Goal: Task Accomplishment & Management: Use online tool/utility

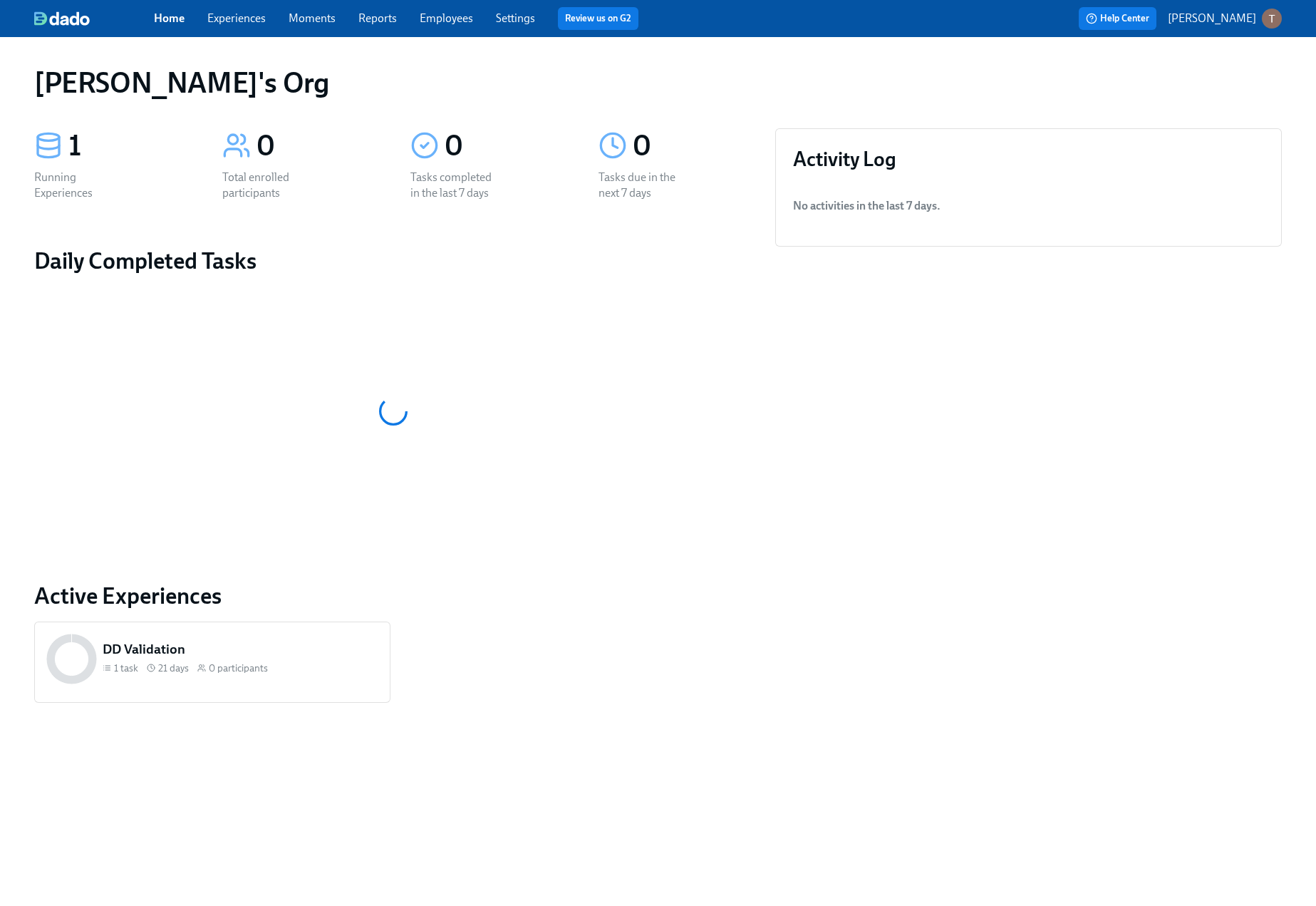
click at [1241, 17] on p "[PERSON_NAME]" at bounding box center [1211, 19] width 88 height 16
click at [1174, 88] on span "Switch organization..." at bounding box center [1203, 83] width 134 height 16
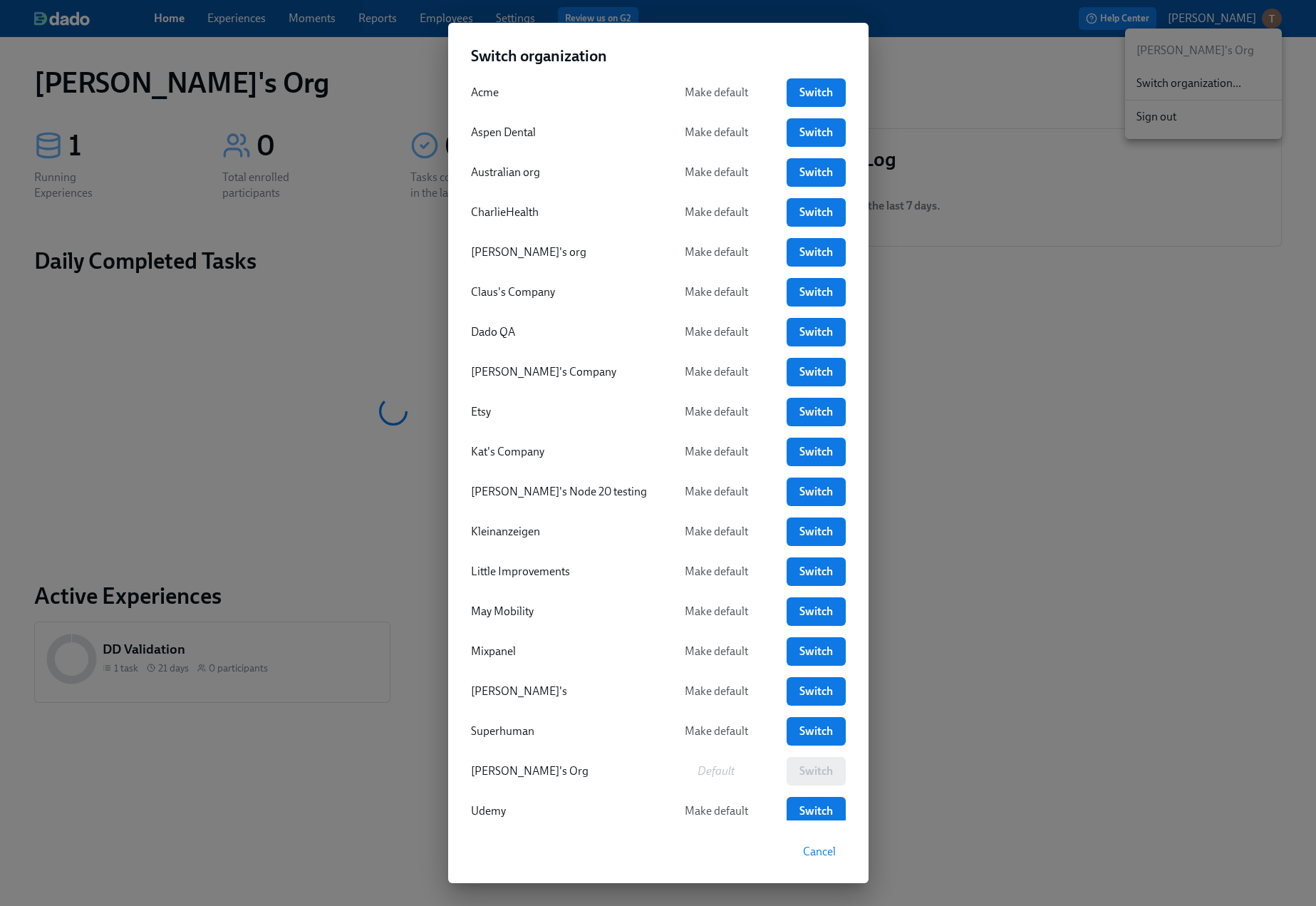
scroll to position [45, 0]
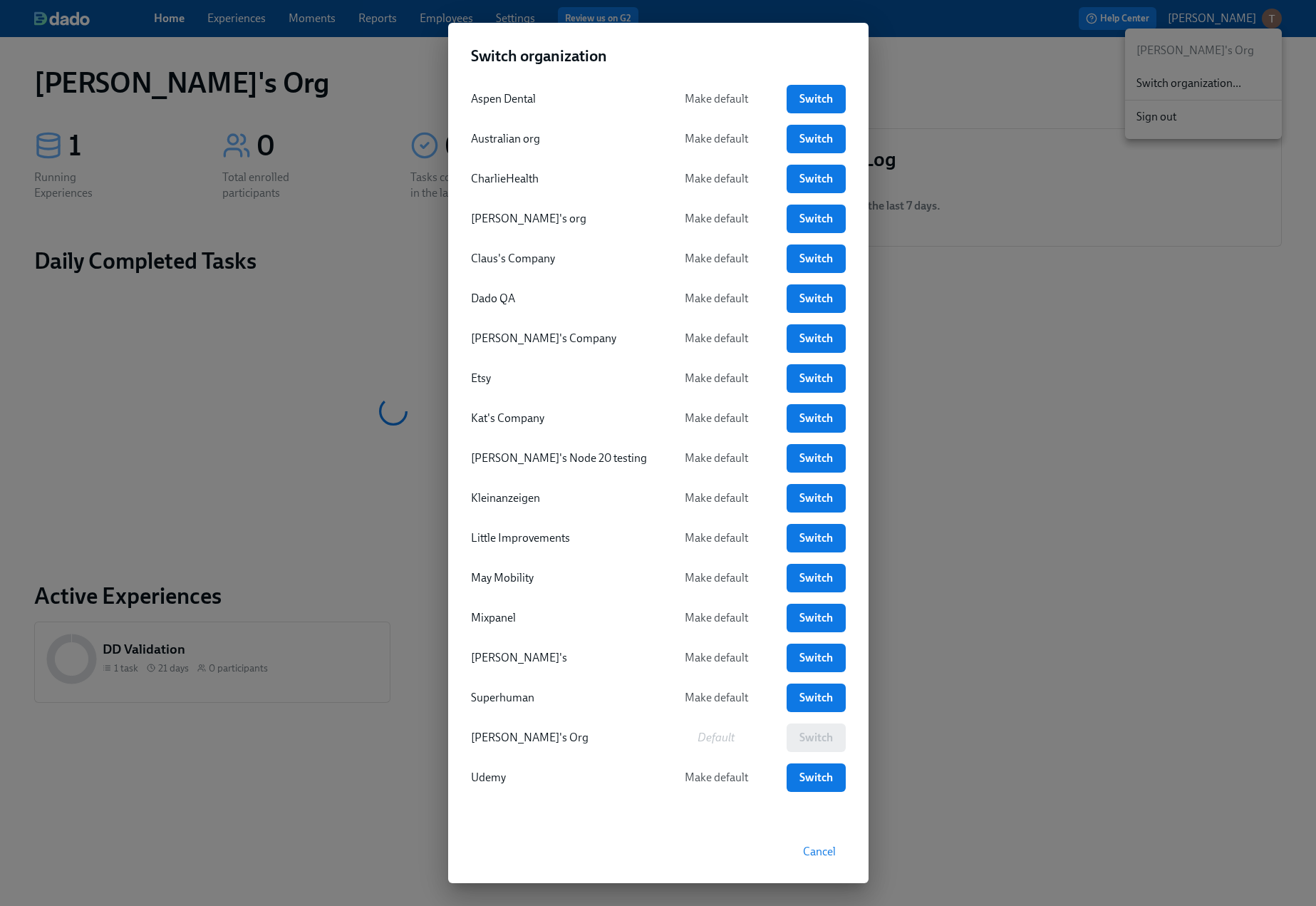
click at [811, 856] on span "Cancel" at bounding box center [819, 850] width 32 height 14
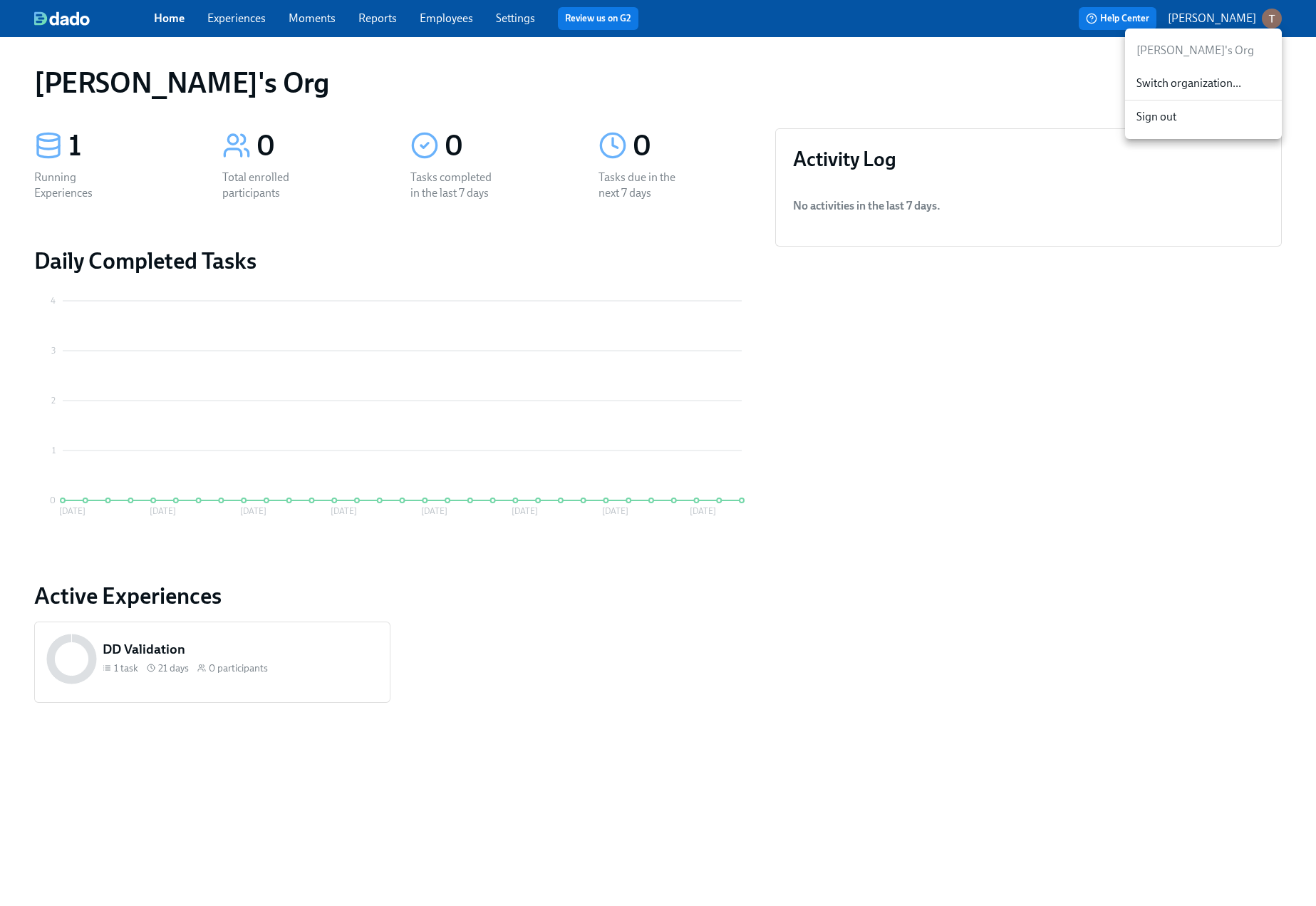
click at [978, 86] on div at bounding box center [658, 453] width 1316 height 906
click at [1223, 23] on p "[PERSON_NAME]" at bounding box center [1211, 19] width 88 height 16
click at [1168, 92] on div "Switch organization..." at bounding box center [1203, 83] width 156 height 33
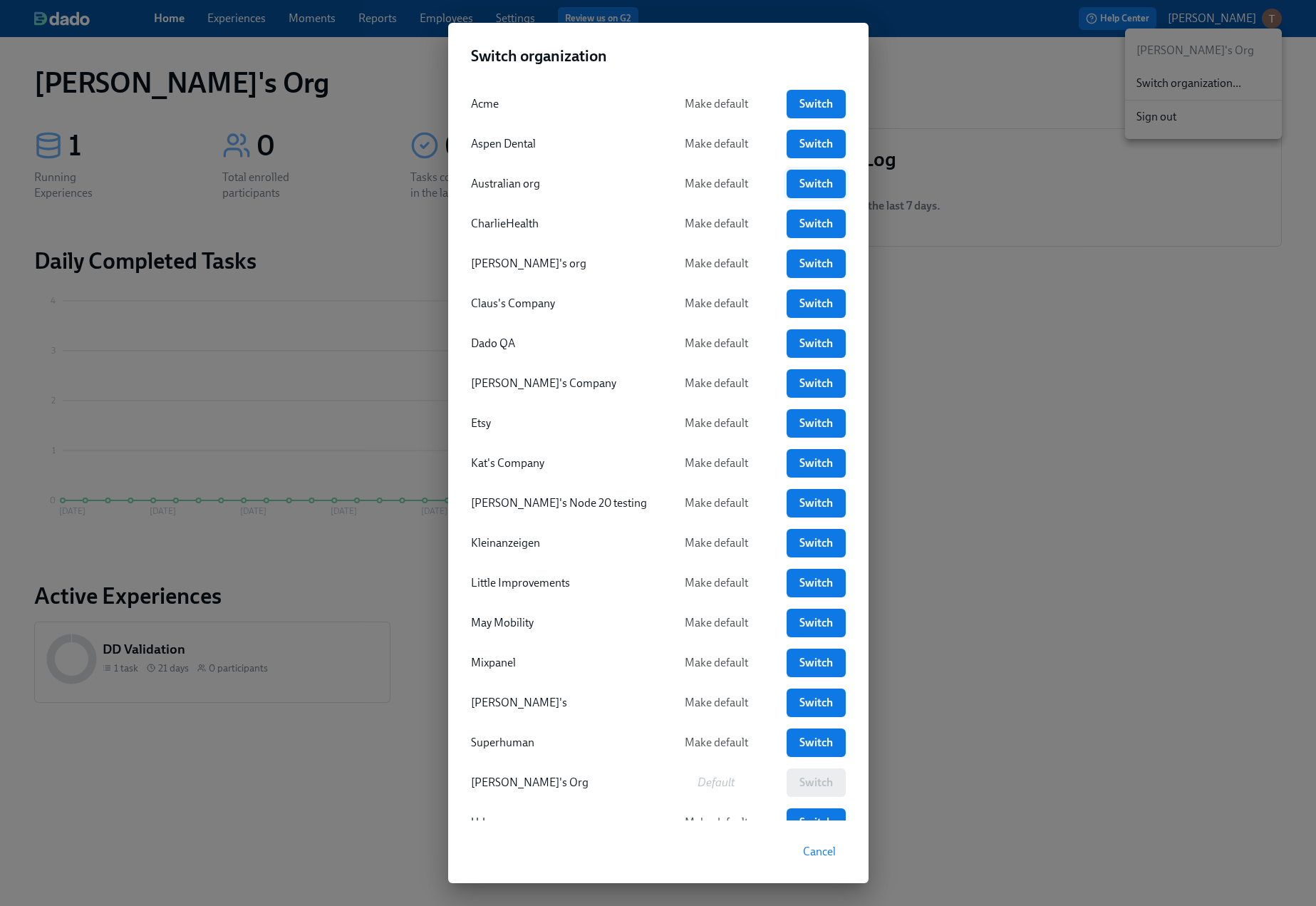
click at [810, 182] on span "Switch" at bounding box center [816, 183] width 39 height 14
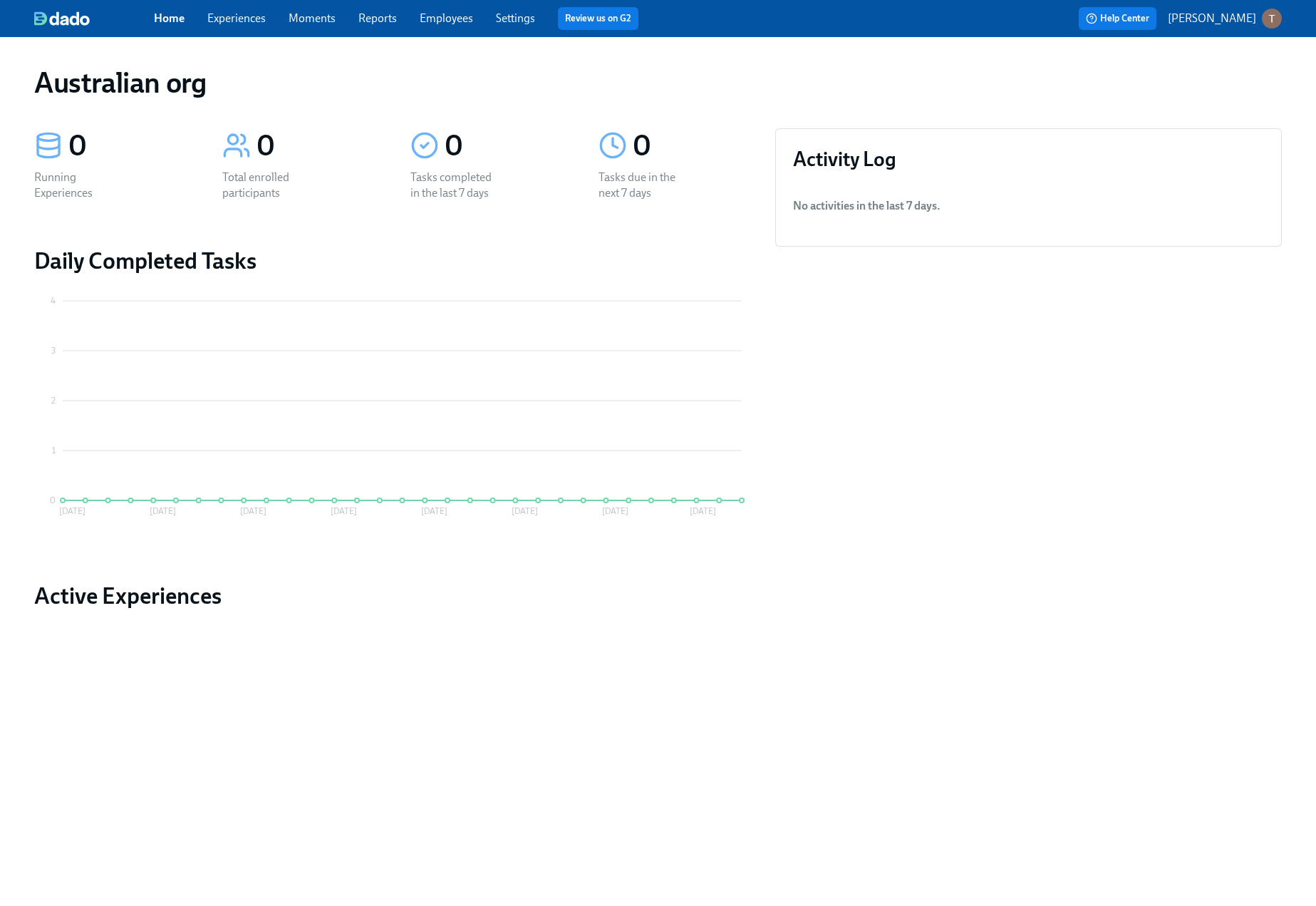
click at [1232, 19] on p "[PERSON_NAME]" at bounding box center [1211, 19] width 88 height 16
click at [1173, 79] on span "Switch organization..." at bounding box center [1203, 83] width 134 height 16
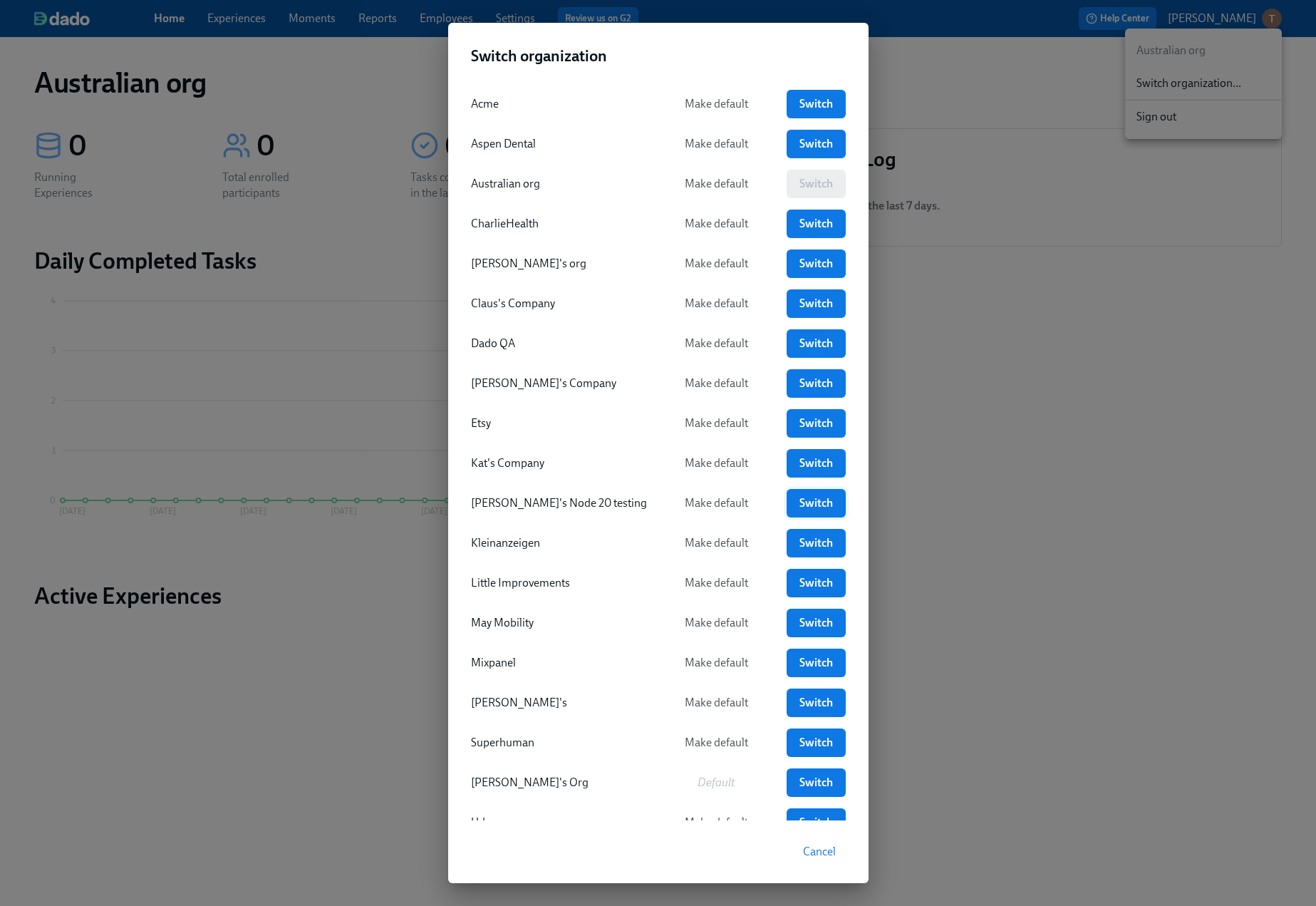
click at [812, 497] on span "Switch" at bounding box center [816, 503] width 39 height 14
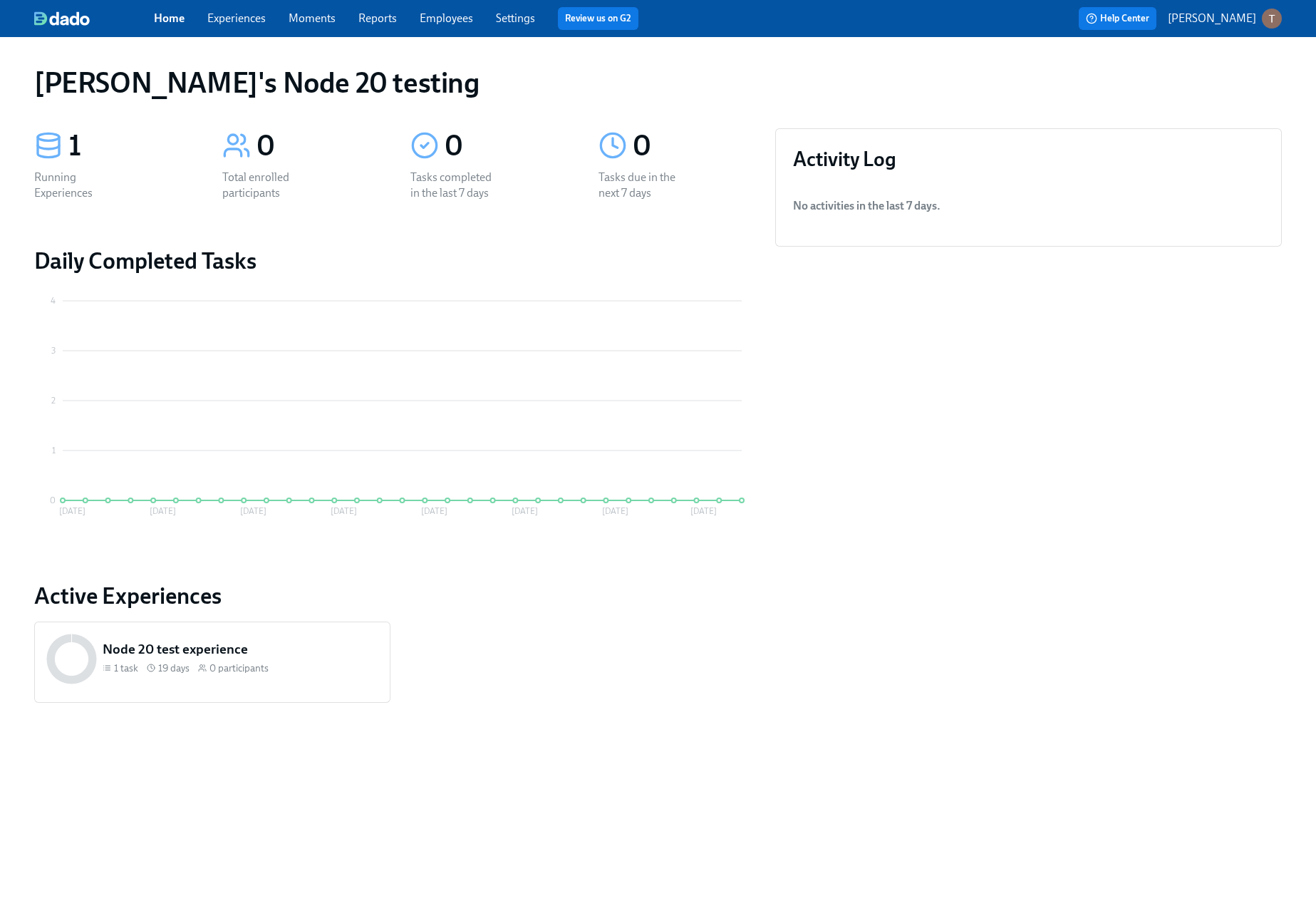
click at [234, 13] on link "Experiences" at bounding box center [236, 18] width 58 height 14
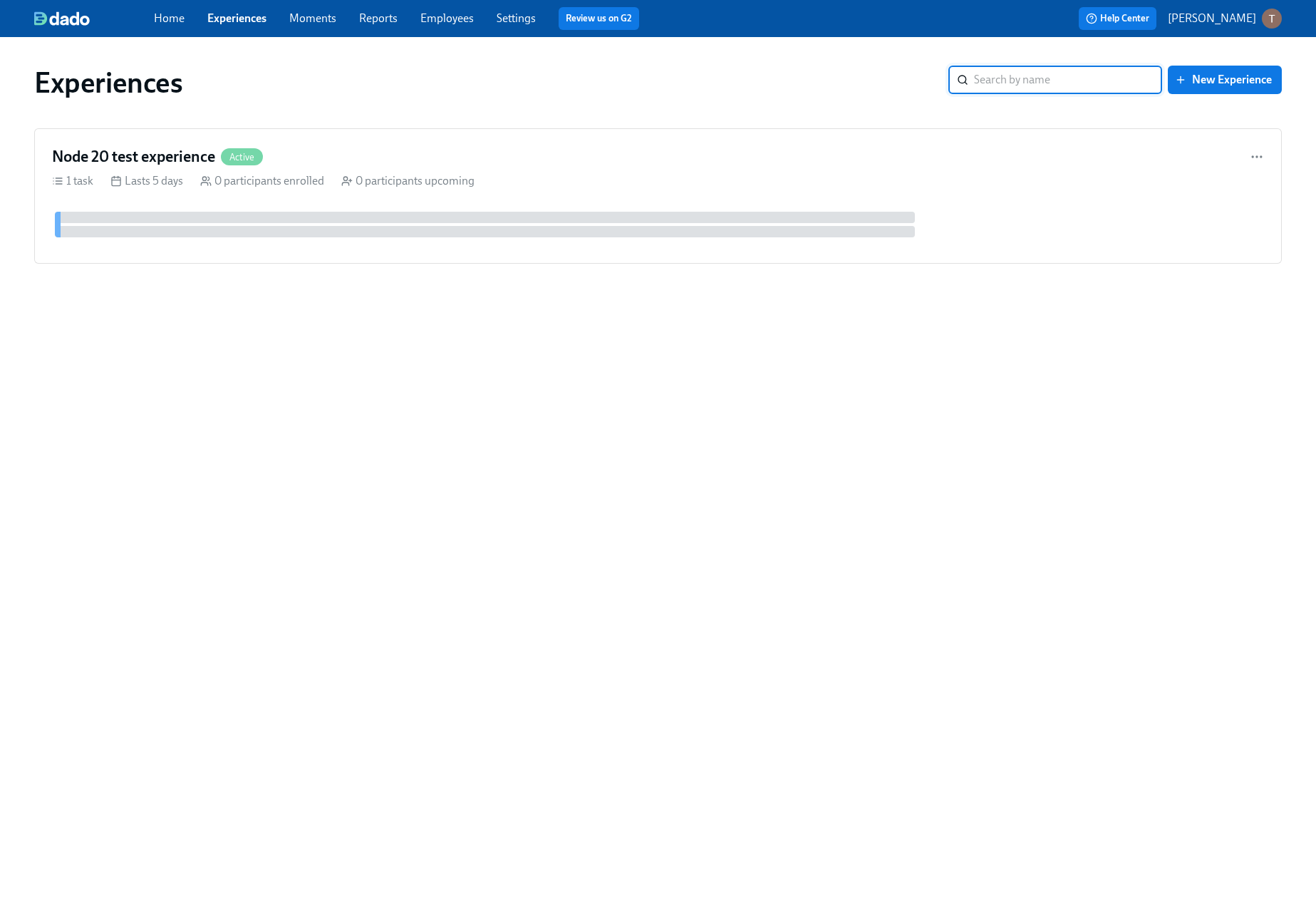
click at [1233, 29] on div "Help Center Tristan Jesse" at bounding box center [1000, 19] width 565 height 23
click at [1244, 19] on p "[PERSON_NAME]" at bounding box center [1211, 19] width 88 height 16
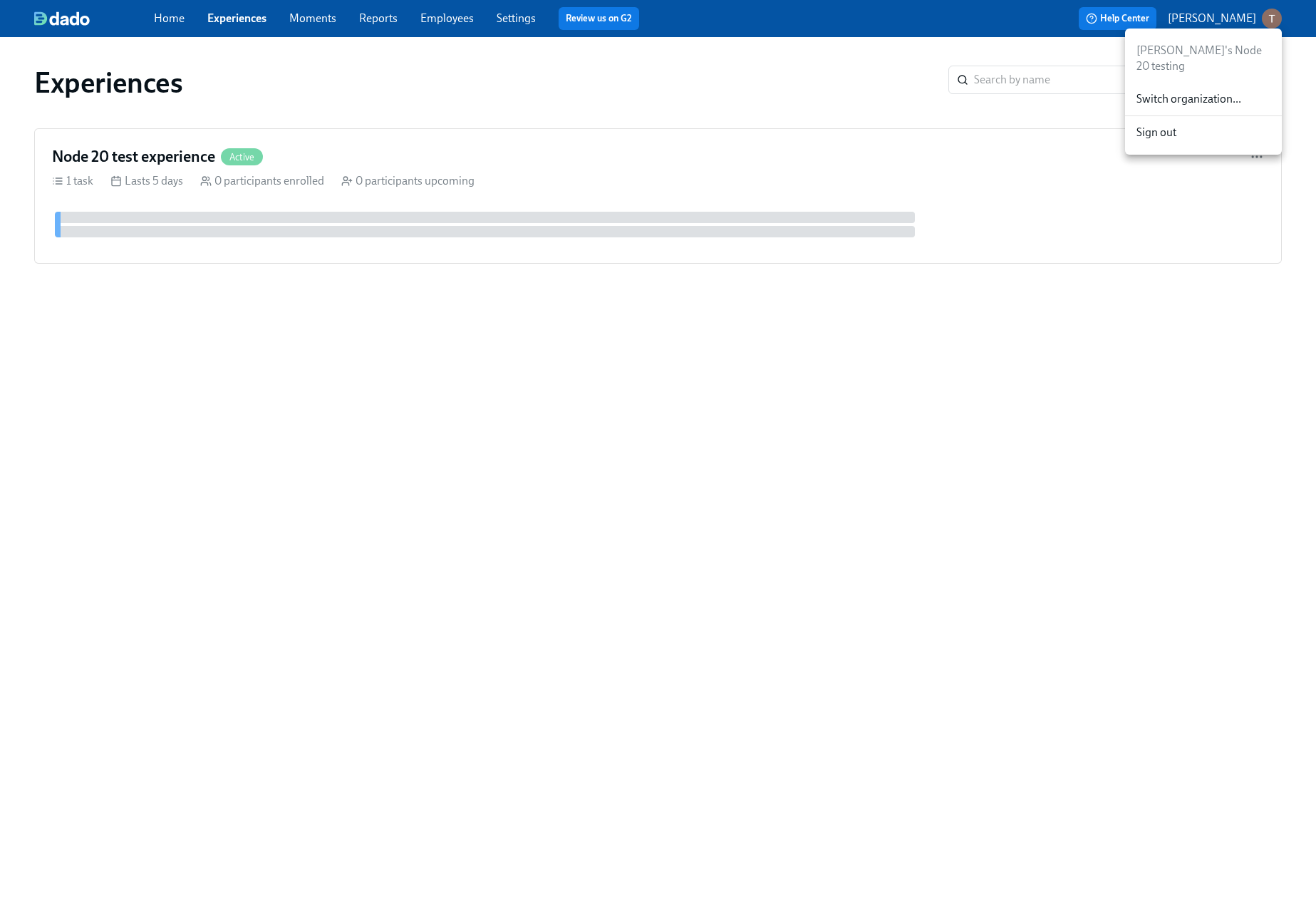
click at [879, 63] on div at bounding box center [658, 453] width 1316 height 906
click at [532, 16] on link "Settings" at bounding box center [516, 18] width 39 height 14
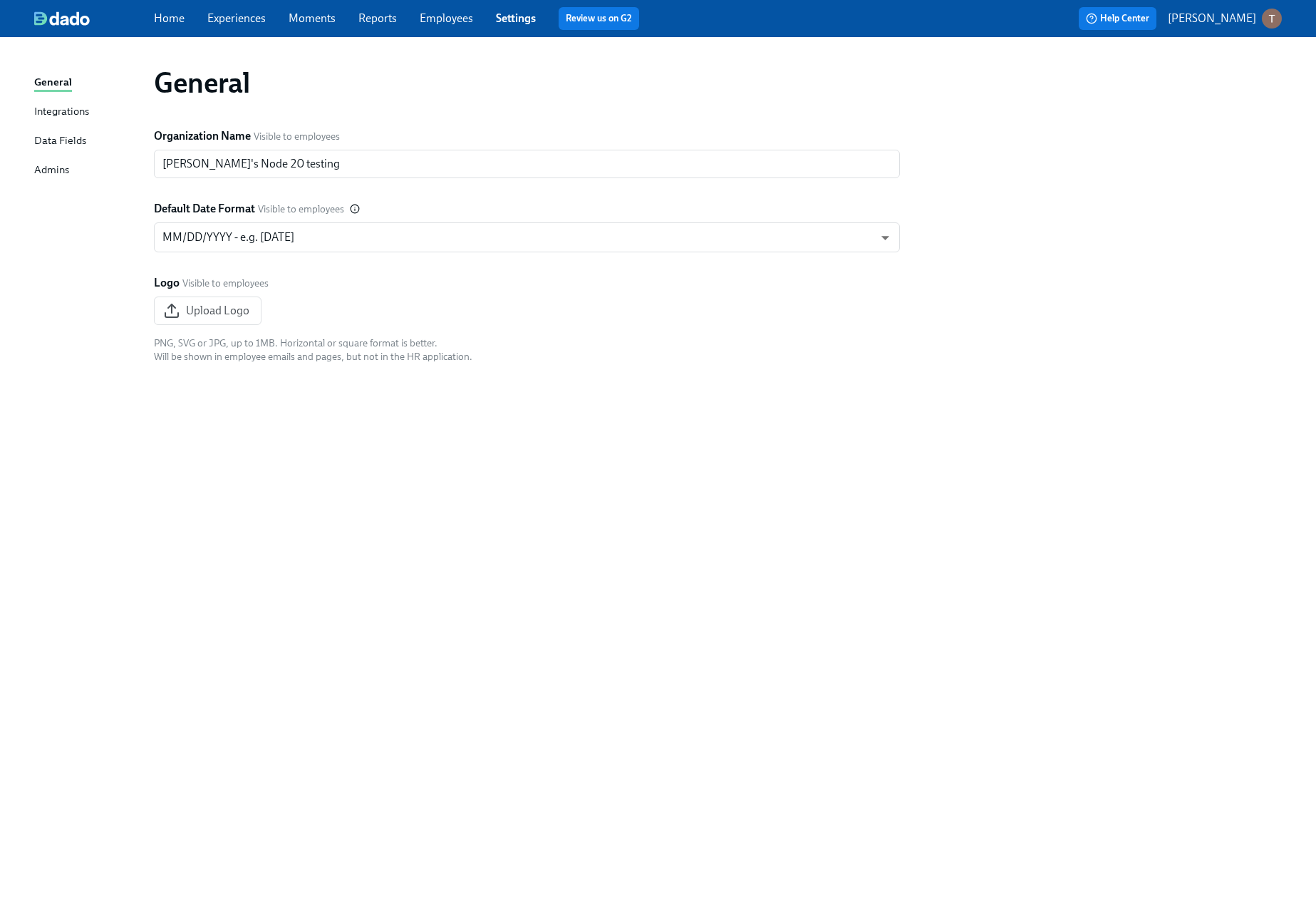
click at [55, 180] on div "General Integrations Data Fields Admins" at bounding box center [93, 132] width 119 height 117
click at [58, 172] on div "Admins" at bounding box center [52, 170] width 35 height 18
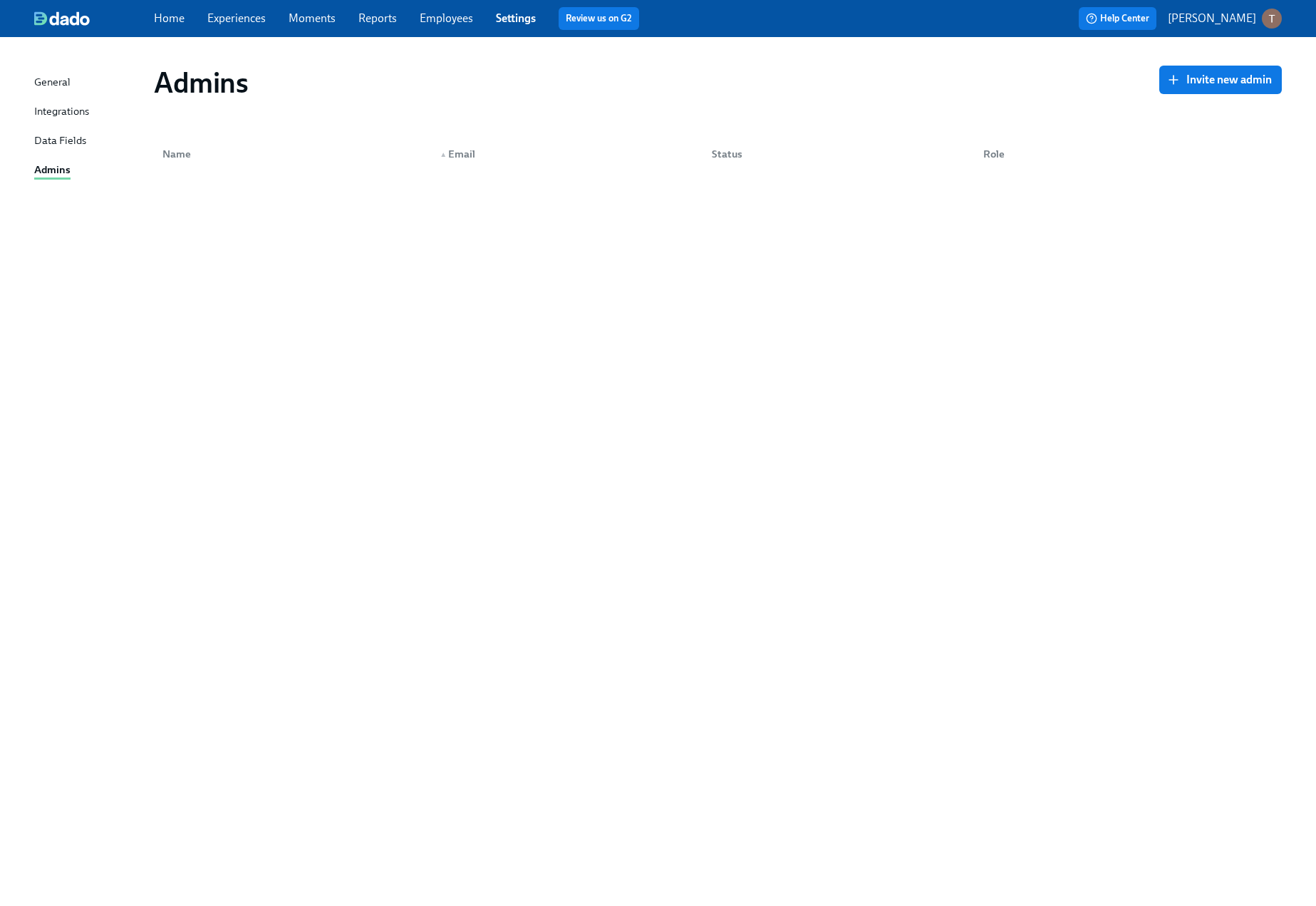
click at [1239, 20] on p "[PERSON_NAME]" at bounding box center [1211, 19] width 88 height 16
click at [1164, 92] on span "Switch organization..." at bounding box center [1203, 99] width 134 height 16
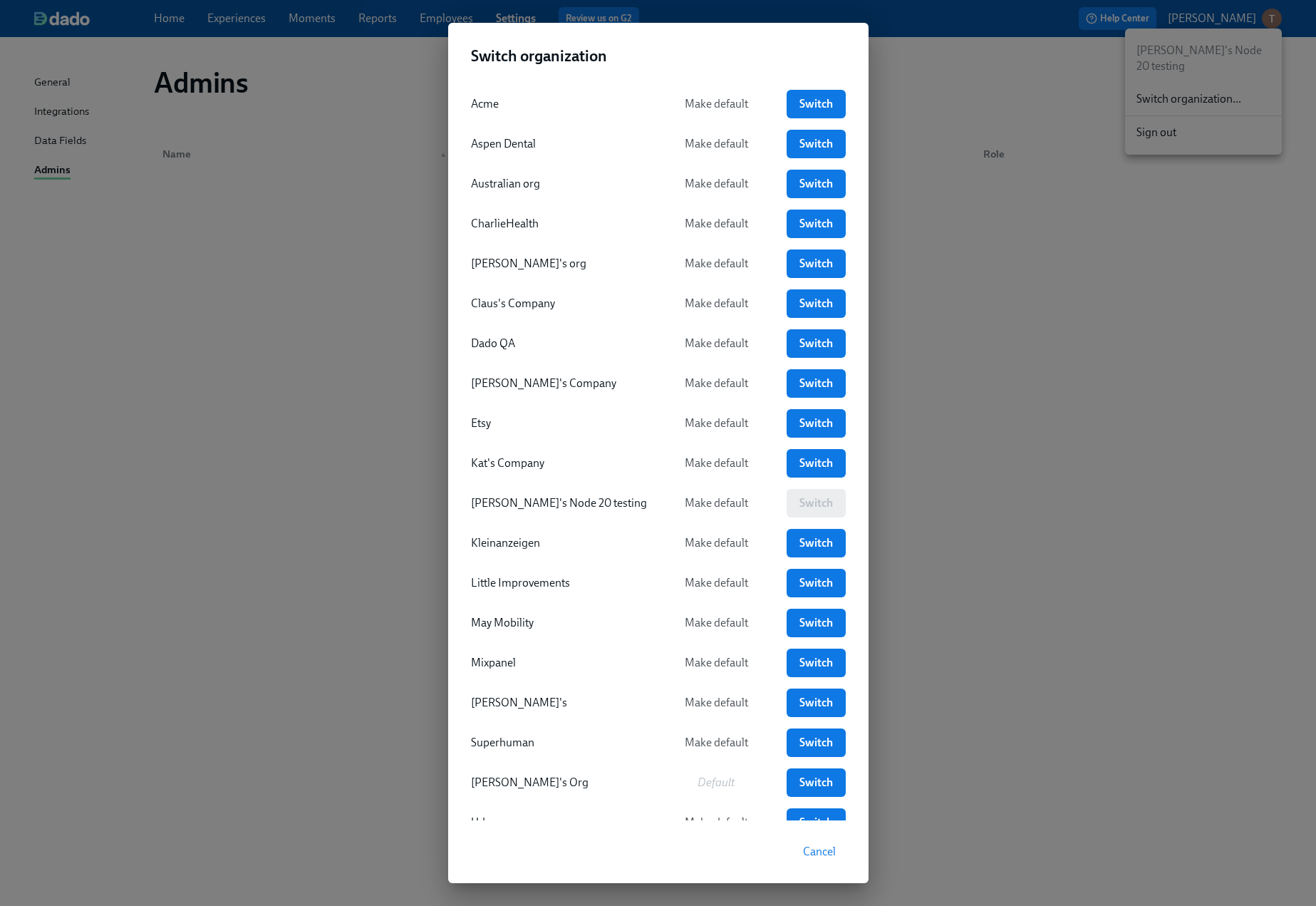
scroll to position [45, 0]
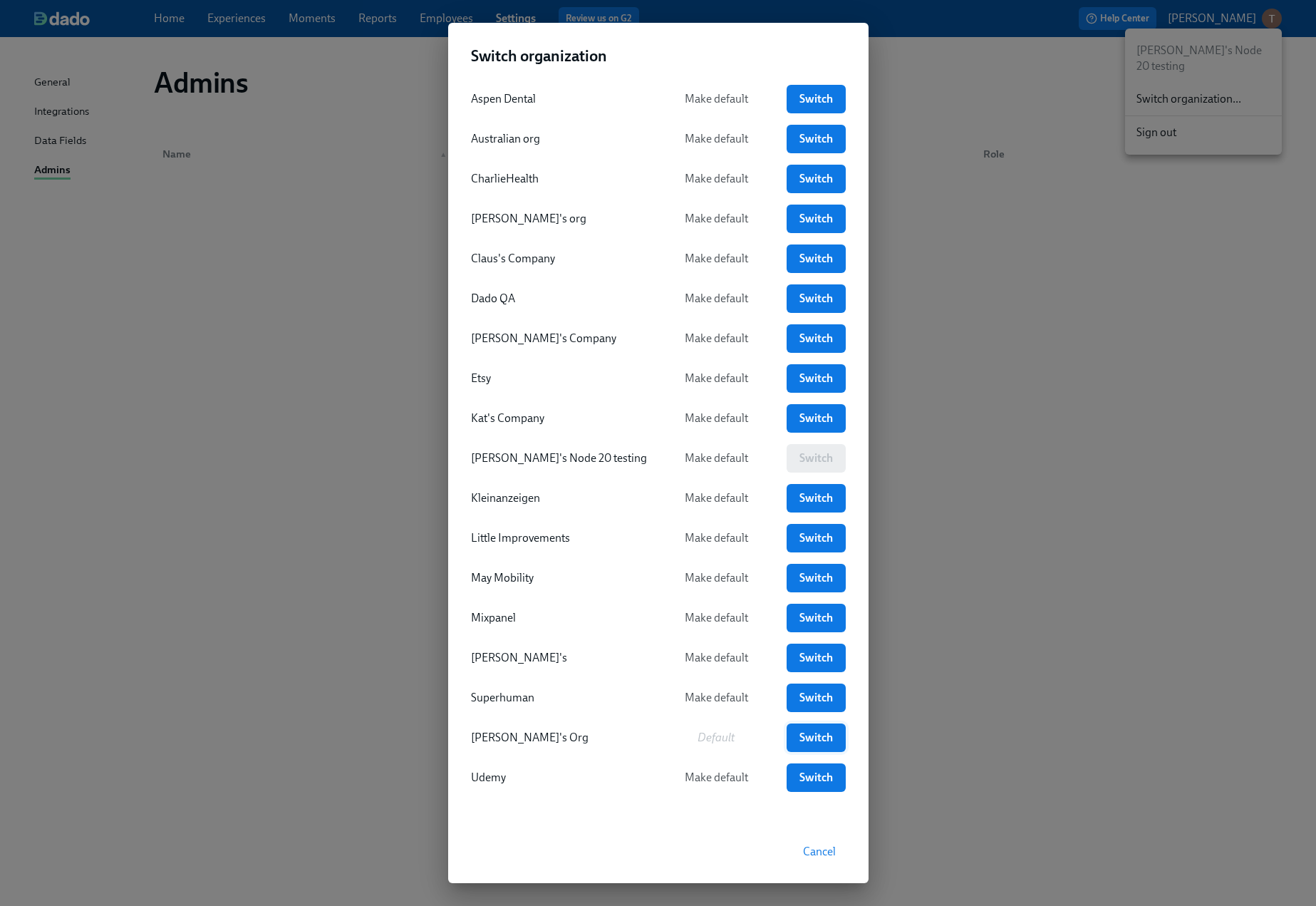
click at [800, 742] on span "Switch" at bounding box center [816, 737] width 39 height 14
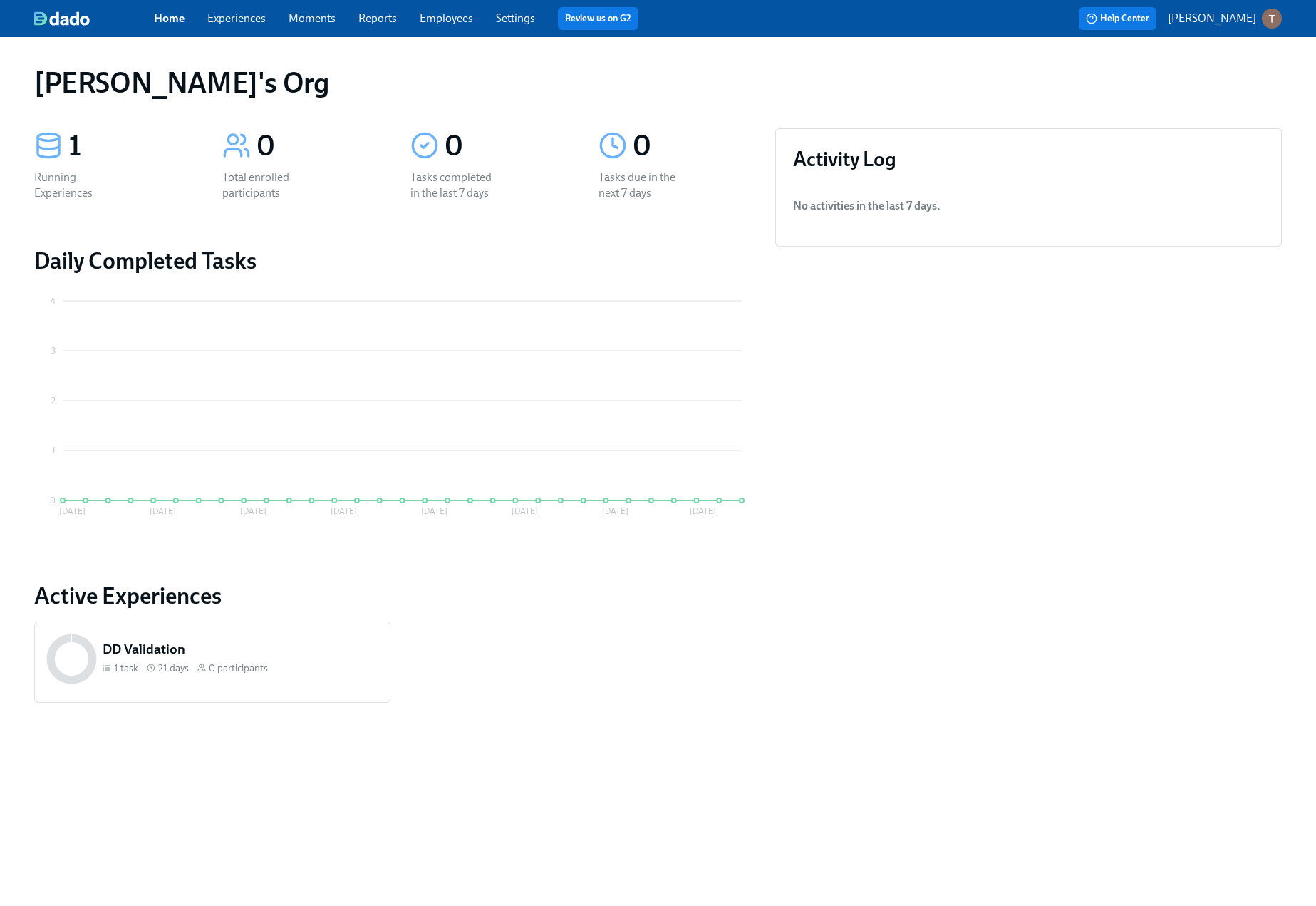
click at [513, 10] on div "Home Experiences Moments Reports Employees Settings Review us on G2" at bounding box center [436, 19] width 565 height 23
click at [515, 18] on link "Settings" at bounding box center [515, 18] width 39 height 14
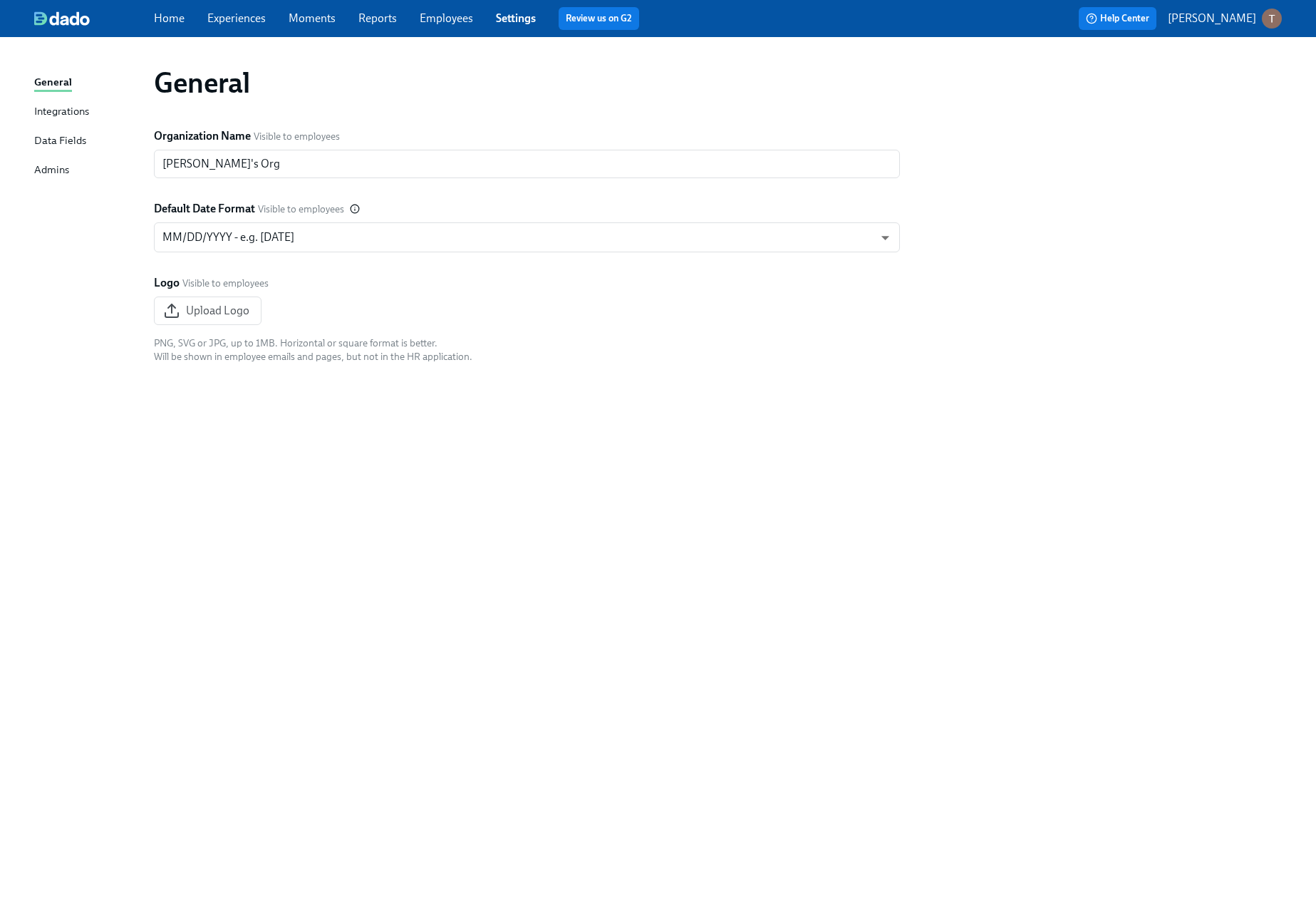
click at [49, 165] on div "Admins" at bounding box center [52, 170] width 35 height 18
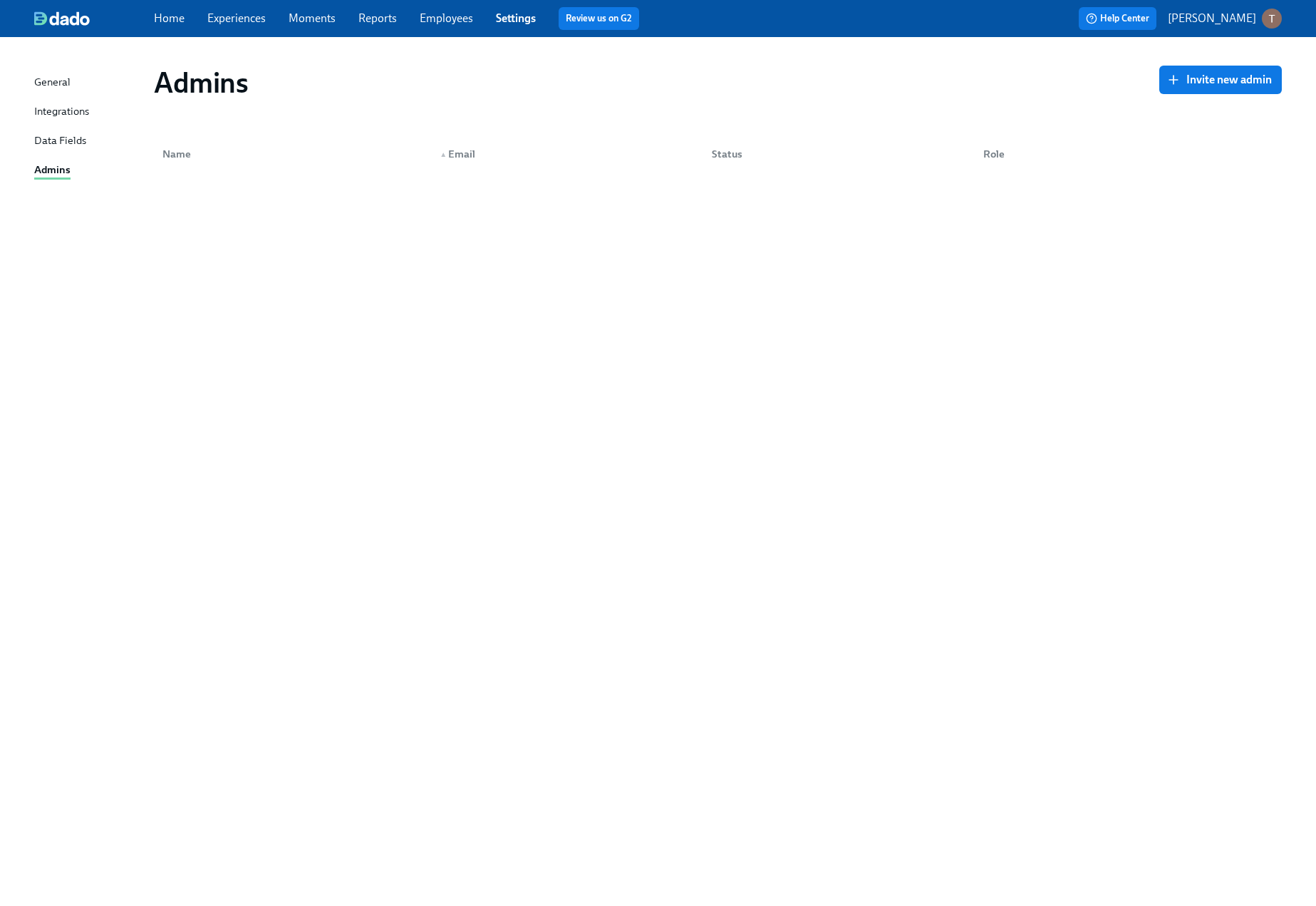
click at [1245, 51] on div "General Integrations Data Fields Admins Admins Invite new admin Name ▲ Email St…" at bounding box center [658, 471] width 1316 height 869
click at [1225, 14] on p "[PERSON_NAME]" at bounding box center [1211, 19] width 88 height 16
click at [1169, 82] on span "Switch organization..." at bounding box center [1203, 83] width 134 height 16
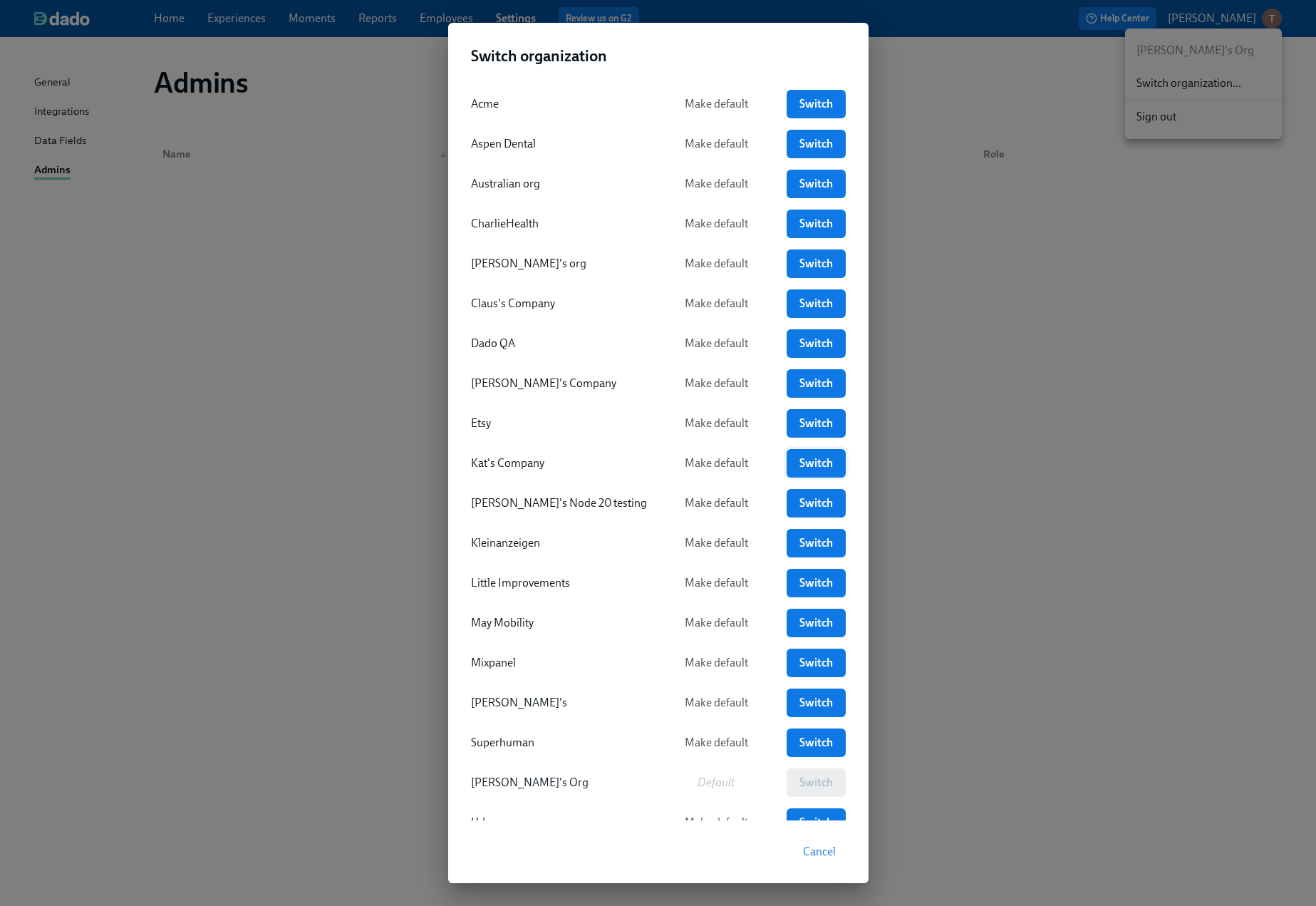
click at [797, 460] on span "Switch" at bounding box center [816, 463] width 39 height 14
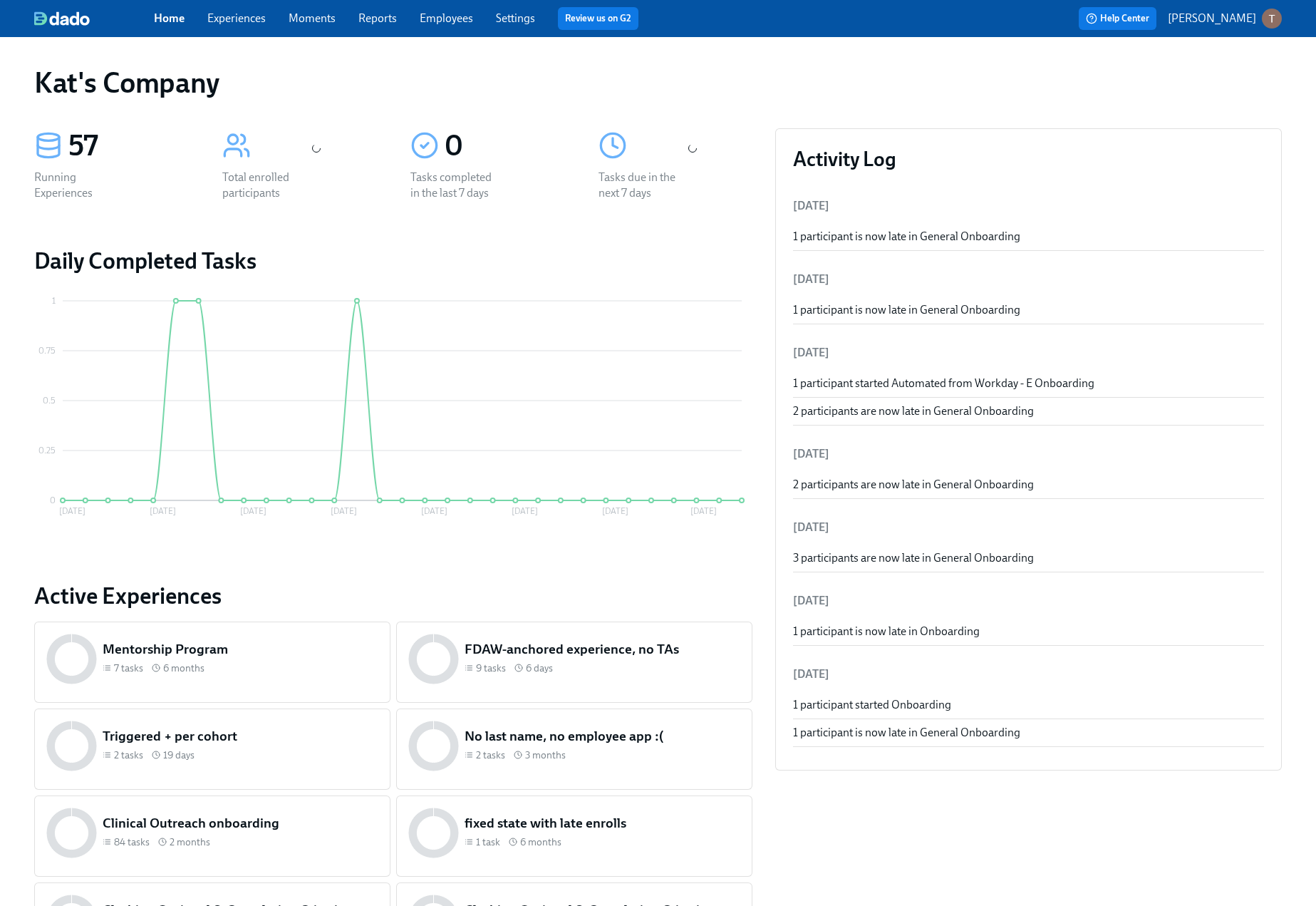
click at [234, 22] on link "Experiences" at bounding box center [236, 18] width 58 height 14
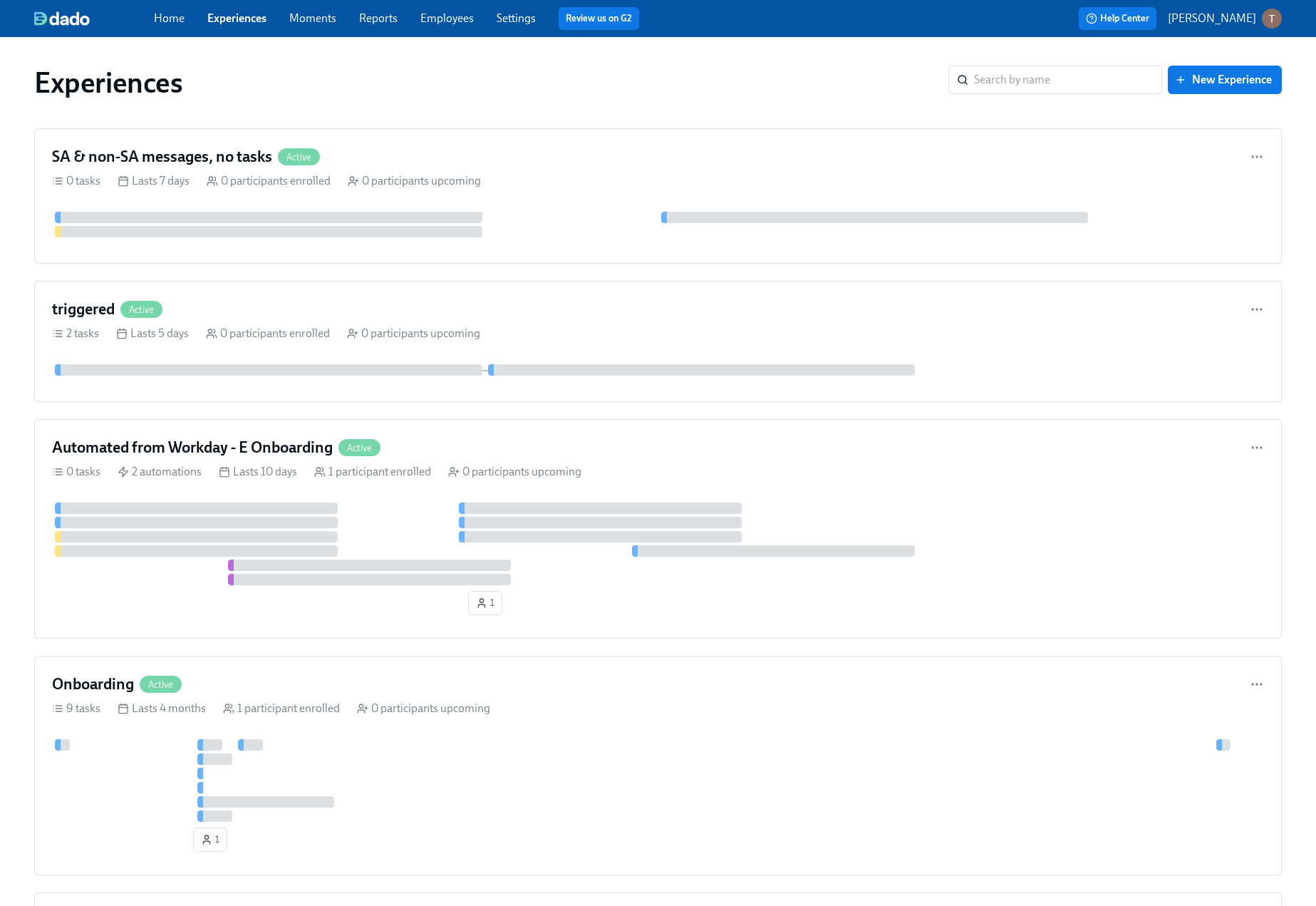
click at [445, 22] on link "Employees" at bounding box center [447, 18] width 54 height 14
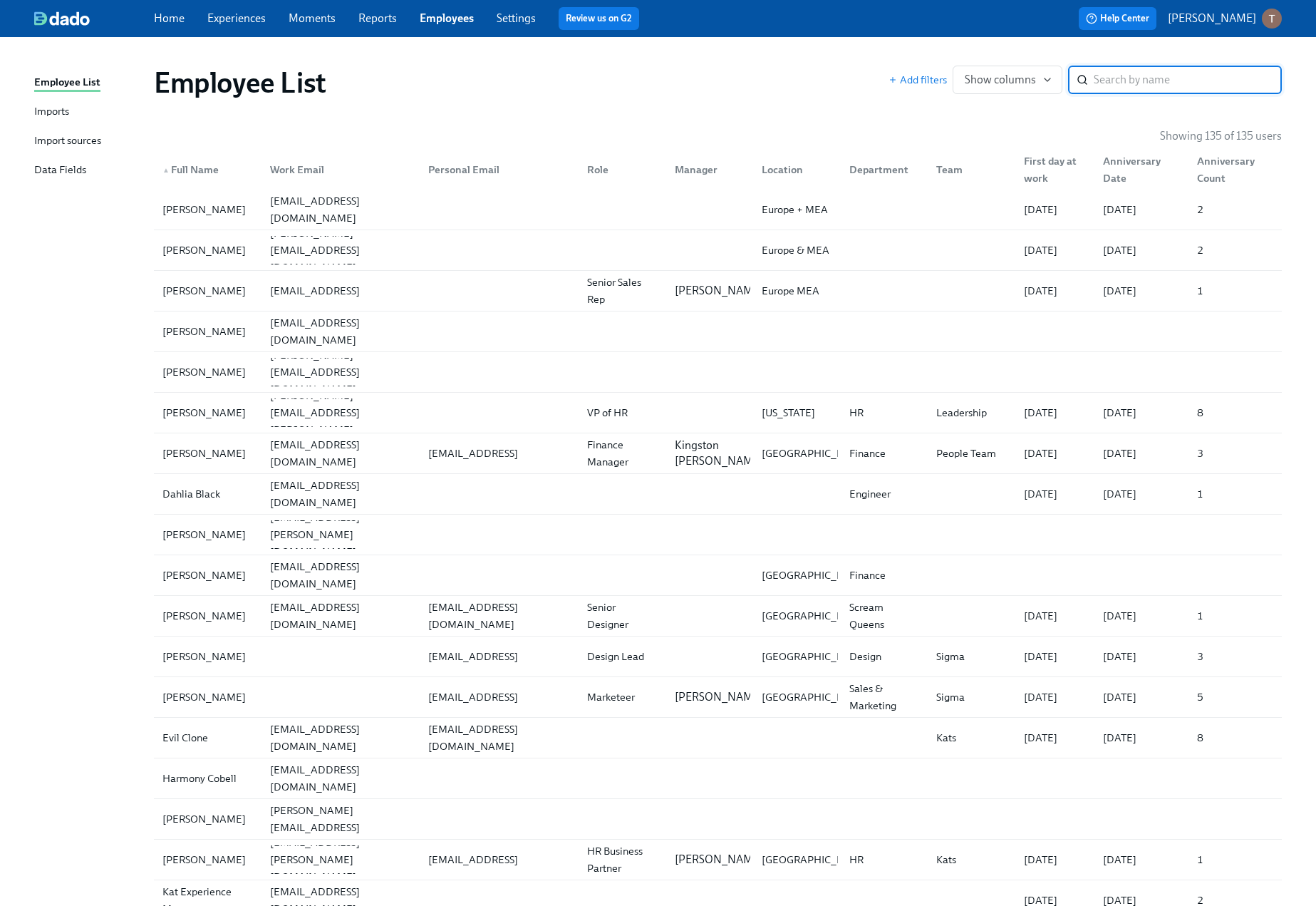
click at [253, 21] on link "Experiences" at bounding box center [236, 18] width 58 height 14
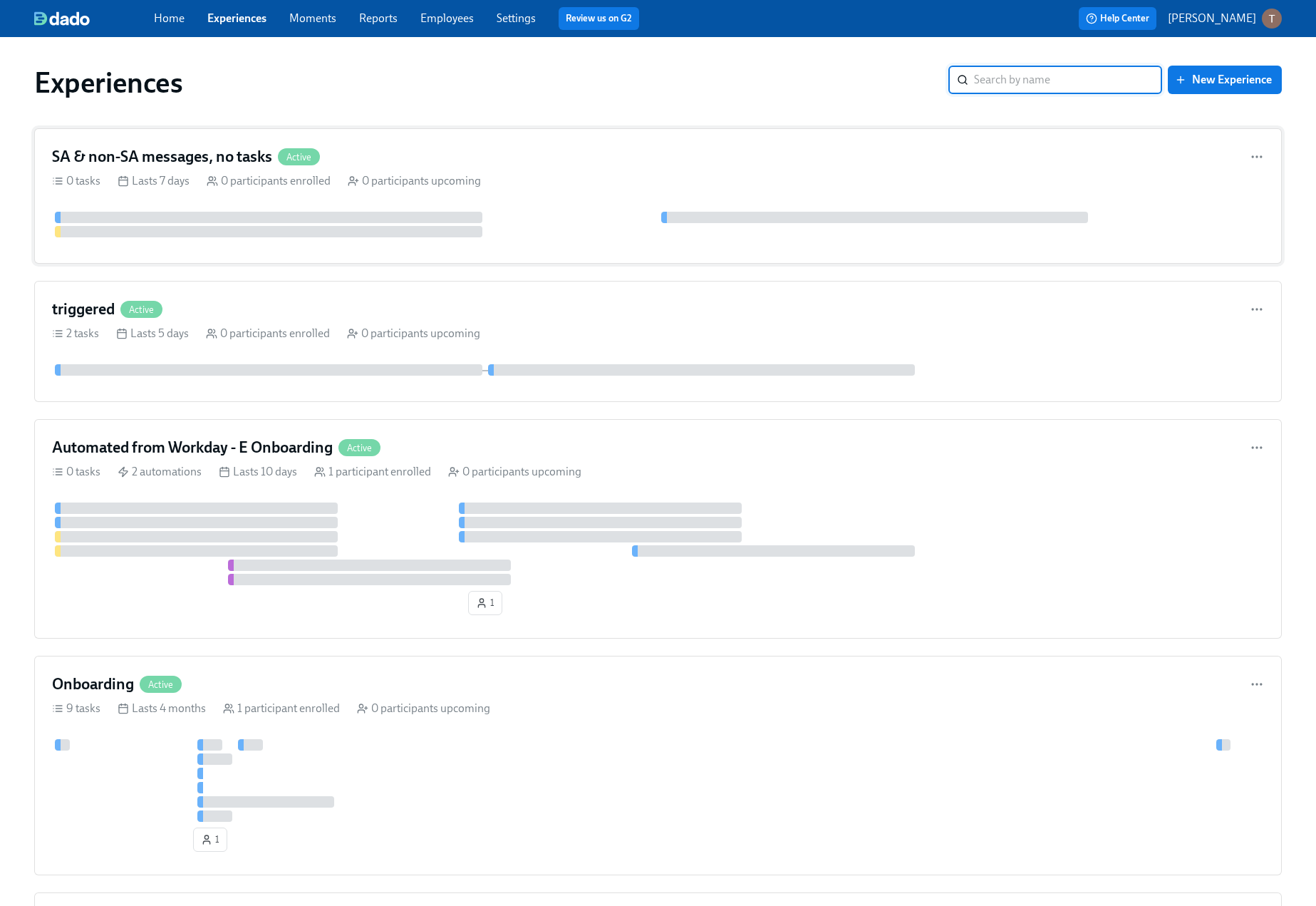
click at [367, 200] on div "SA & non-SA messages, no tasks Active 0 tasks Lasts 7 days 0 participants enrol…" at bounding box center [658, 196] width 1248 height 135
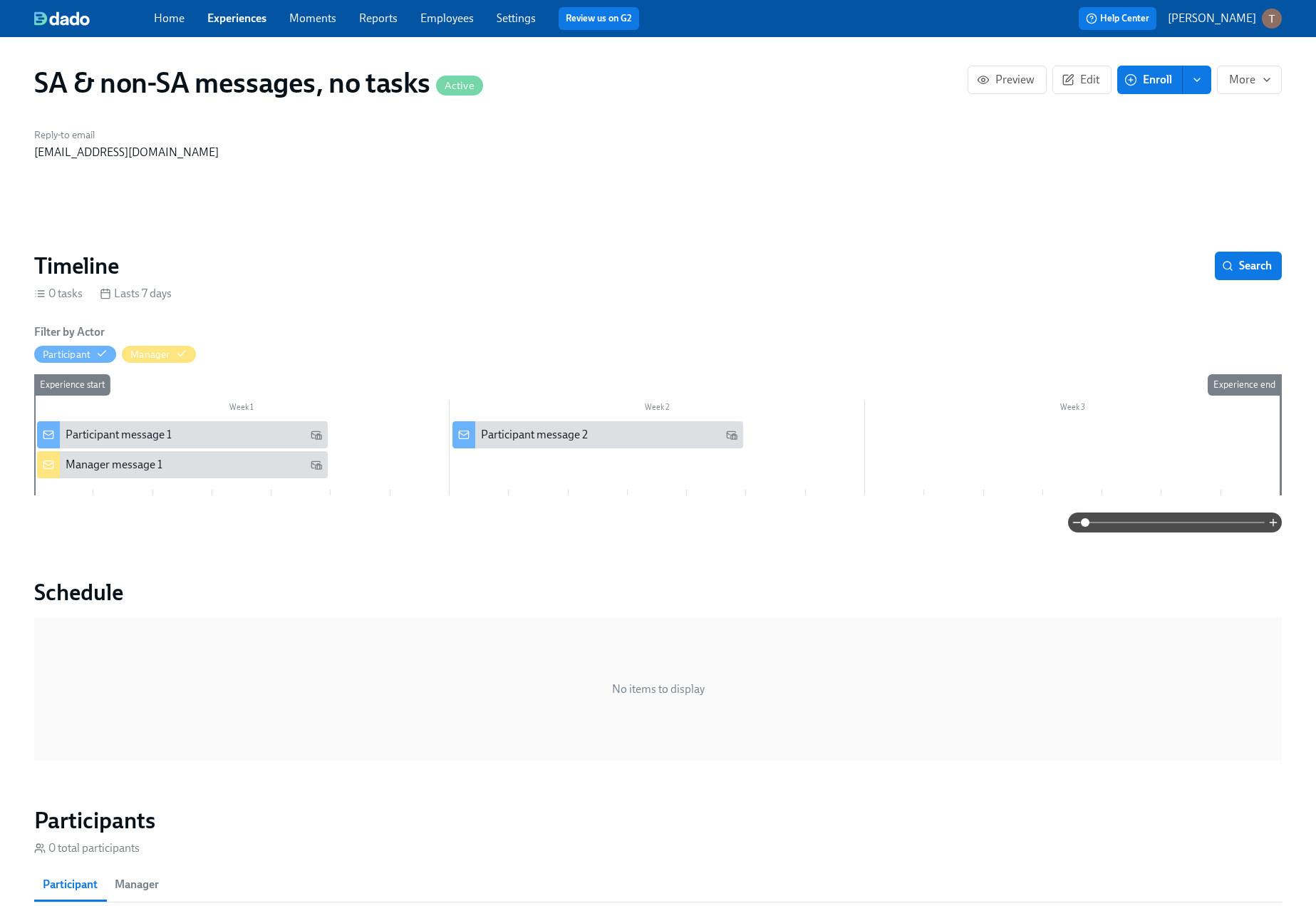
click at [172, 429] on div "Participant message 1" at bounding box center [193, 434] width 256 height 16
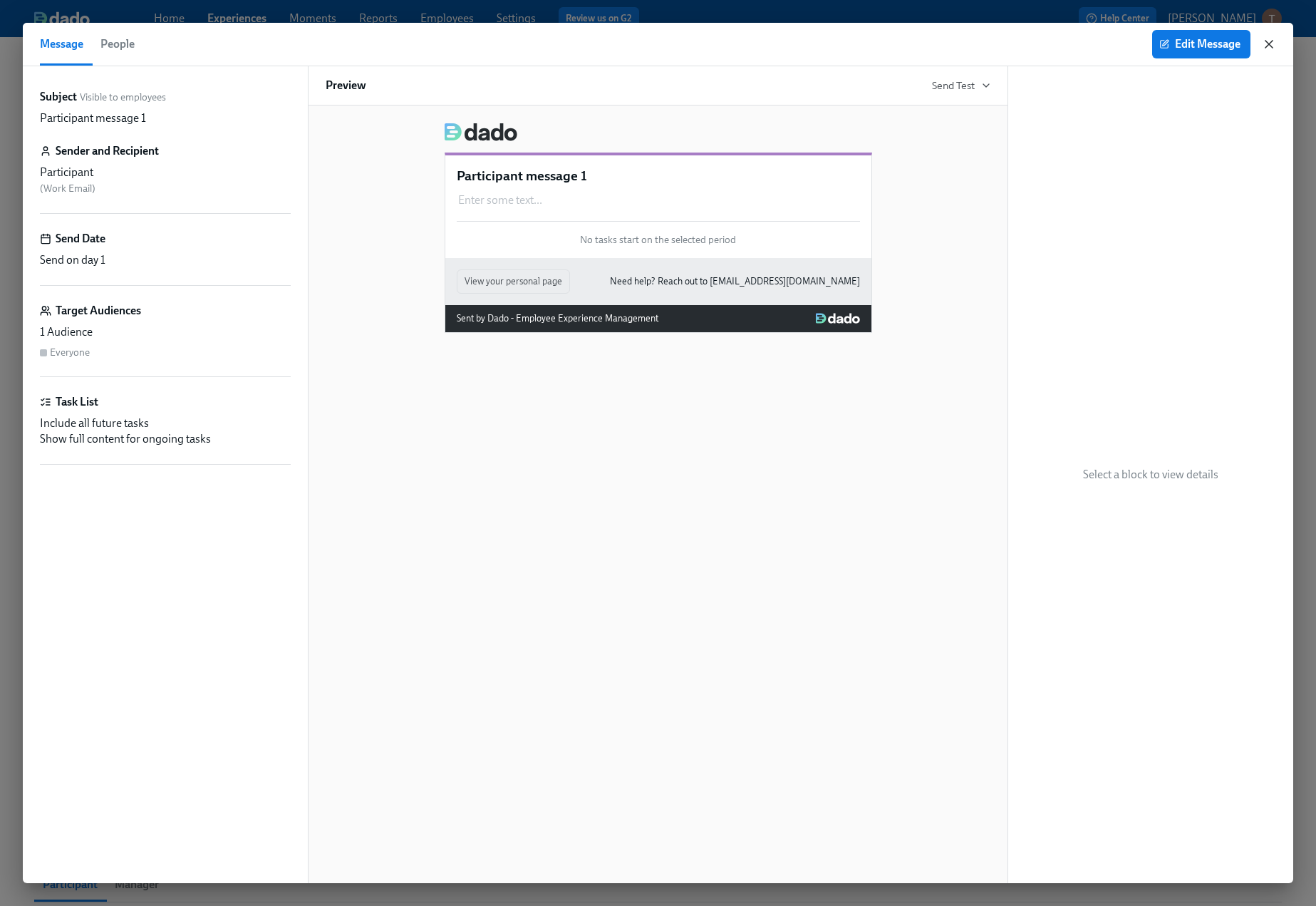
click at [1266, 48] on icon "button" at bounding box center [1269, 43] width 14 height 14
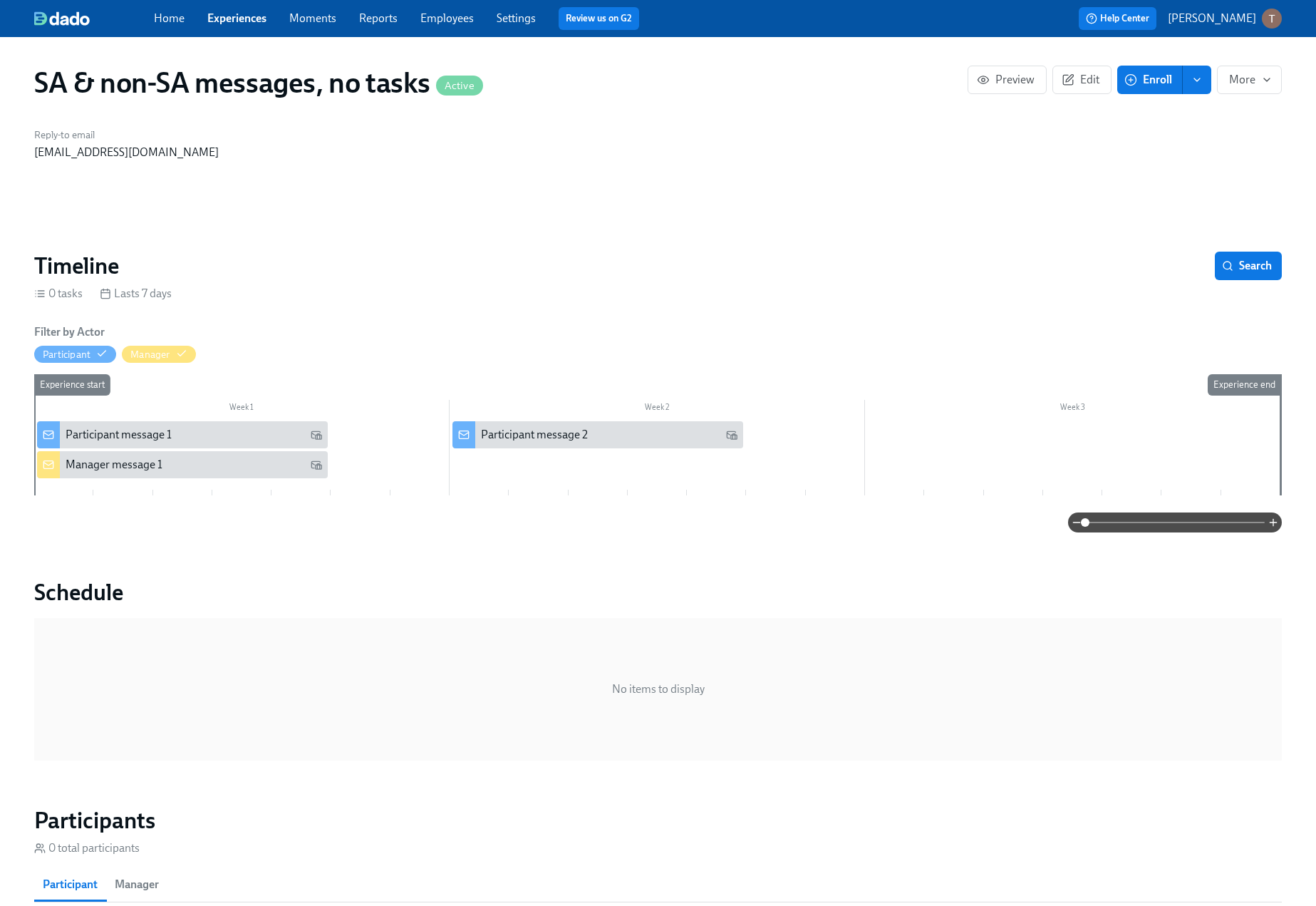
click at [186, 468] on div "Manager message 1" at bounding box center [193, 465] width 256 height 16
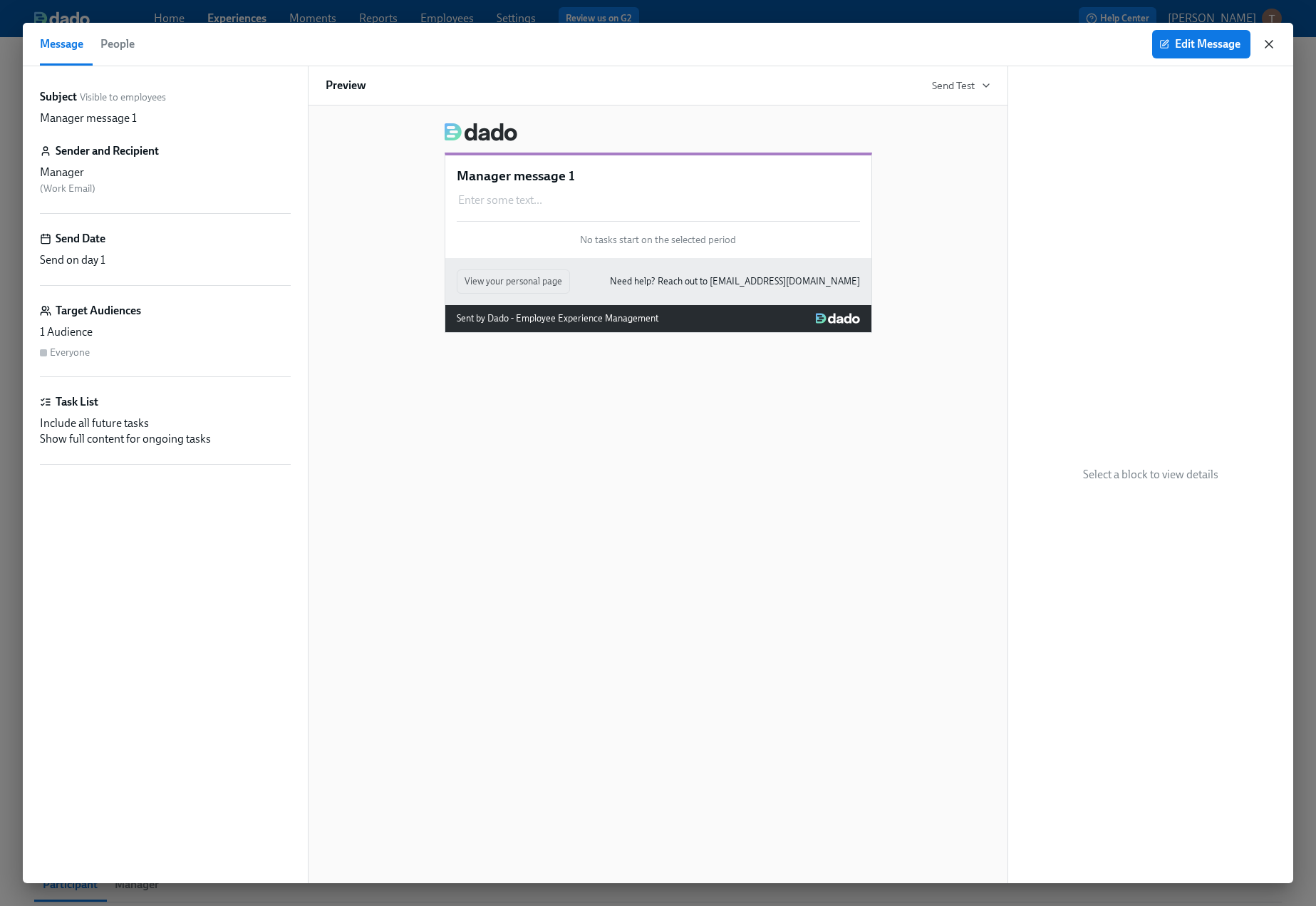
click at [1266, 43] on icon "button" at bounding box center [1269, 43] width 14 height 14
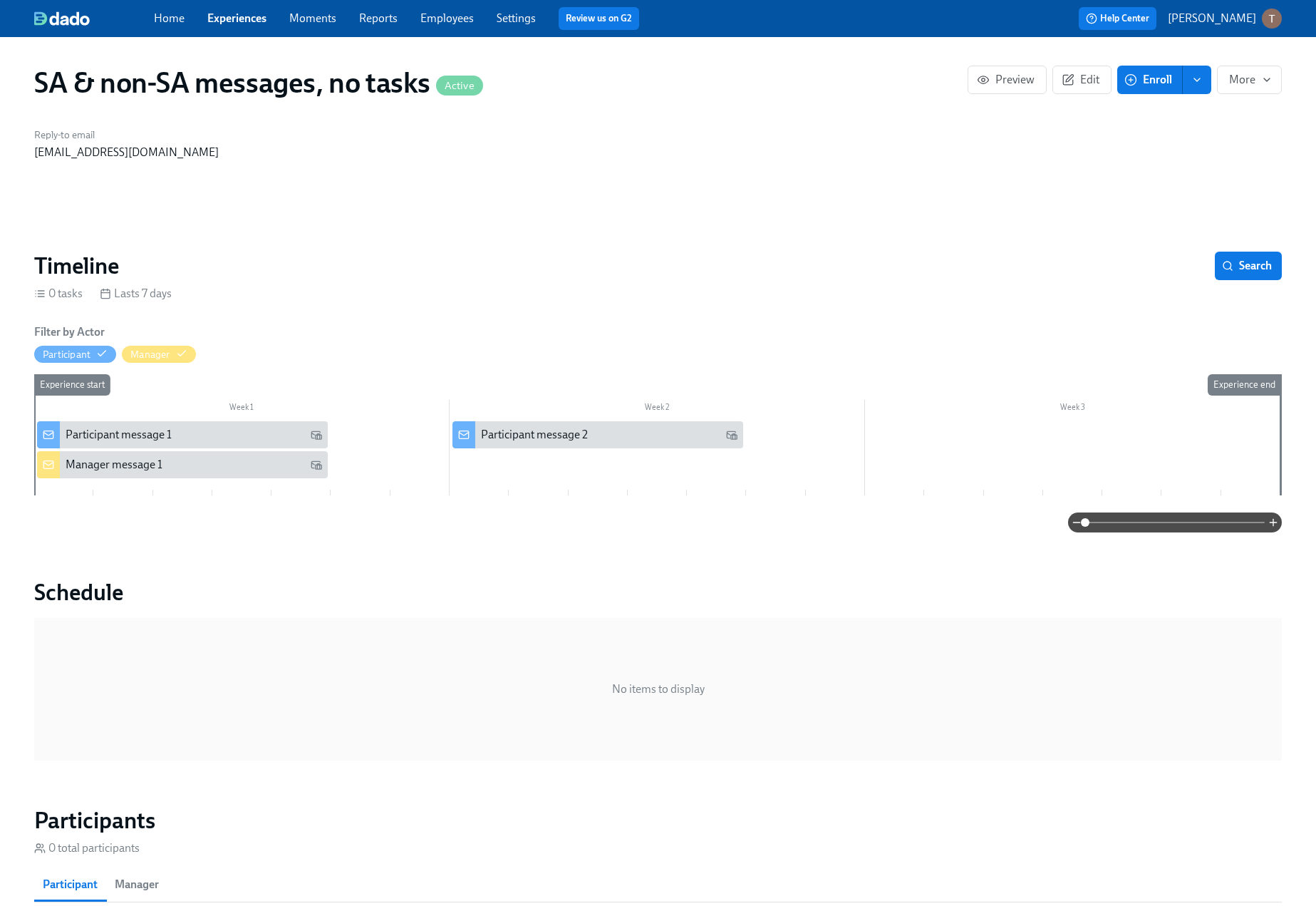
click at [247, 20] on link "Experiences" at bounding box center [237, 18] width 59 height 14
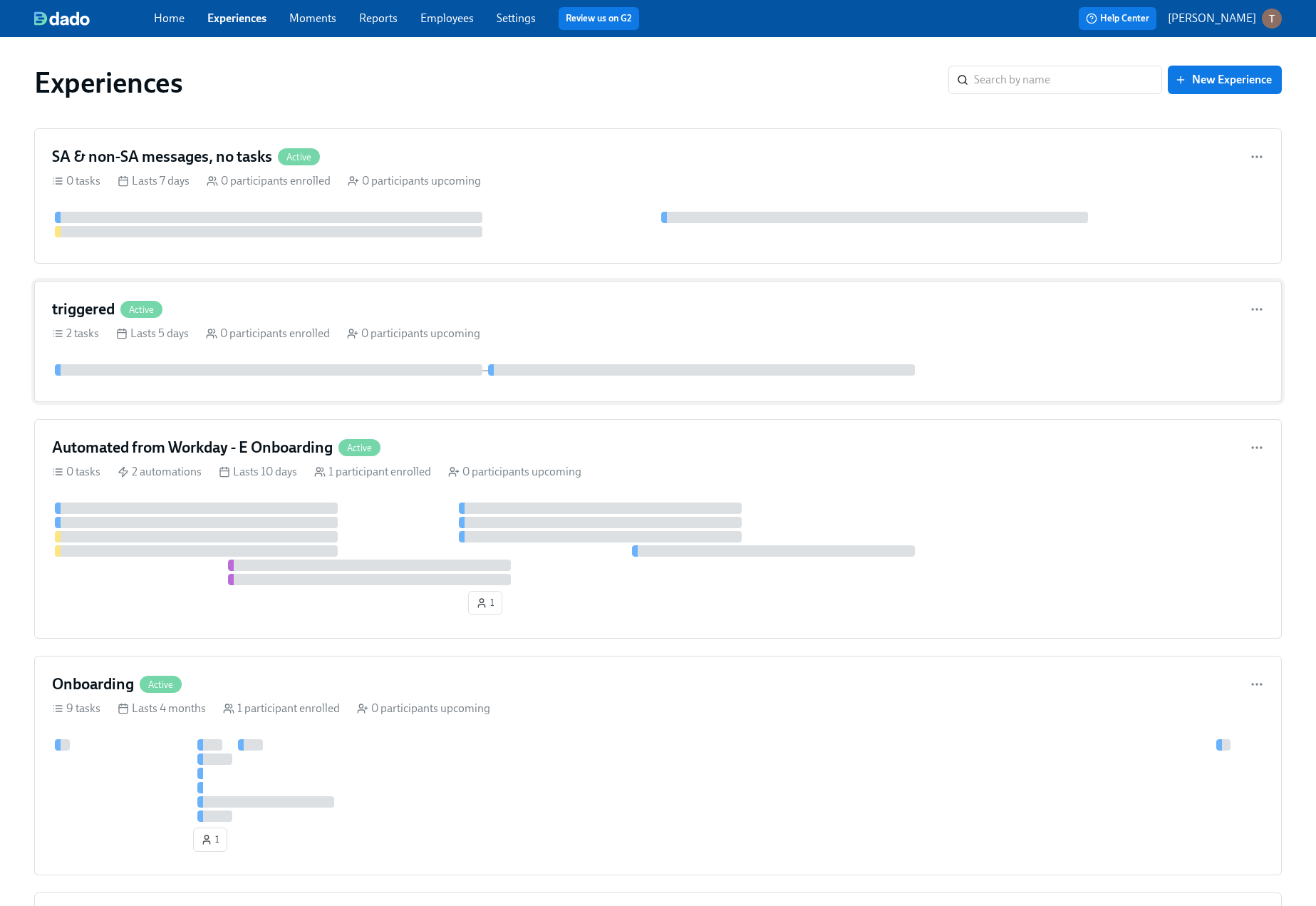
click at [340, 368] on div at bounding box center [268, 369] width 428 height 11
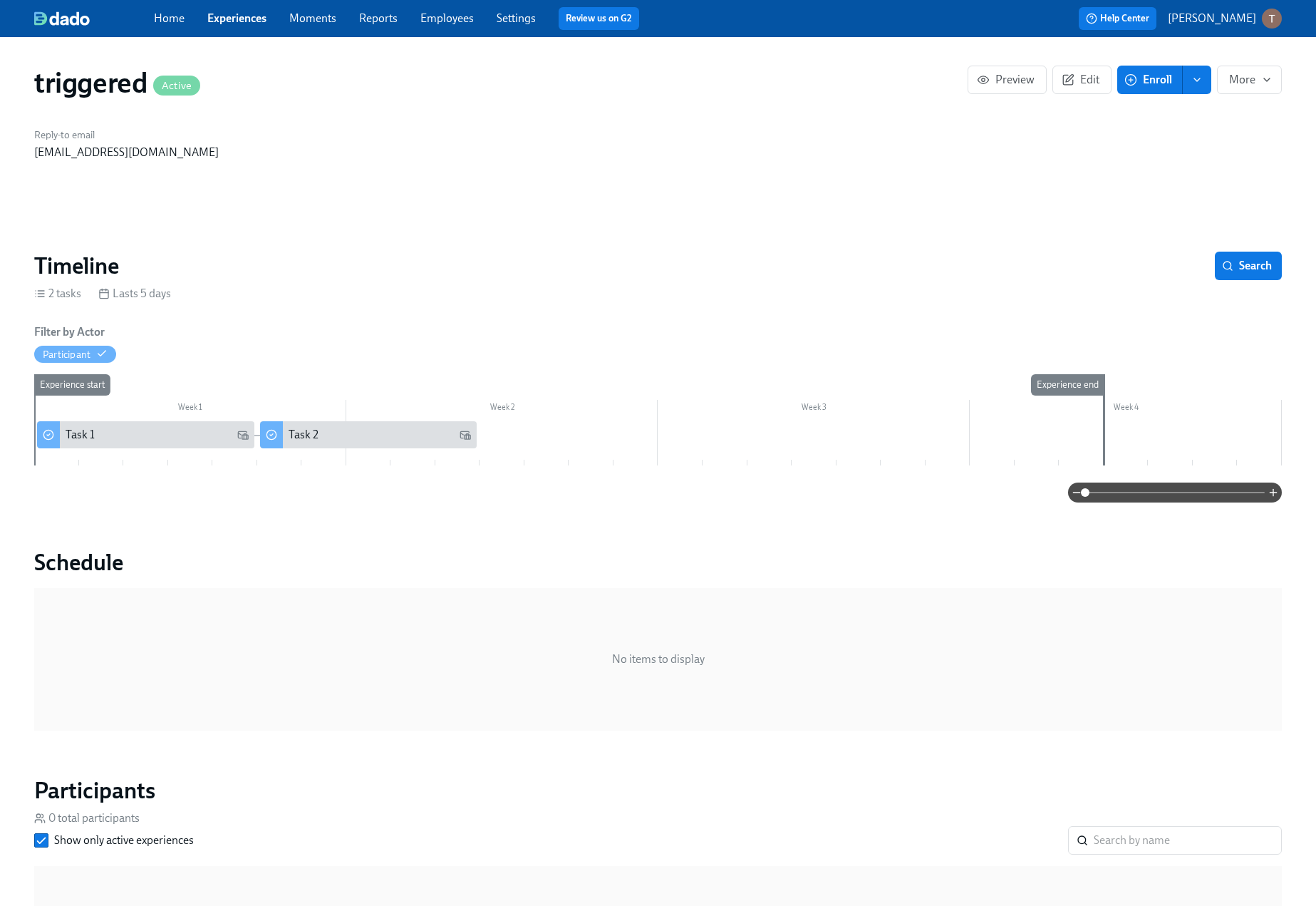
click at [455, 16] on link "Employees" at bounding box center [447, 18] width 54 height 14
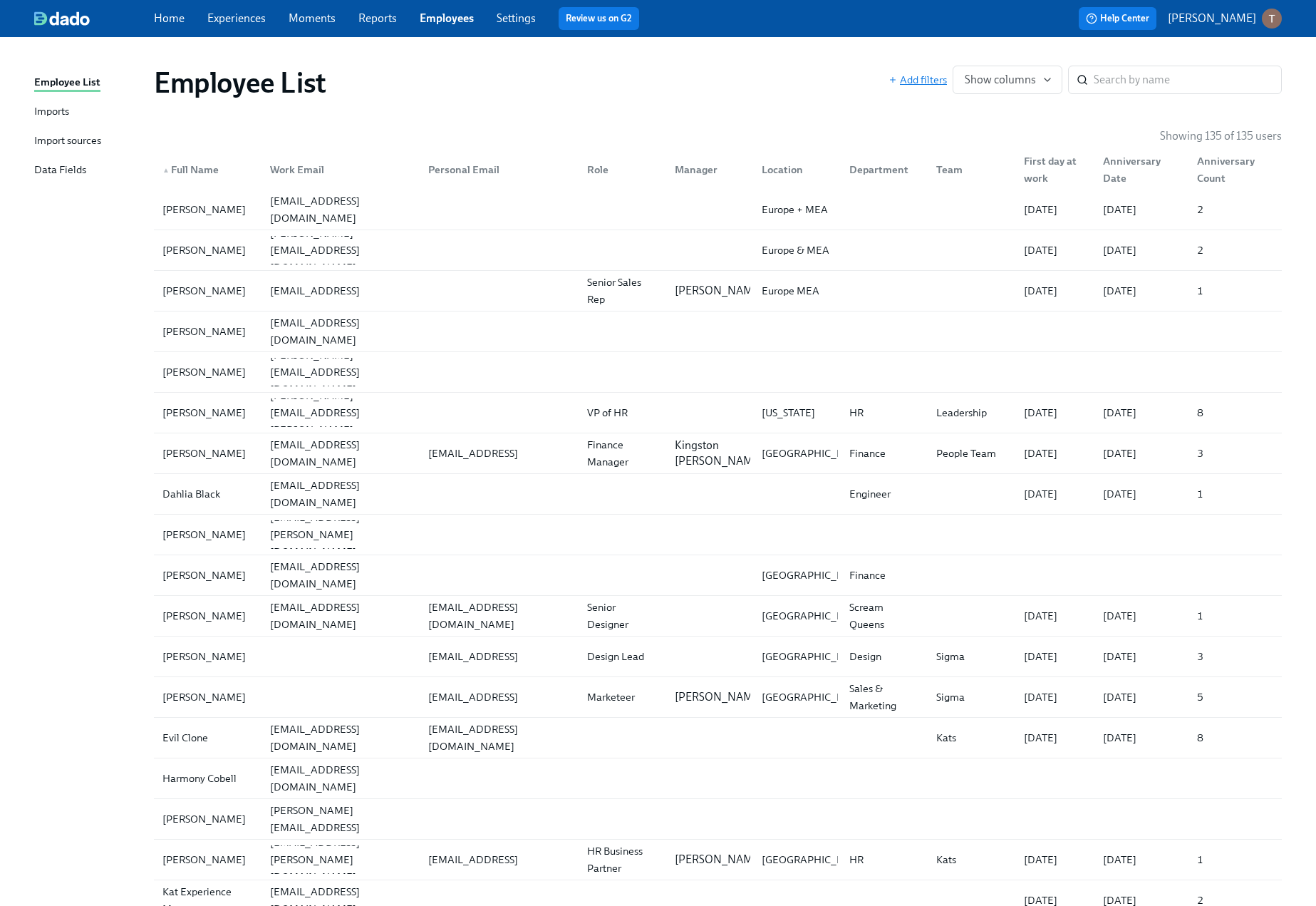
click at [922, 81] on span "Add filters" at bounding box center [917, 80] width 58 height 14
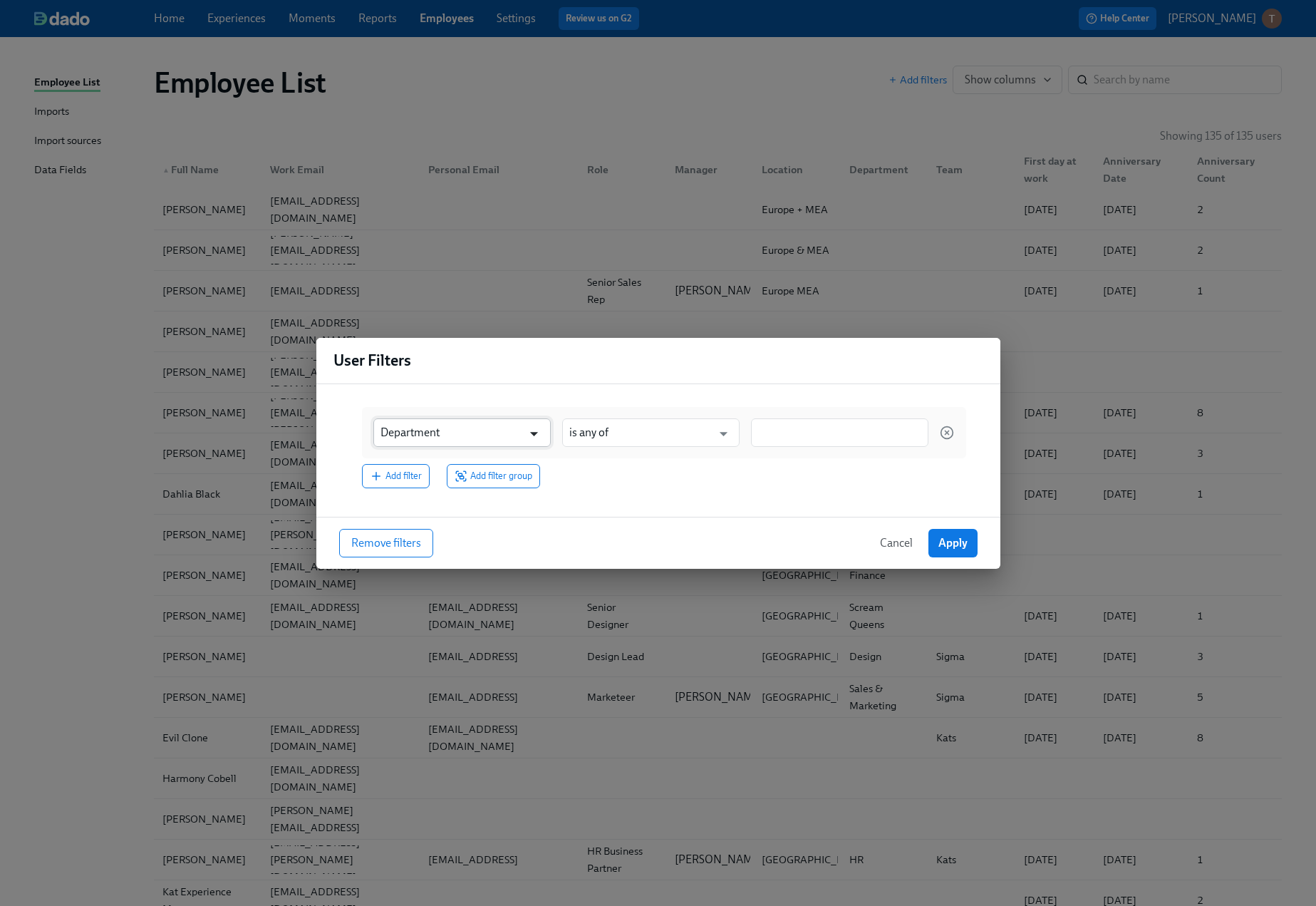
click at [540, 428] on icon "Open" at bounding box center [534, 433] width 19 height 19
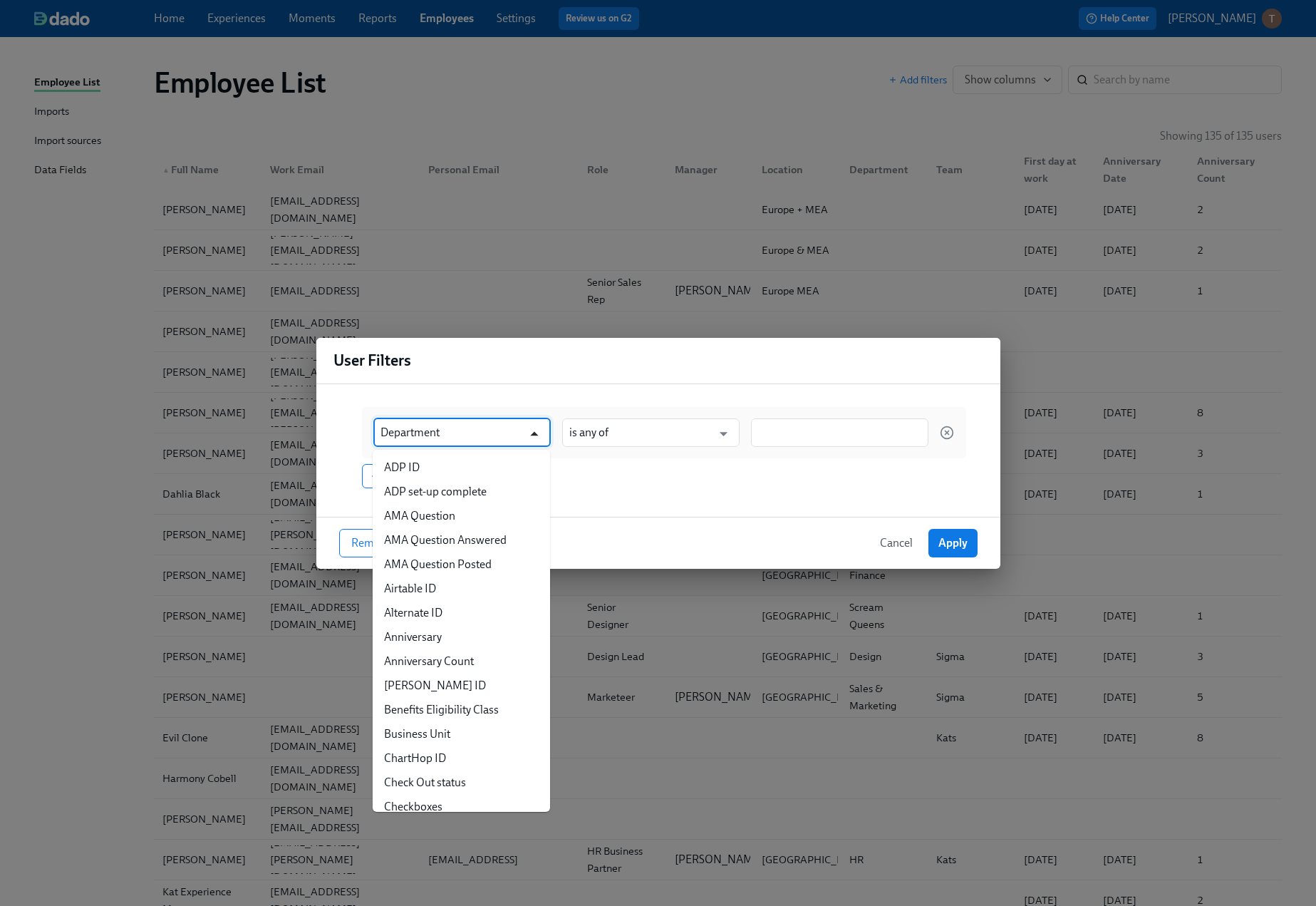
scroll to position [180, 0]
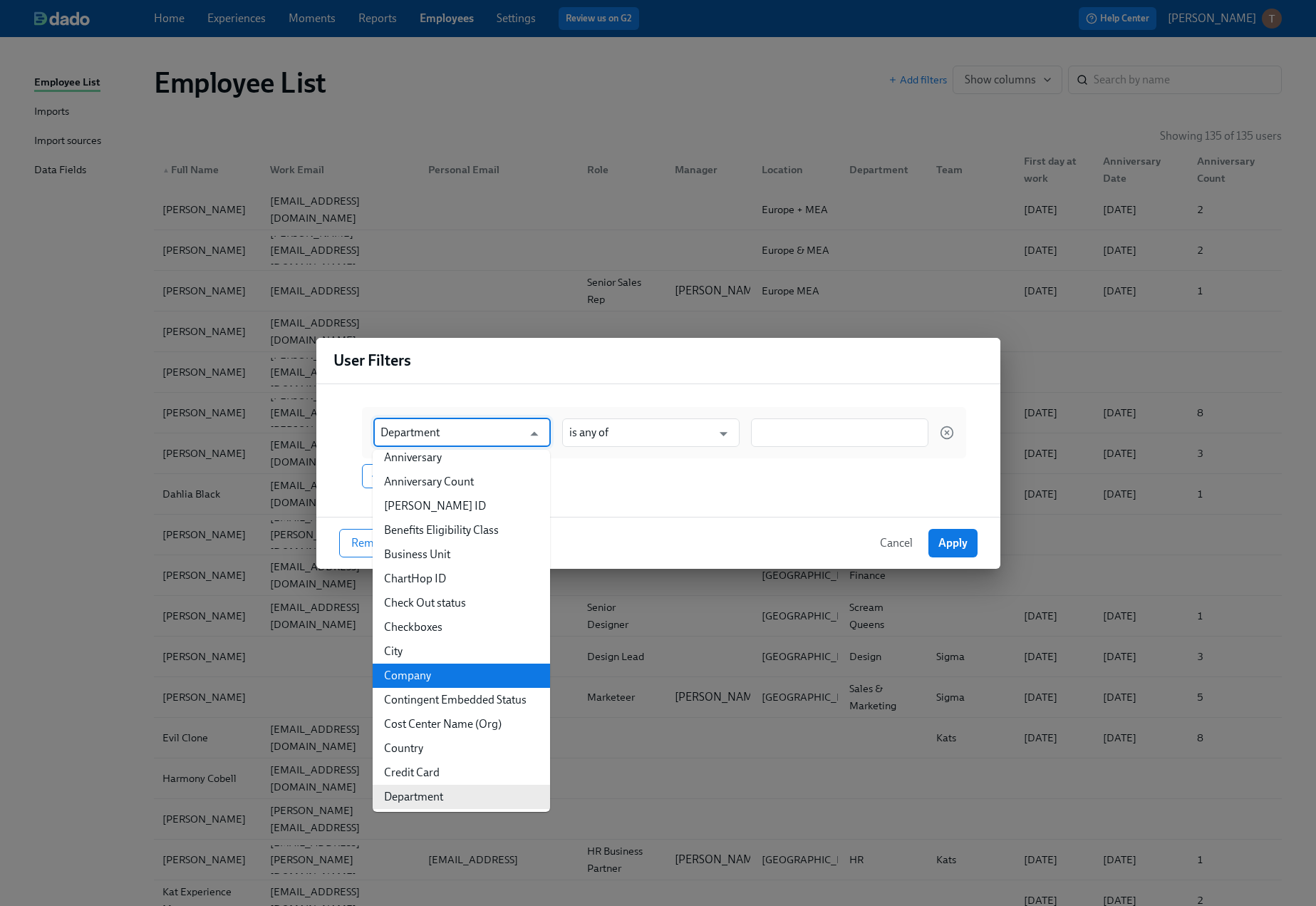
click at [415, 676] on li "Company" at bounding box center [462, 676] width 178 height 24
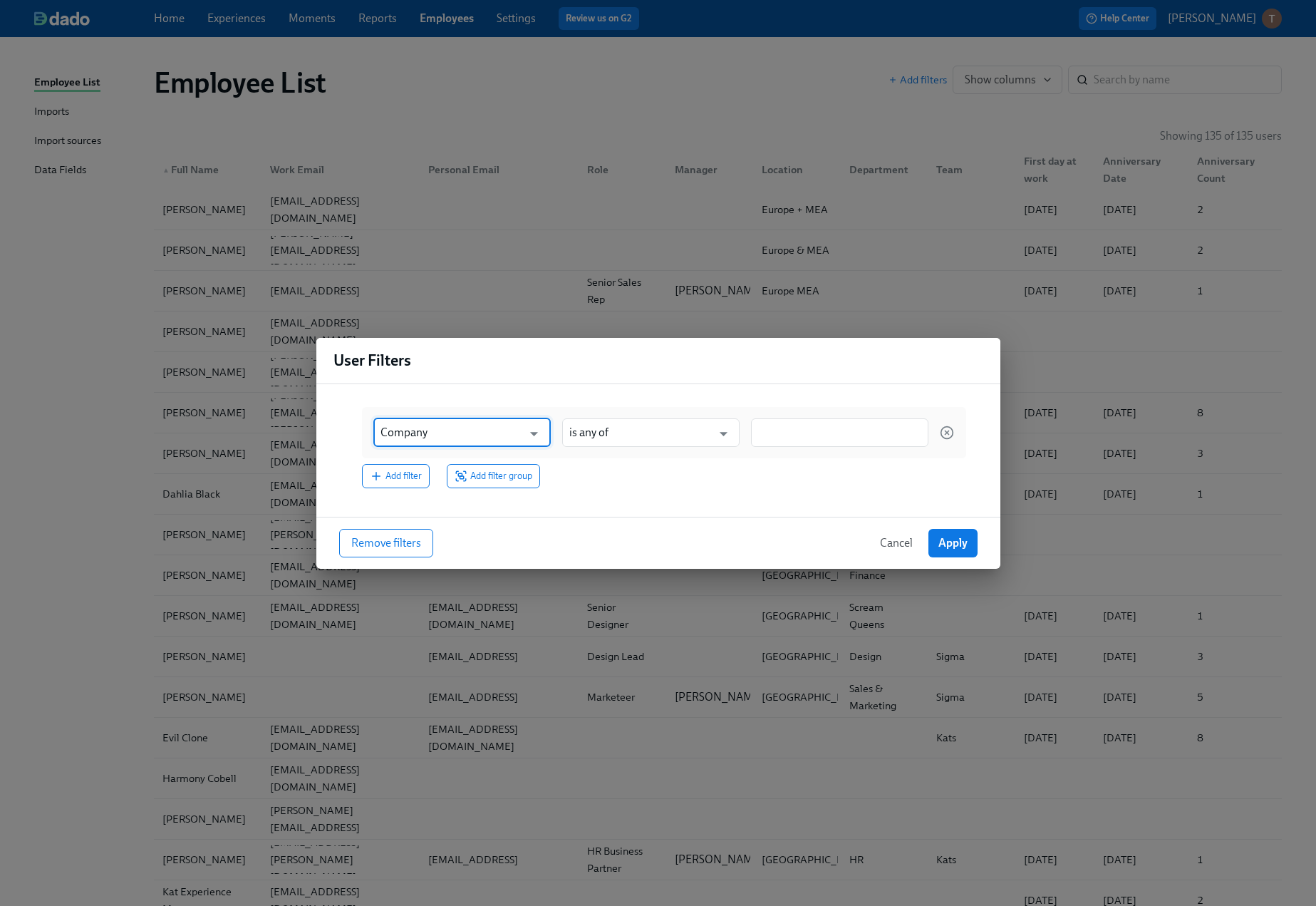
click at [544, 426] on div "Company ​" at bounding box center [462, 432] width 178 height 29
click at [538, 432] on icon "Open" at bounding box center [534, 433] width 19 height 19
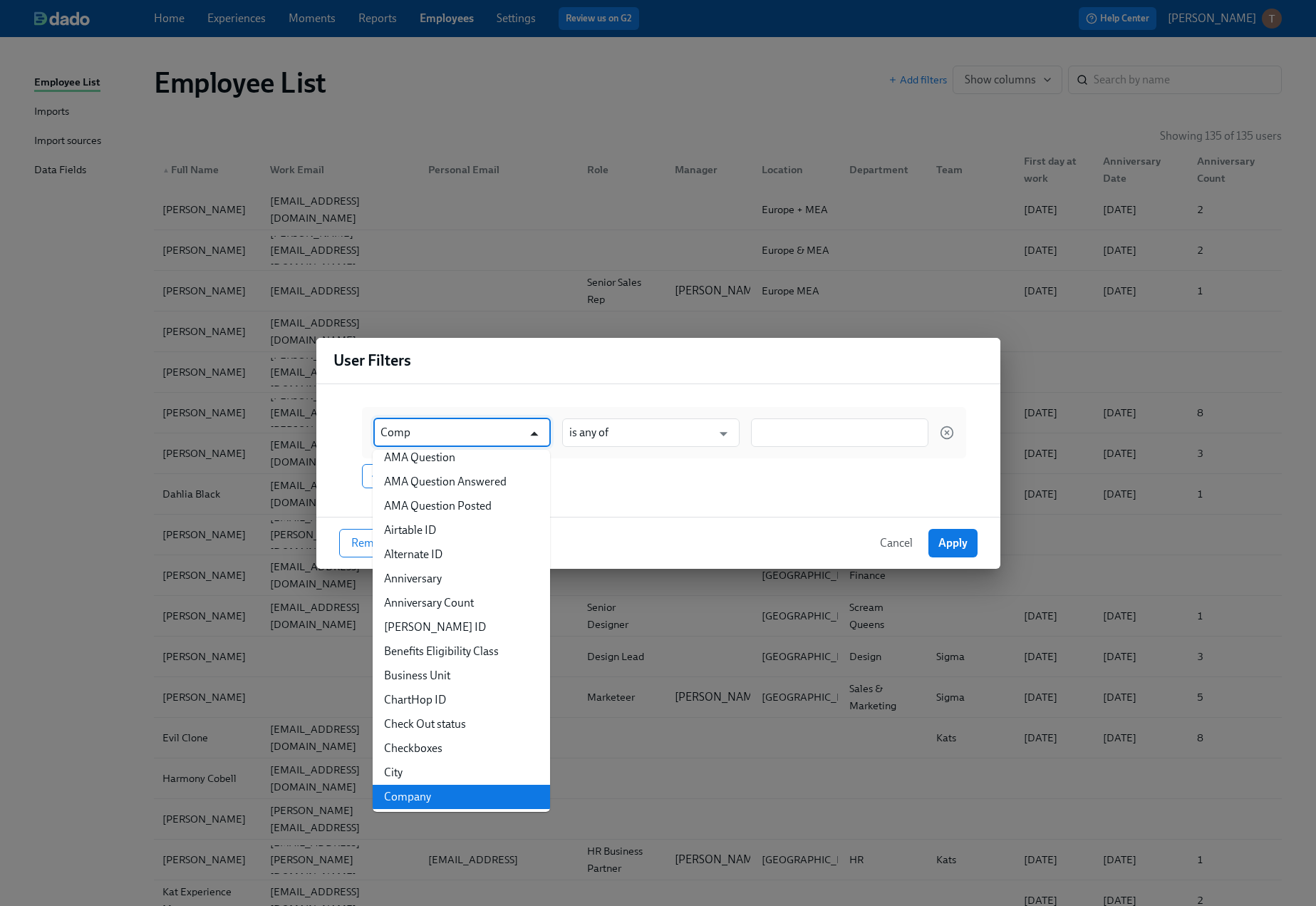
scroll to position [0, 0]
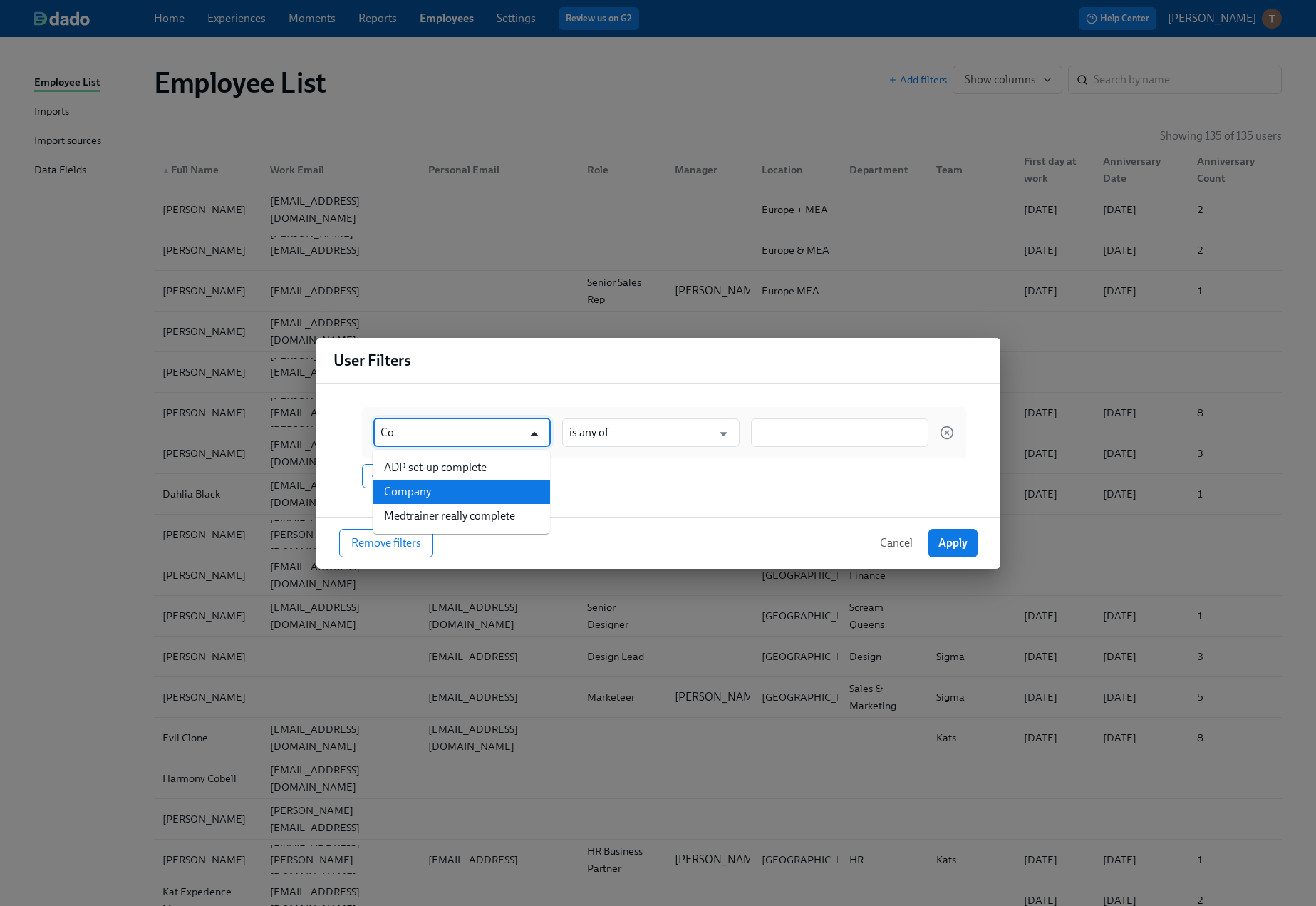
type input "C"
click at [491, 468] on li "Location" at bounding box center [462, 467] width 178 height 24
type input "Location"
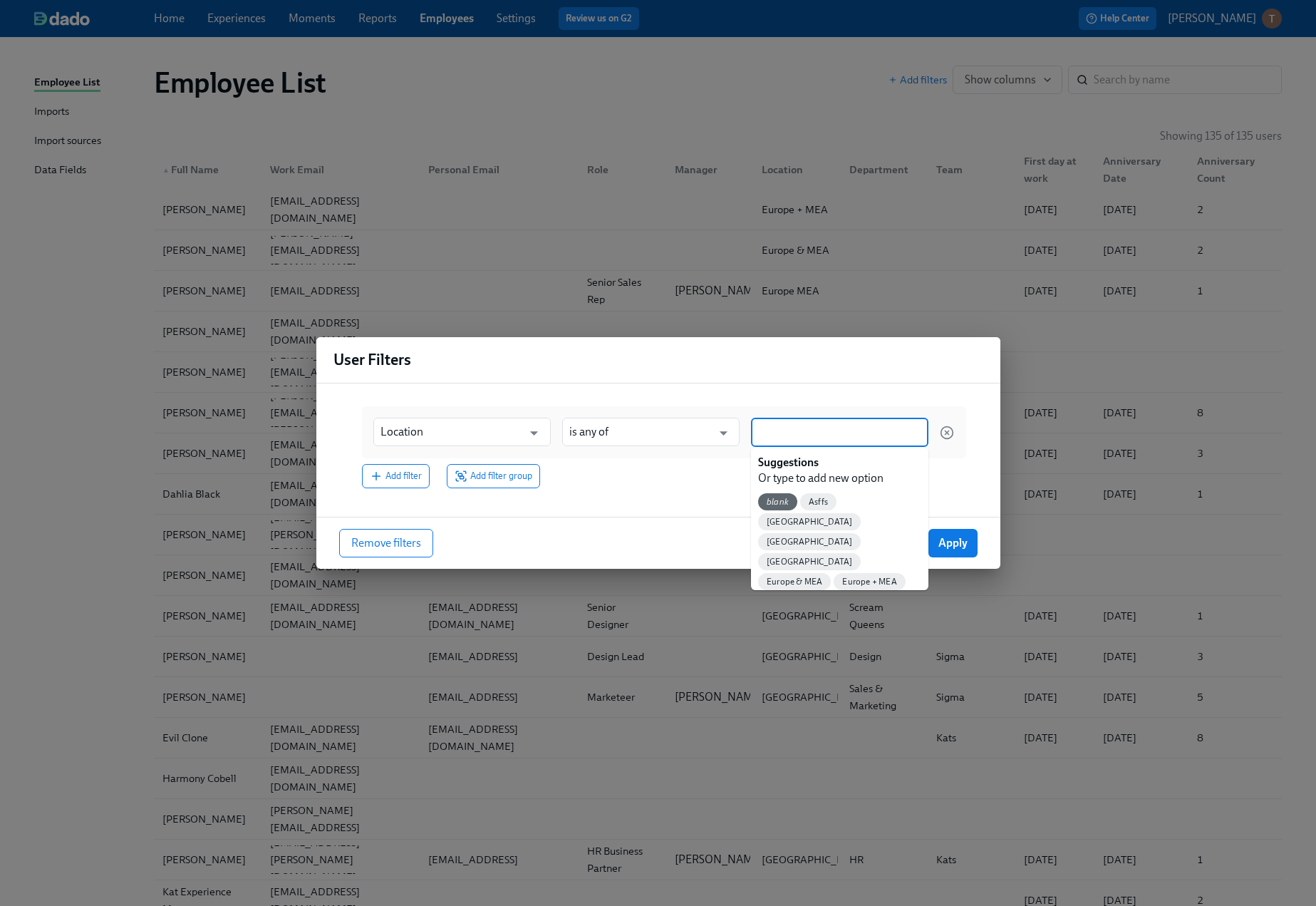
click at [792, 428] on input at bounding box center [839, 432] width 163 height 15
type input "Europe +"
click at [784, 501] on span "Europe + MEA" at bounding box center [793, 503] width 71 height 11
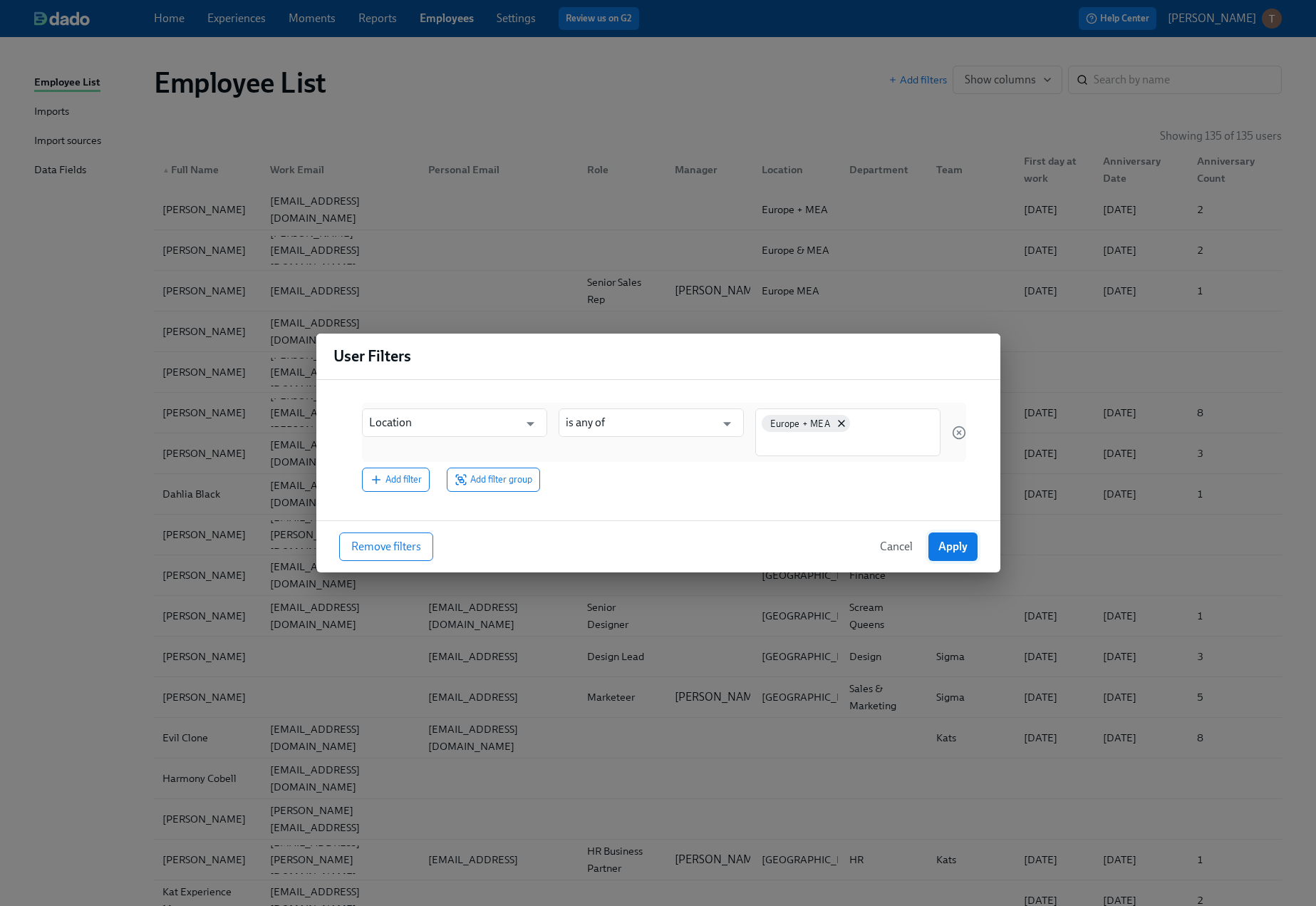
click at [950, 550] on span "Apply" at bounding box center [953, 546] width 30 height 14
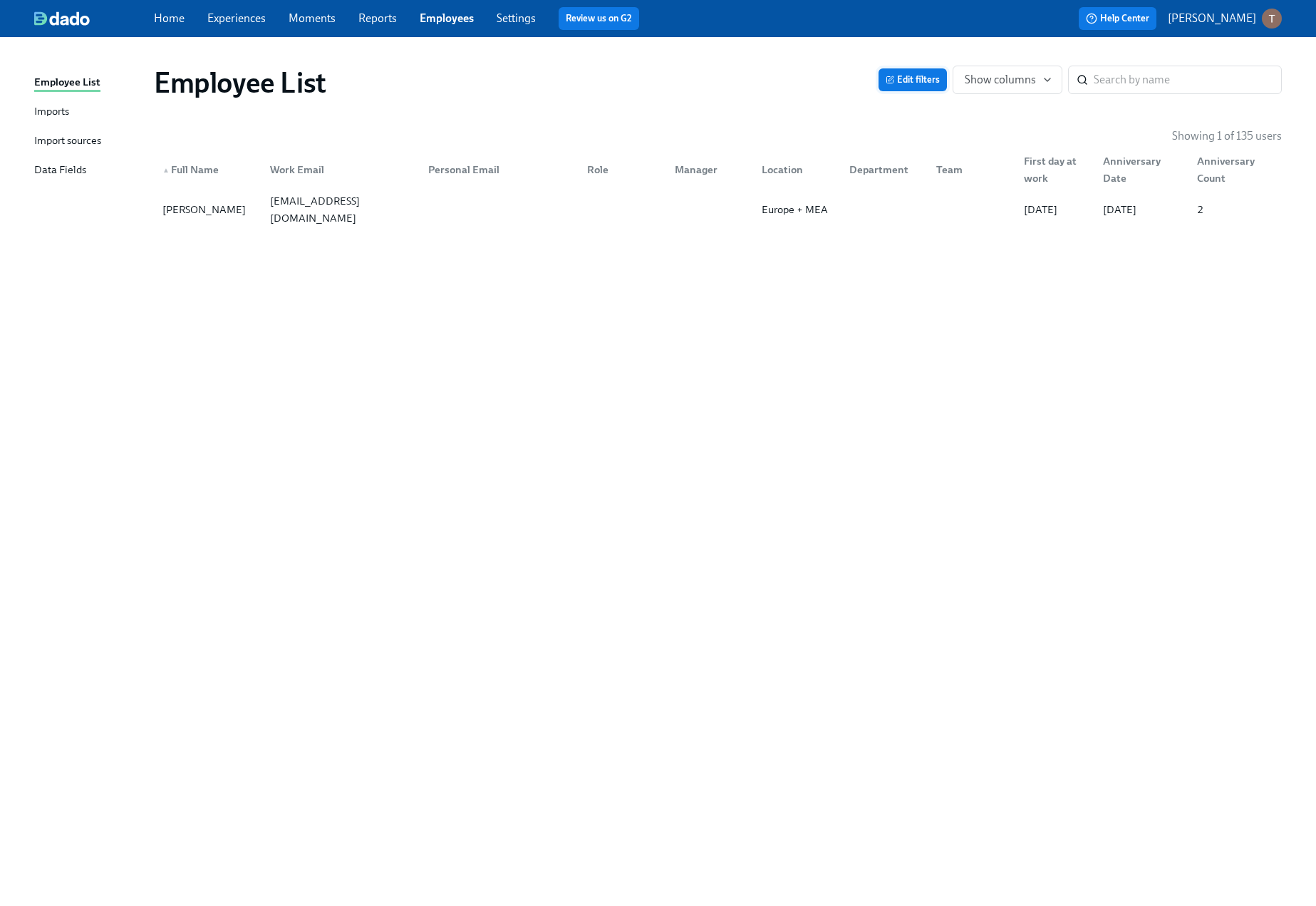
click at [919, 85] on span "Edit filters" at bounding box center [913, 80] width 55 height 14
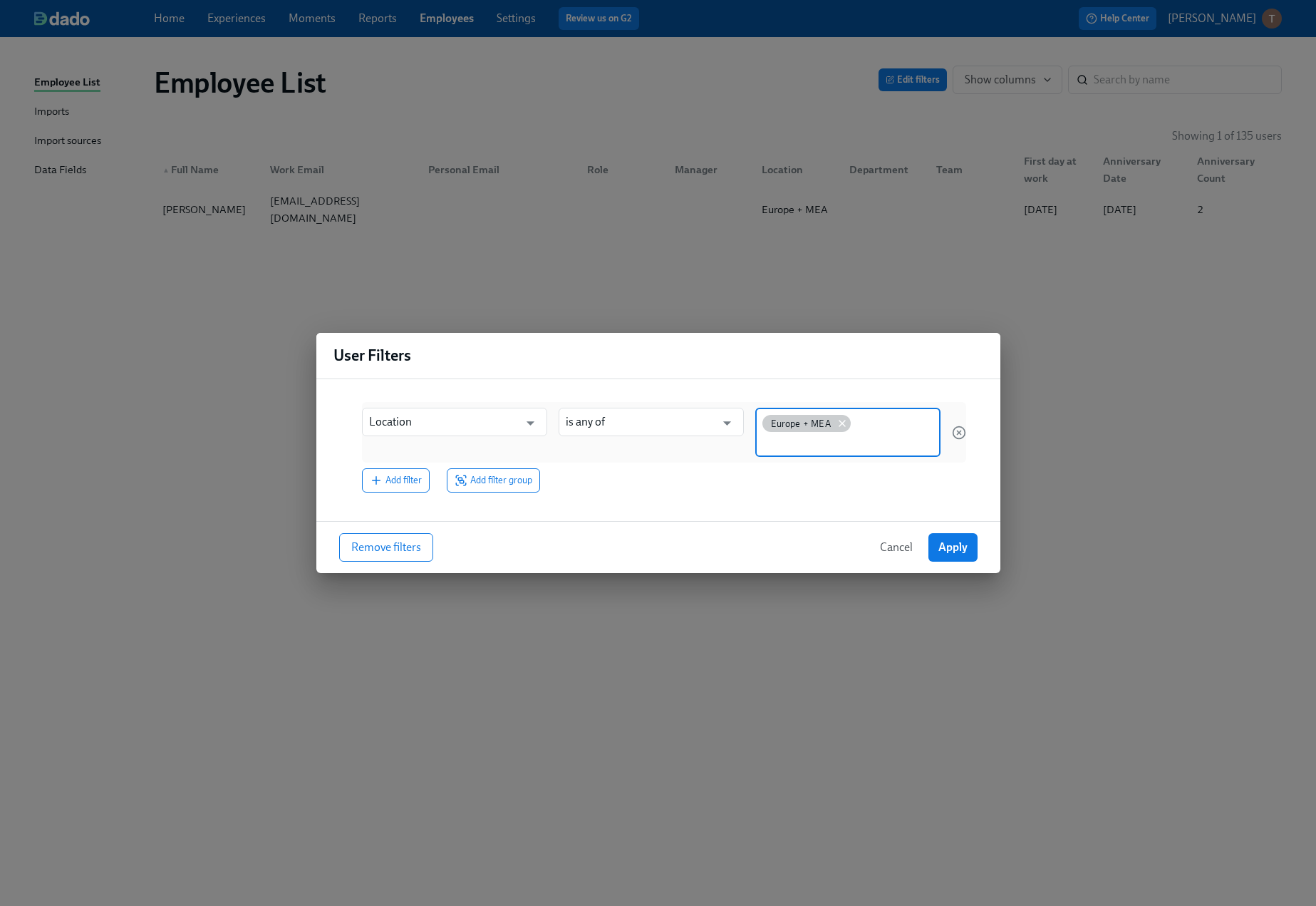
click at [841, 427] on icon at bounding box center [842, 423] width 11 height 11
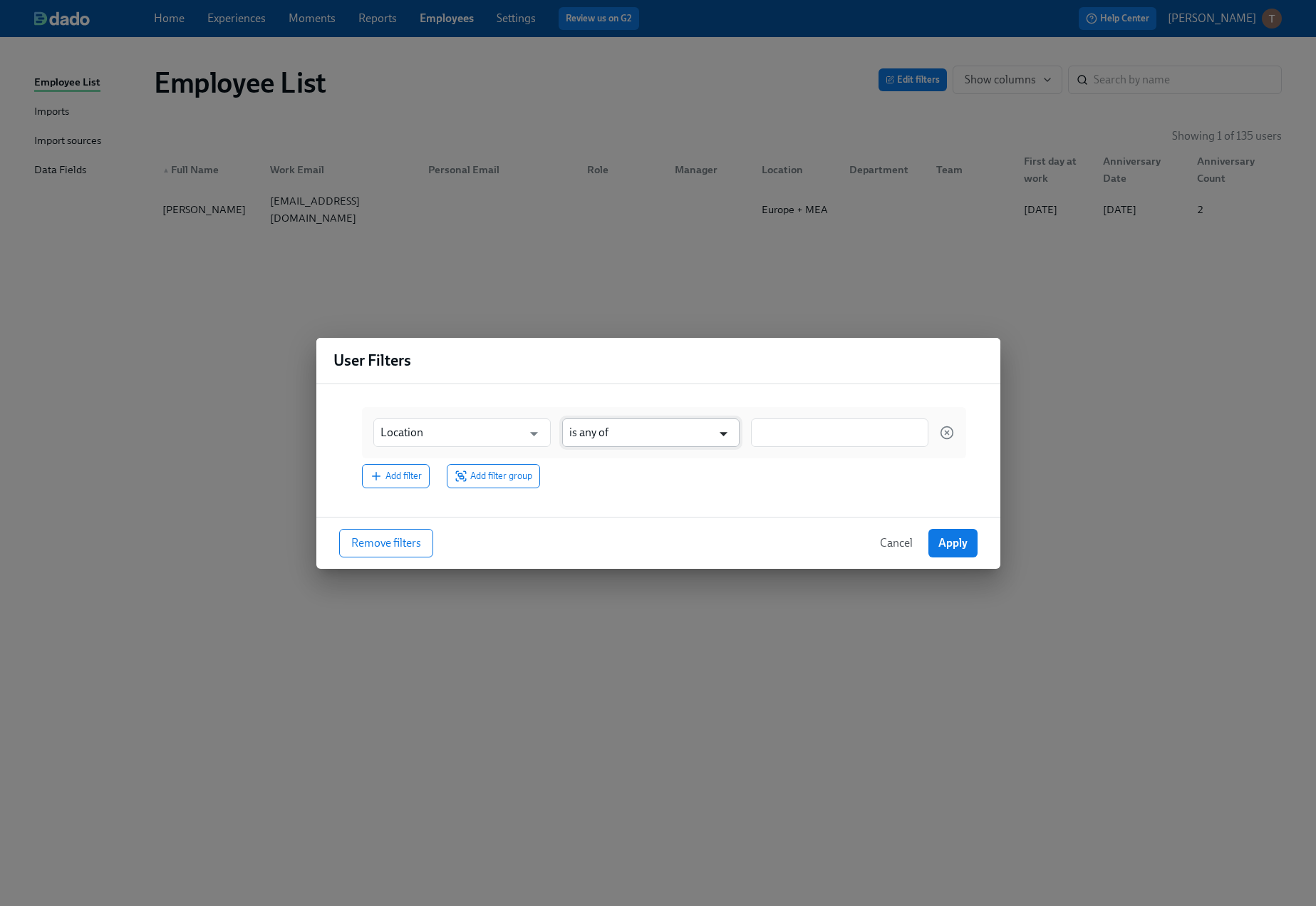
click at [724, 427] on icon "Open" at bounding box center [724, 433] width 19 height 19
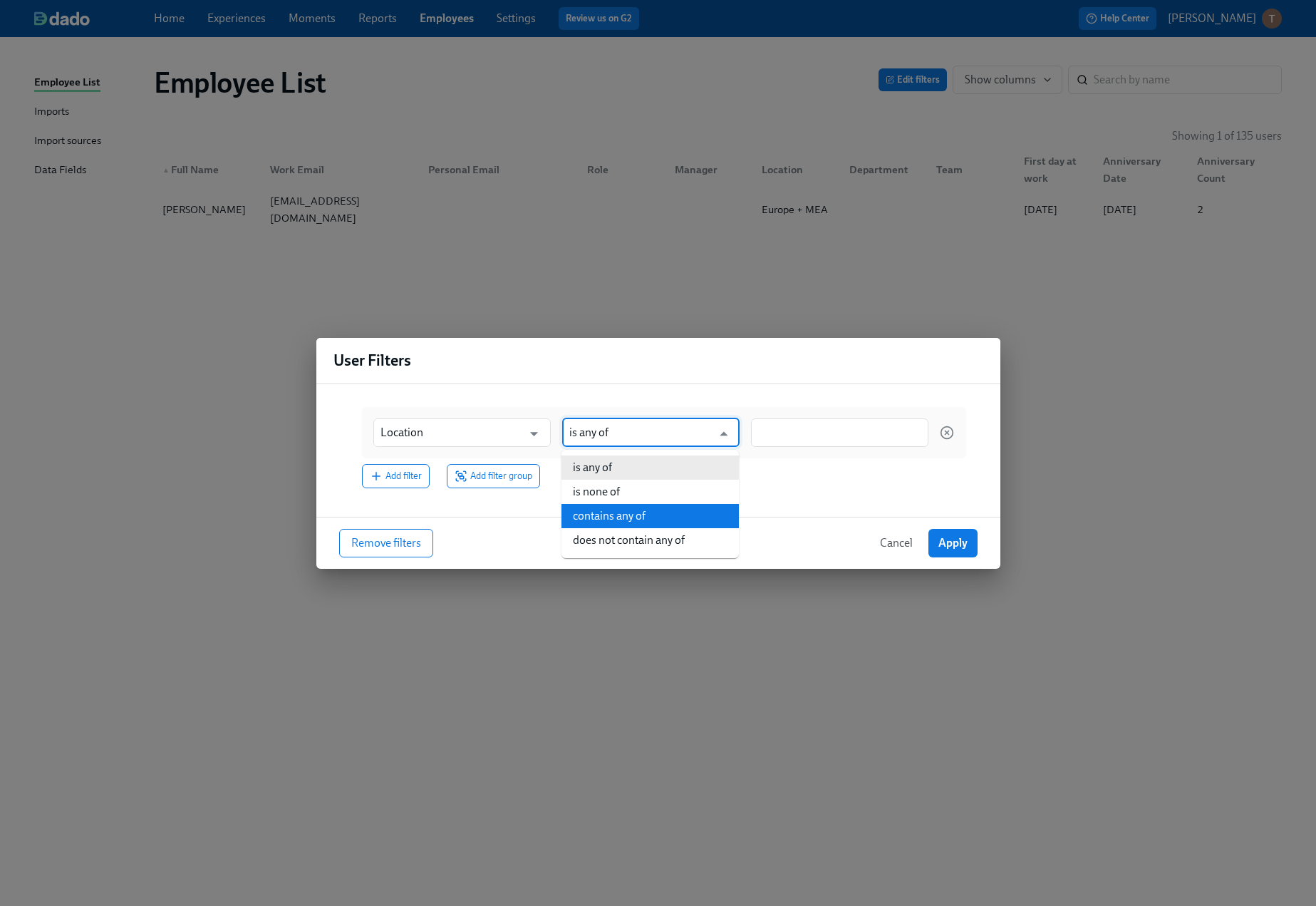
click at [647, 523] on li "contains any of" at bounding box center [651, 515] width 178 height 24
type input "contains any of"
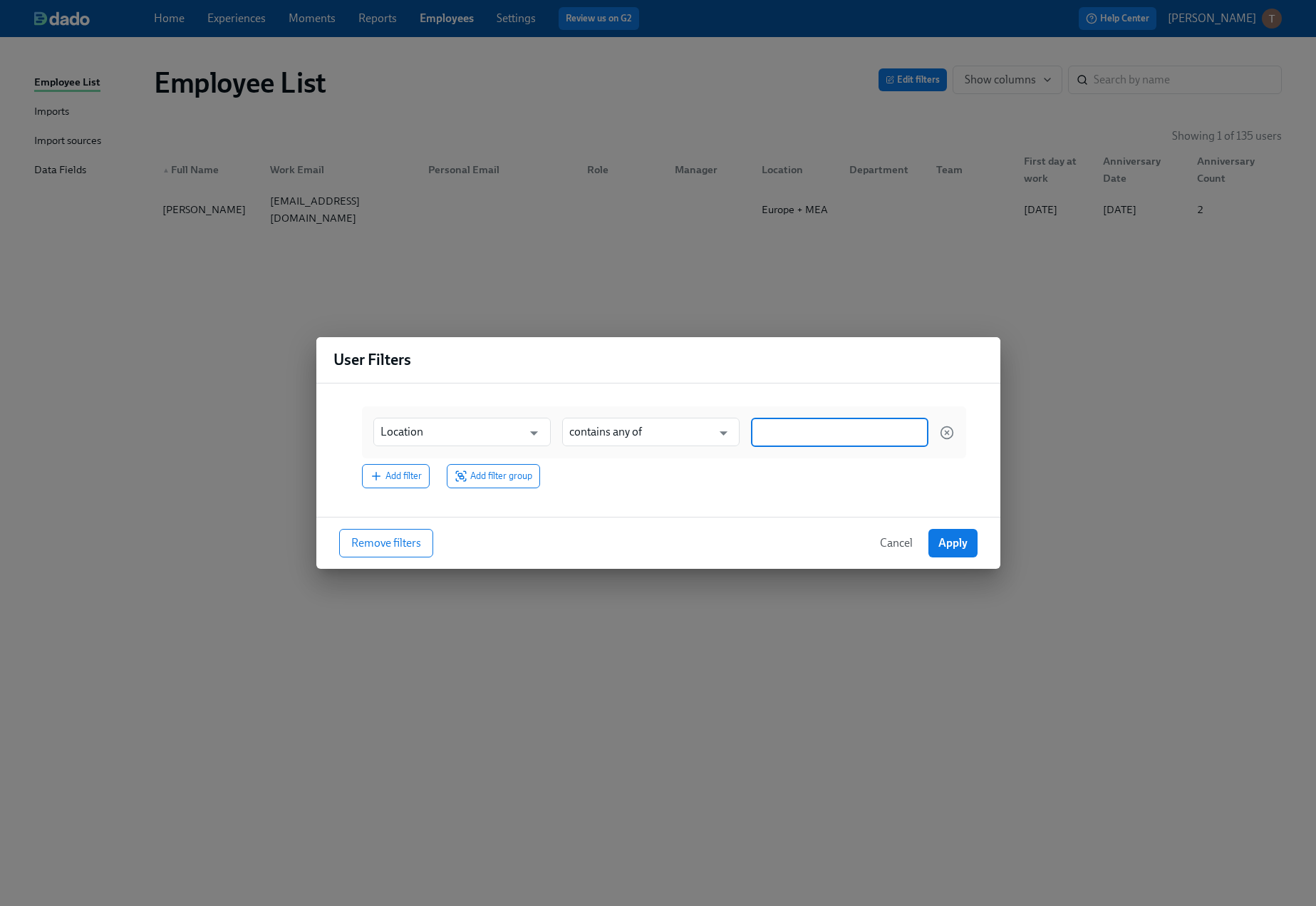
click at [794, 432] on input at bounding box center [839, 432] width 163 height 15
type input "+"
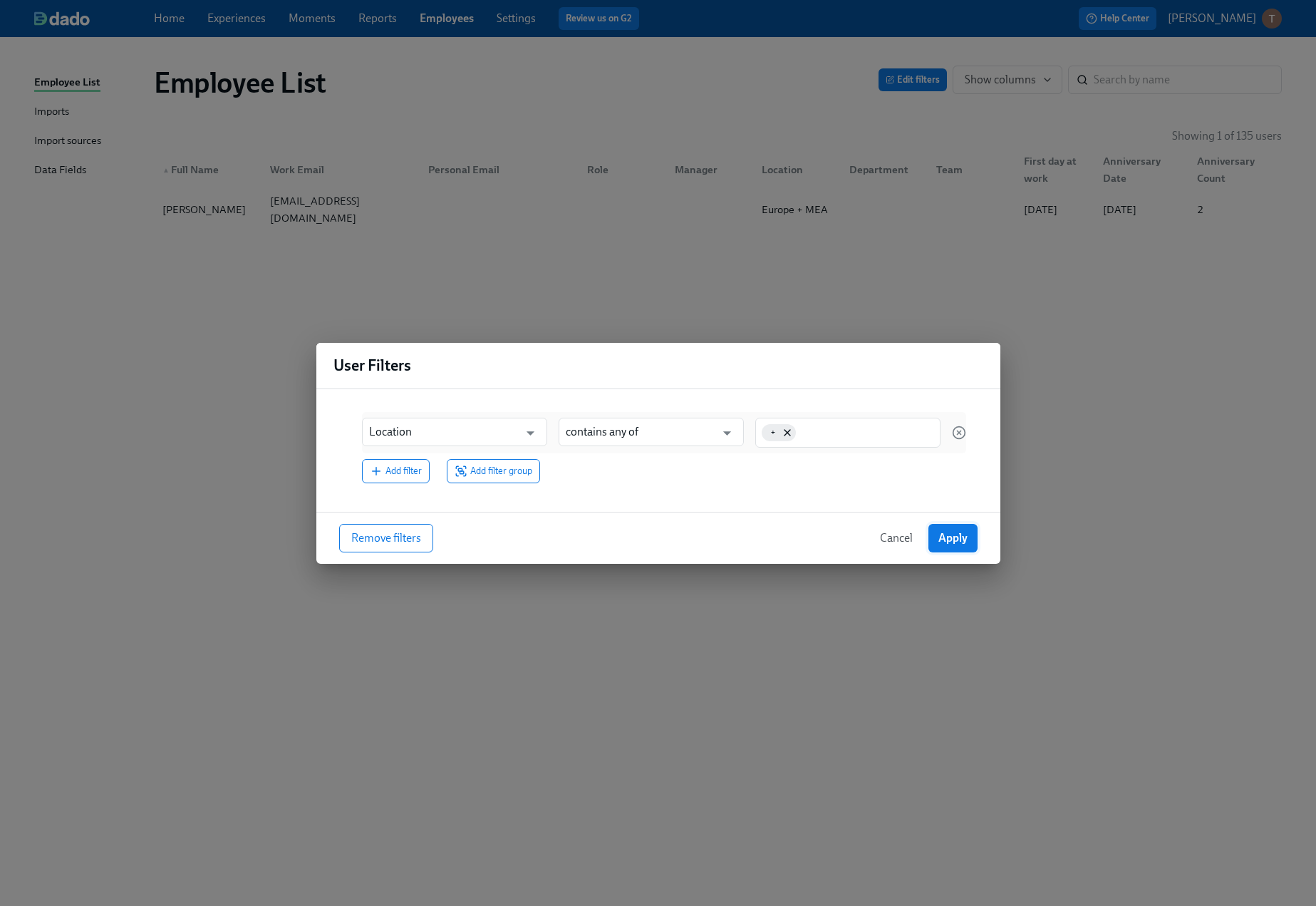
click at [939, 538] on span "Apply" at bounding box center [953, 538] width 30 height 14
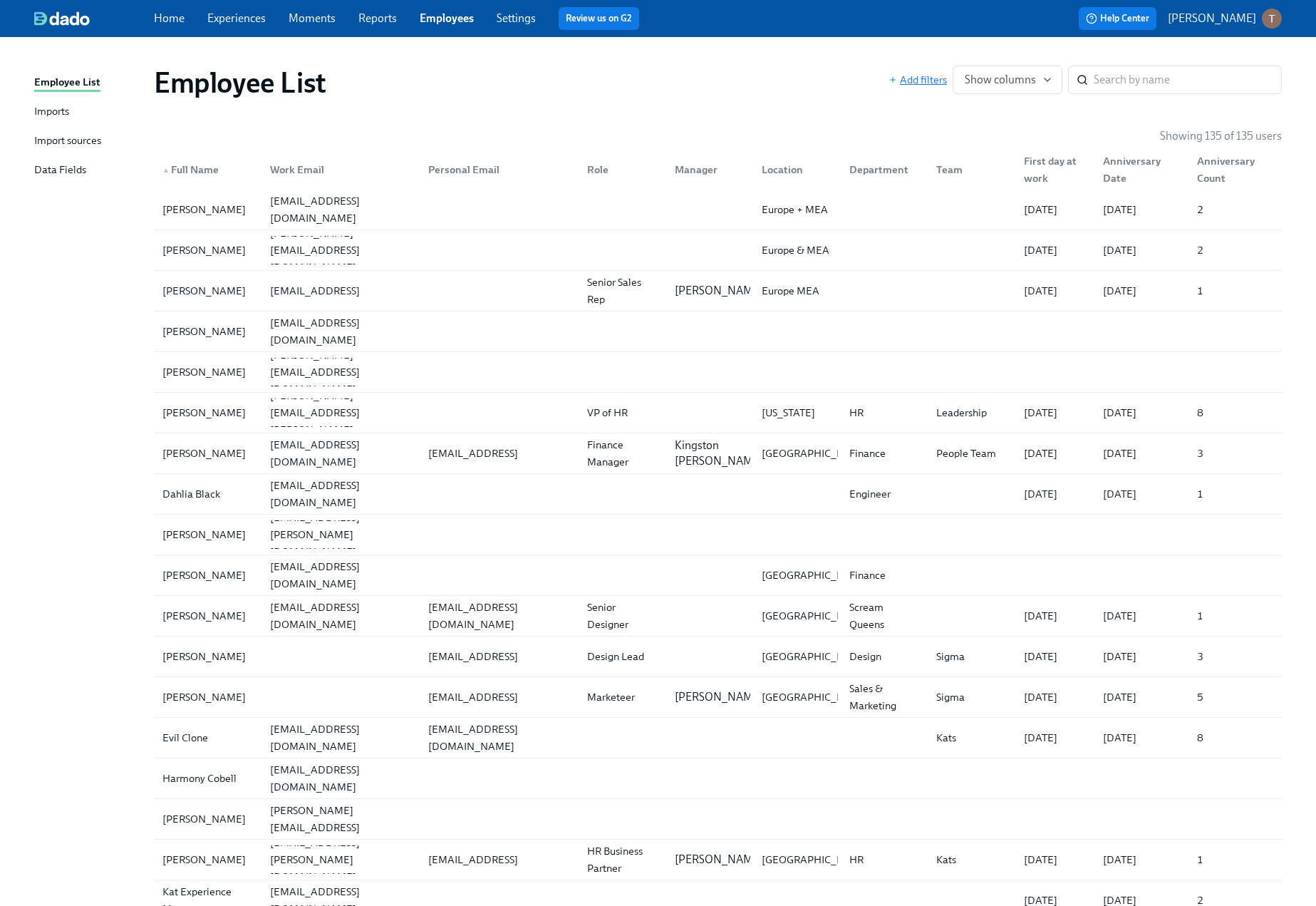
click at [917, 75] on span "Add filters" at bounding box center [917, 80] width 58 height 14
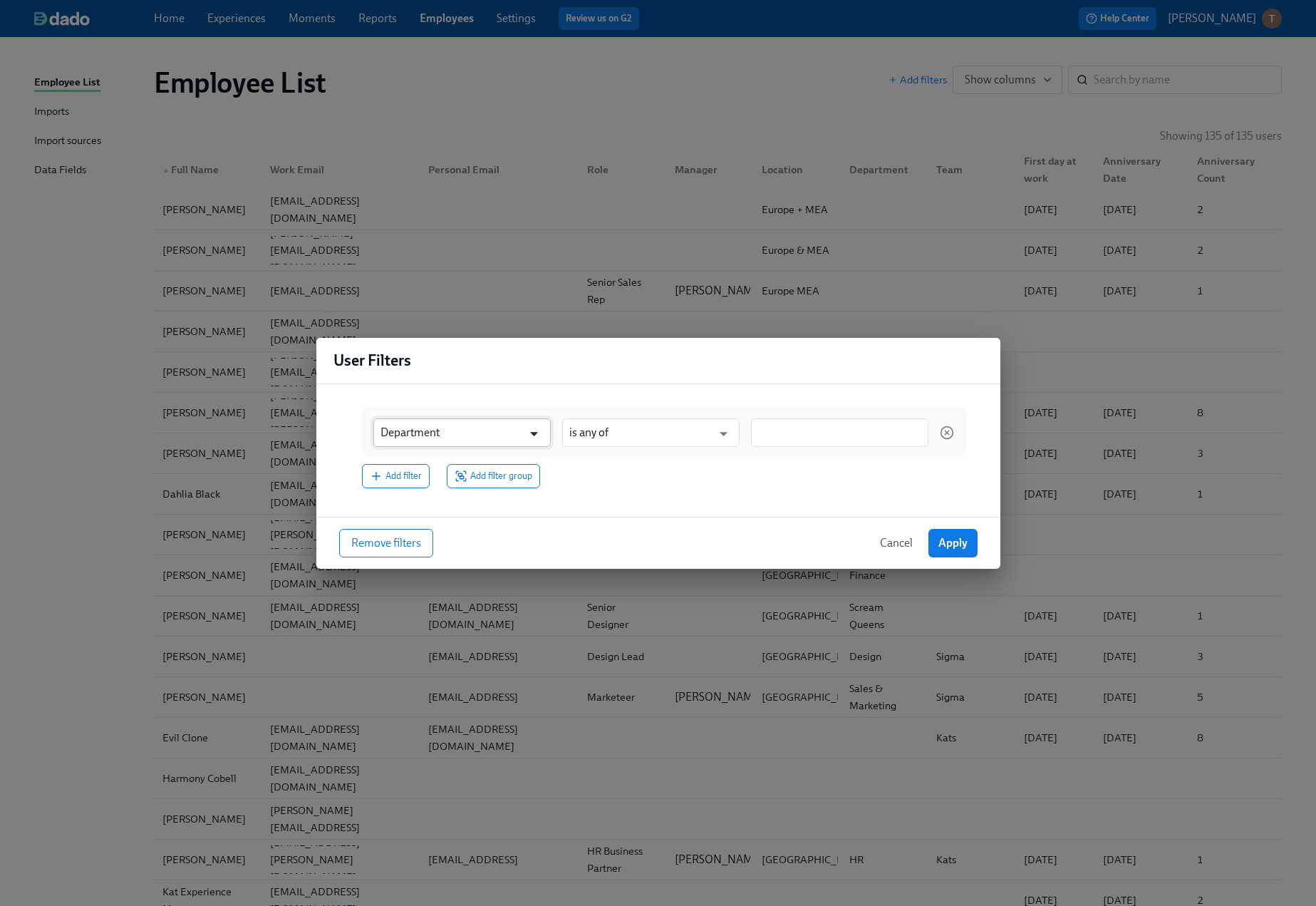
click at [528, 436] on icon "Open" at bounding box center [534, 433] width 19 height 19
click at [485, 462] on li "Location" at bounding box center [462, 467] width 178 height 24
type input "Location"
click at [708, 440] on input "is any of" at bounding box center [640, 432] width 143 height 29
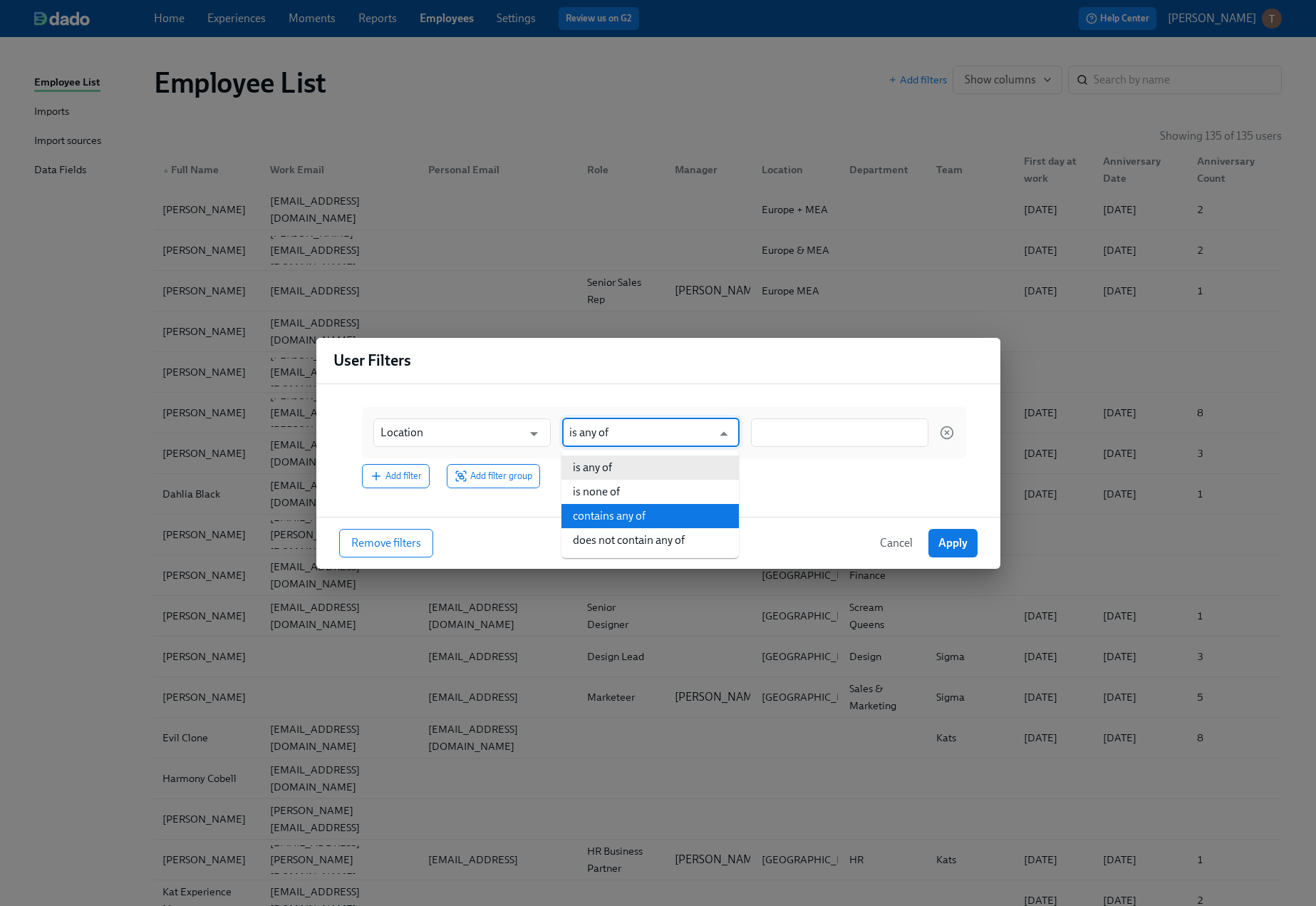
click at [651, 513] on li "contains any of" at bounding box center [651, 515] width 178 height 24
type input "contains any of"
click at [818, 441] on div at bounding box center [840, 432] width 178 height 29
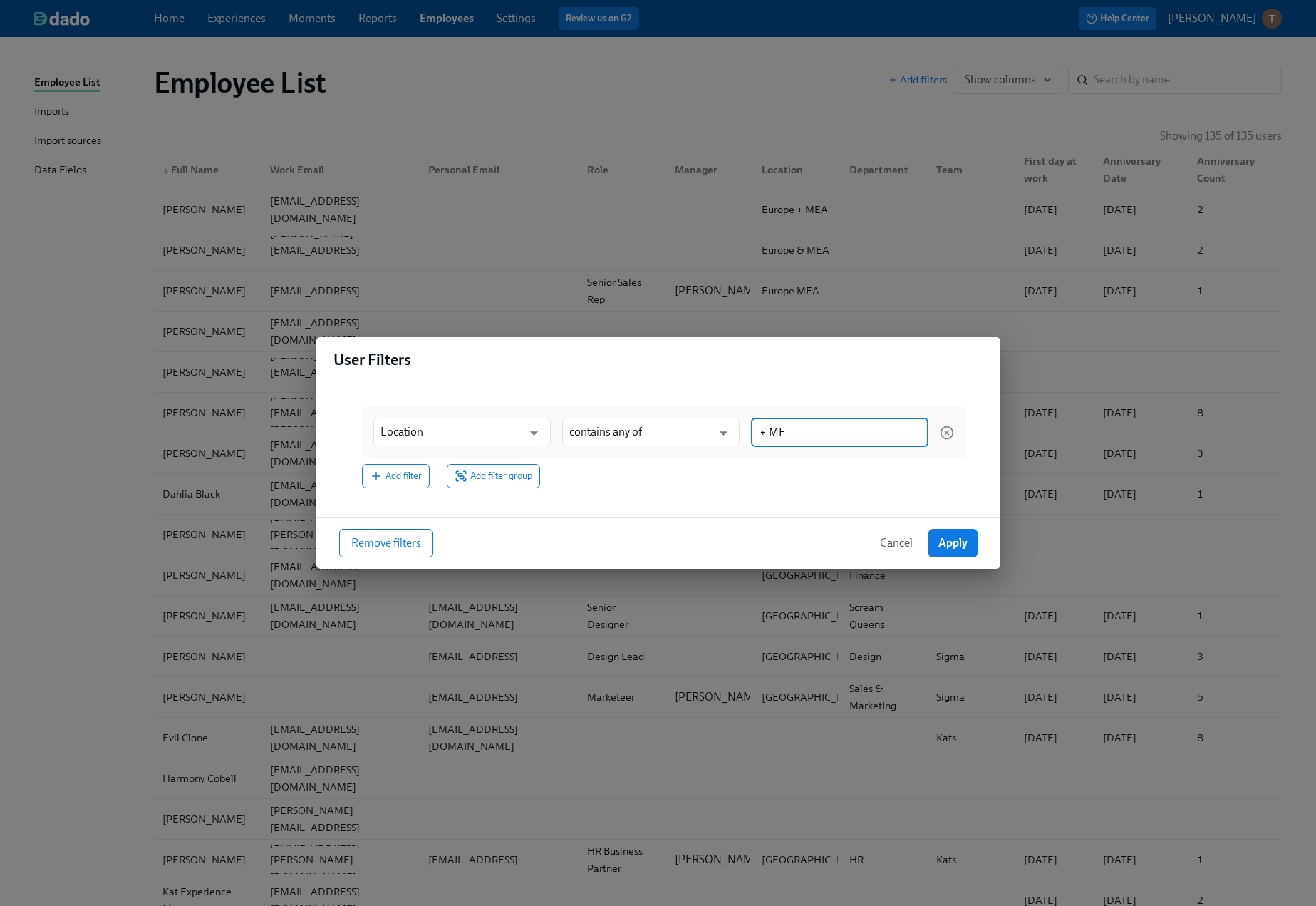
type input "+ MEA"
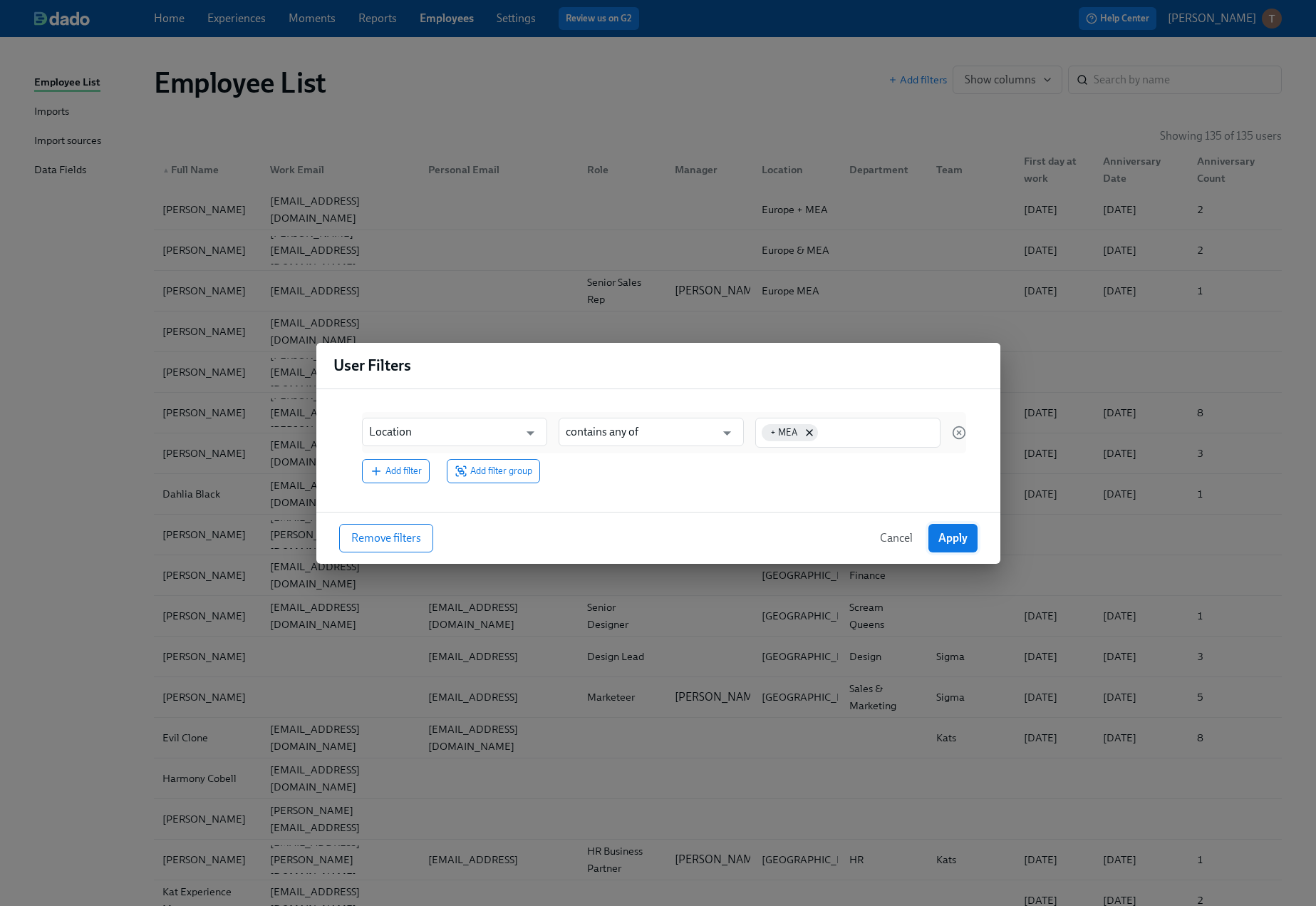
click at [941, 537] on span "Apply" at bounding box center [953, 538] width 30 height 14
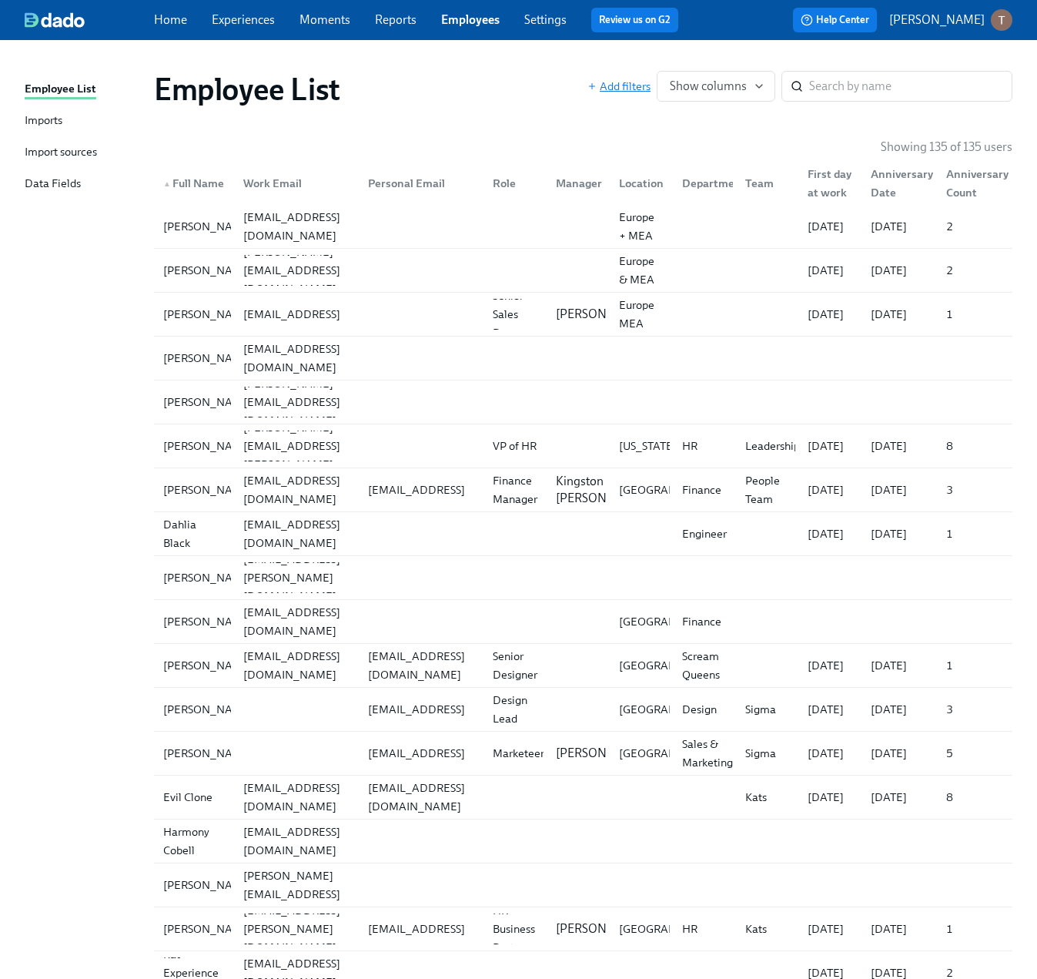
click at [629, 88] on span "Add filters" at bounding box center [618, 86] width 63 height 15
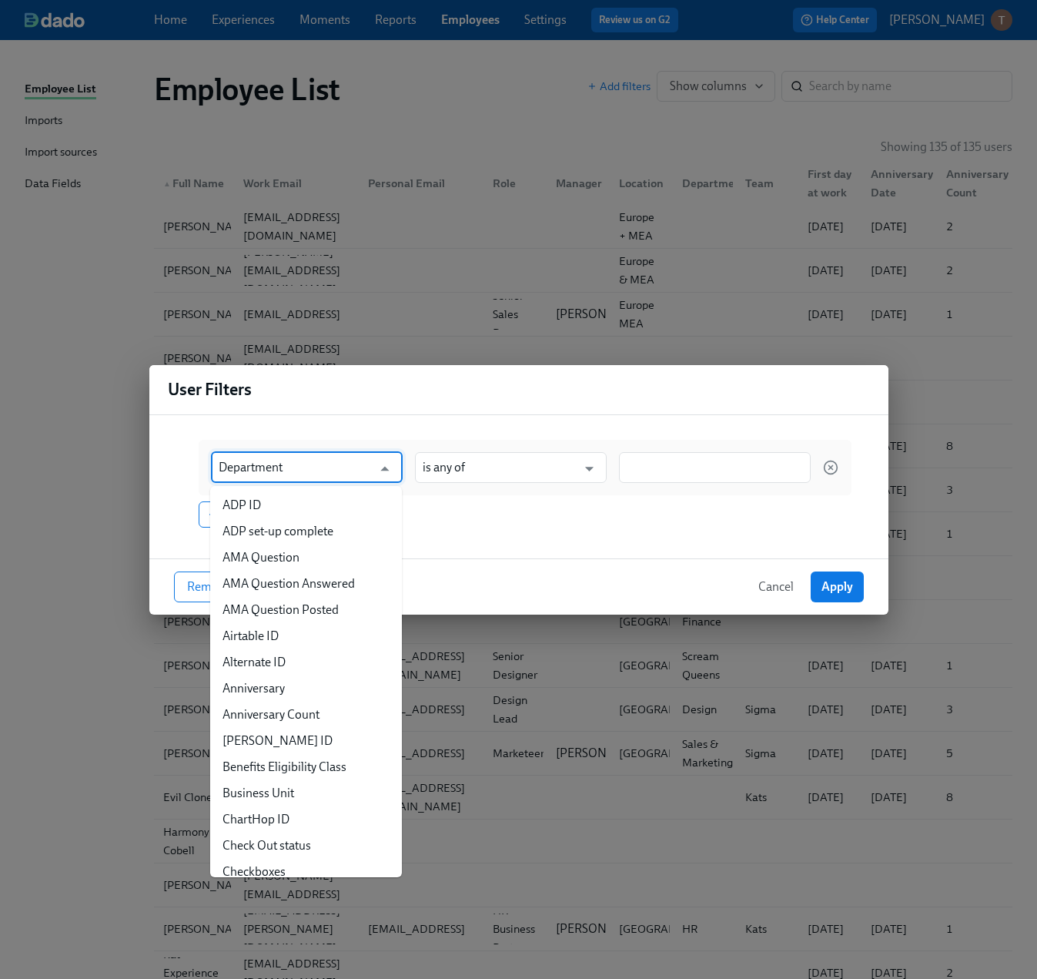
click at [339, 467] on input "Department" at bounding box center [296, 467] width 154 height 31
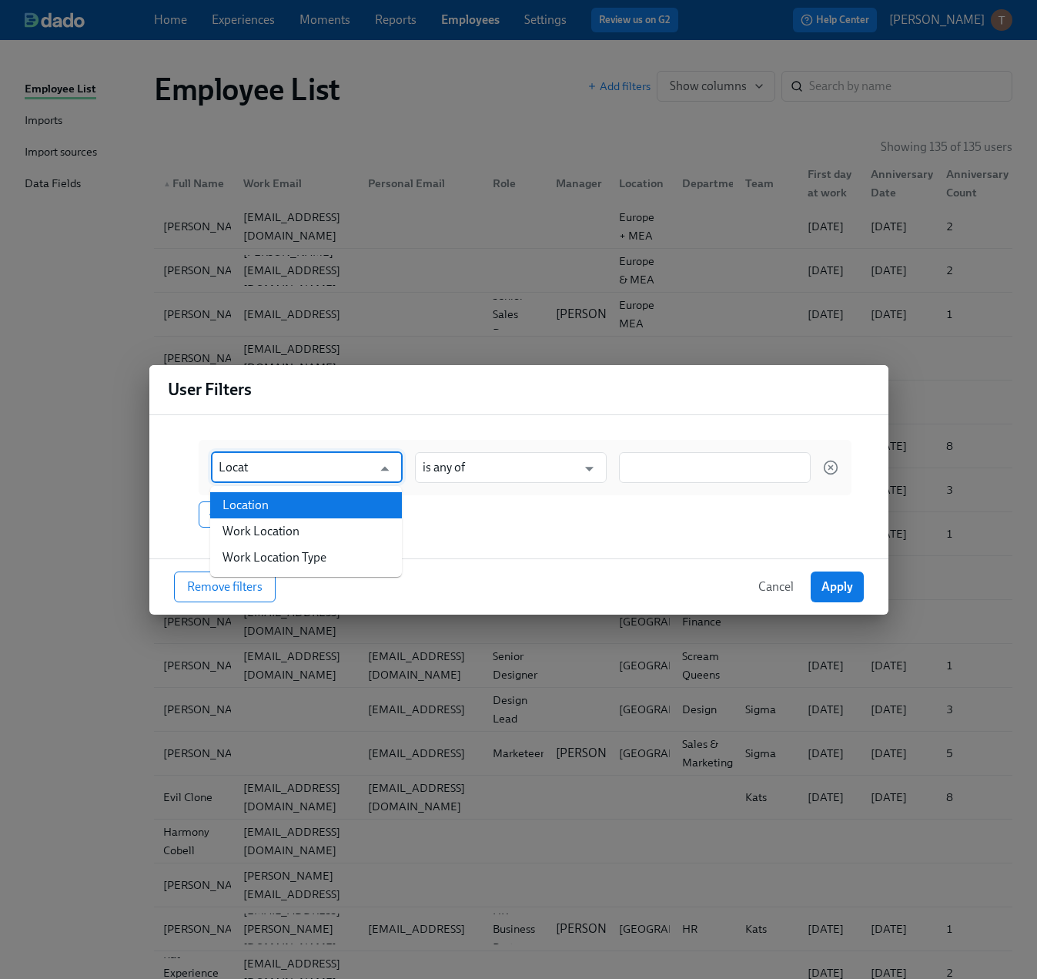
click at [306, 511] on li "Location" at bounding box center [306, 505] width 192 height 26
type input "Location"
click at [568, 474] on input "is any of" at bounding box center [500, 467] width 154 height 31
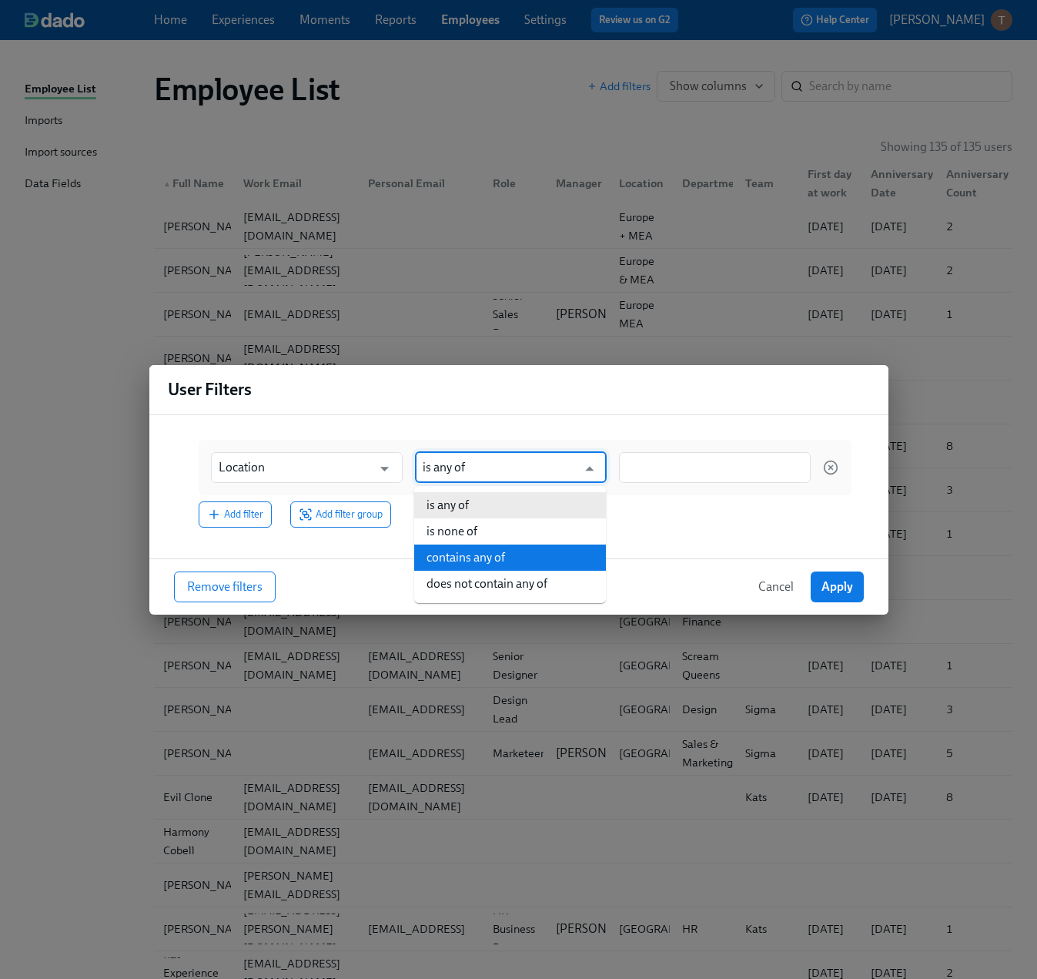
click at [519, 551] on li "contains any of" at bounding box center [510, 557] width 192 height 26
type input "contains any of"
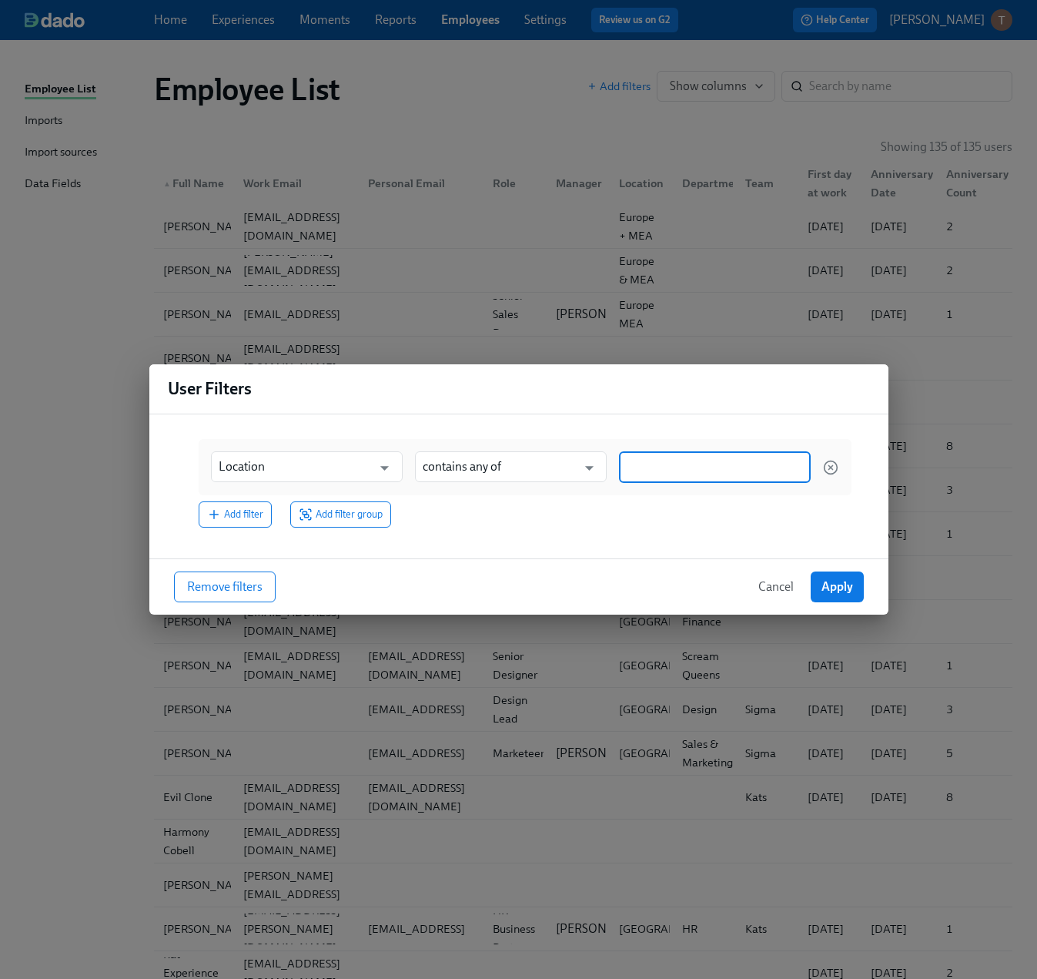
click at [677, 472] on input at bounding box center [715, 467] width 176 height 16
type input "+ MEA"
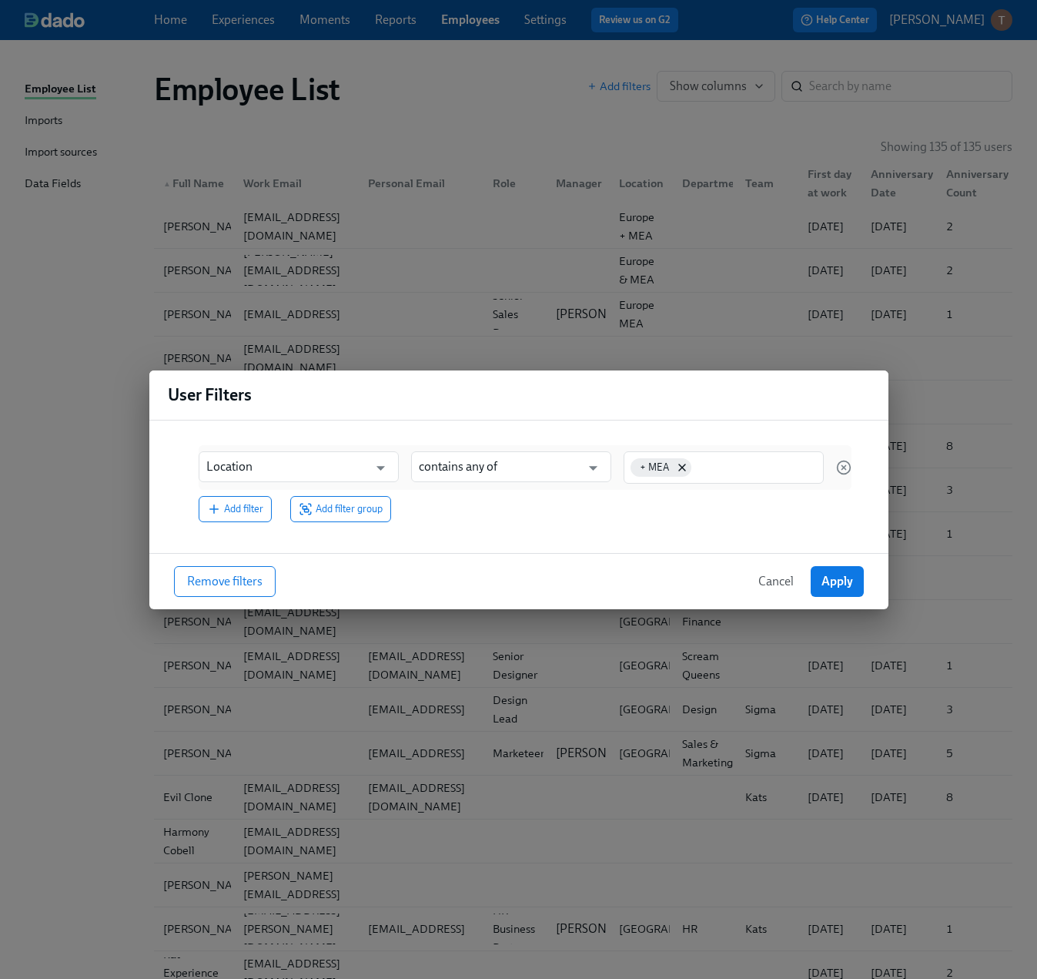
click at [662, 515] on div "Add filter Add filter group" at bounding box center [525, 509] width 653 height 26
click at [589, 500] on div "Add filter Add filter group" at bounding box center [525, 509] width 653 height 26
click at [324, 512] on span "Add filter group" at bounding box center [341, 508] width 84 height 15
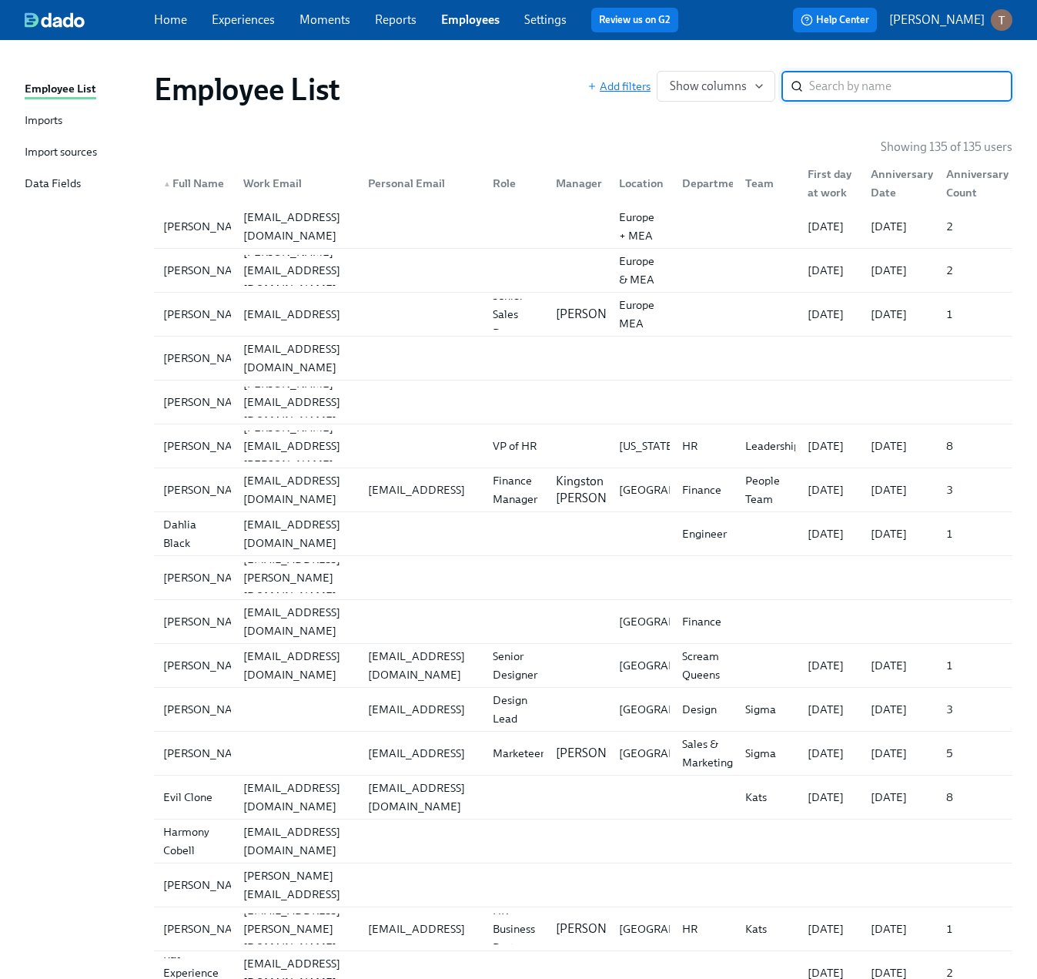
click at [624, 86] on span "Add filters" at bounding box center [618, 86] width 63 height 15
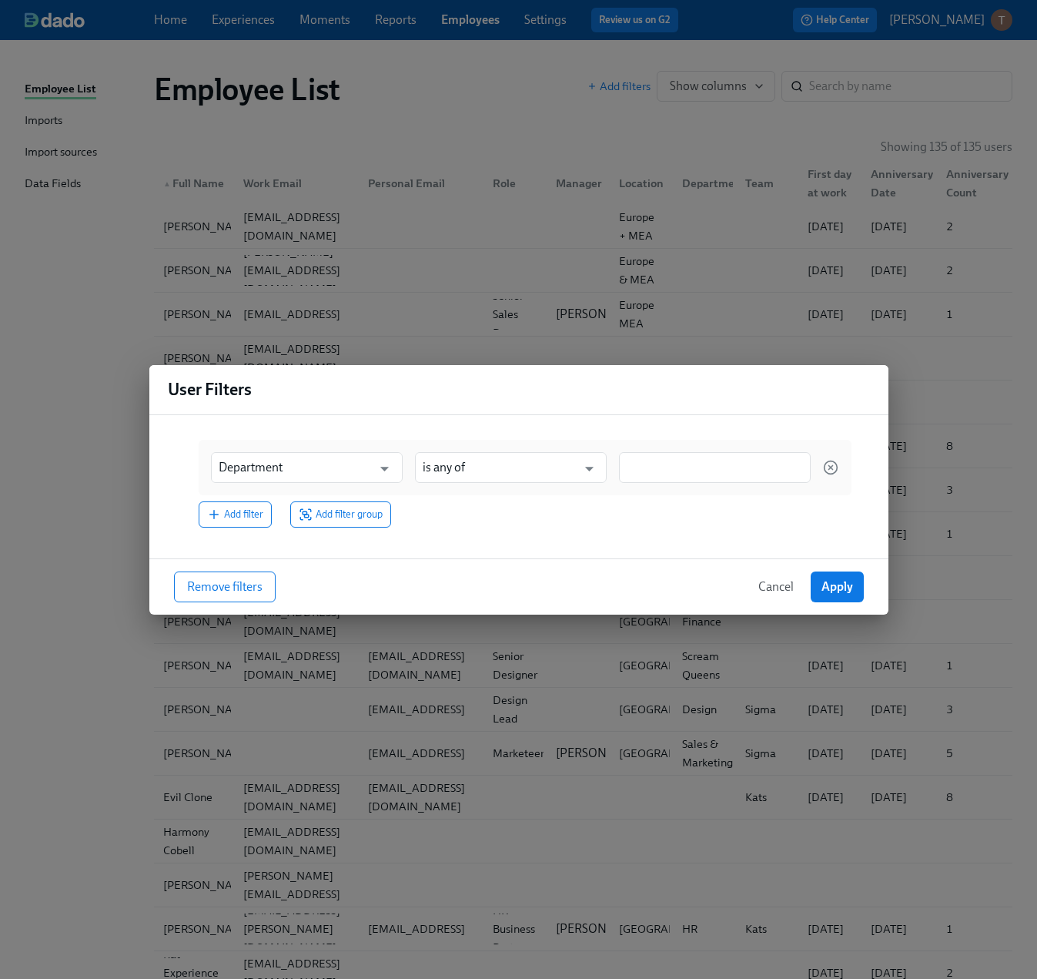
click at [675, 476] on div at bounding box center [715, 467] width 192 height 31
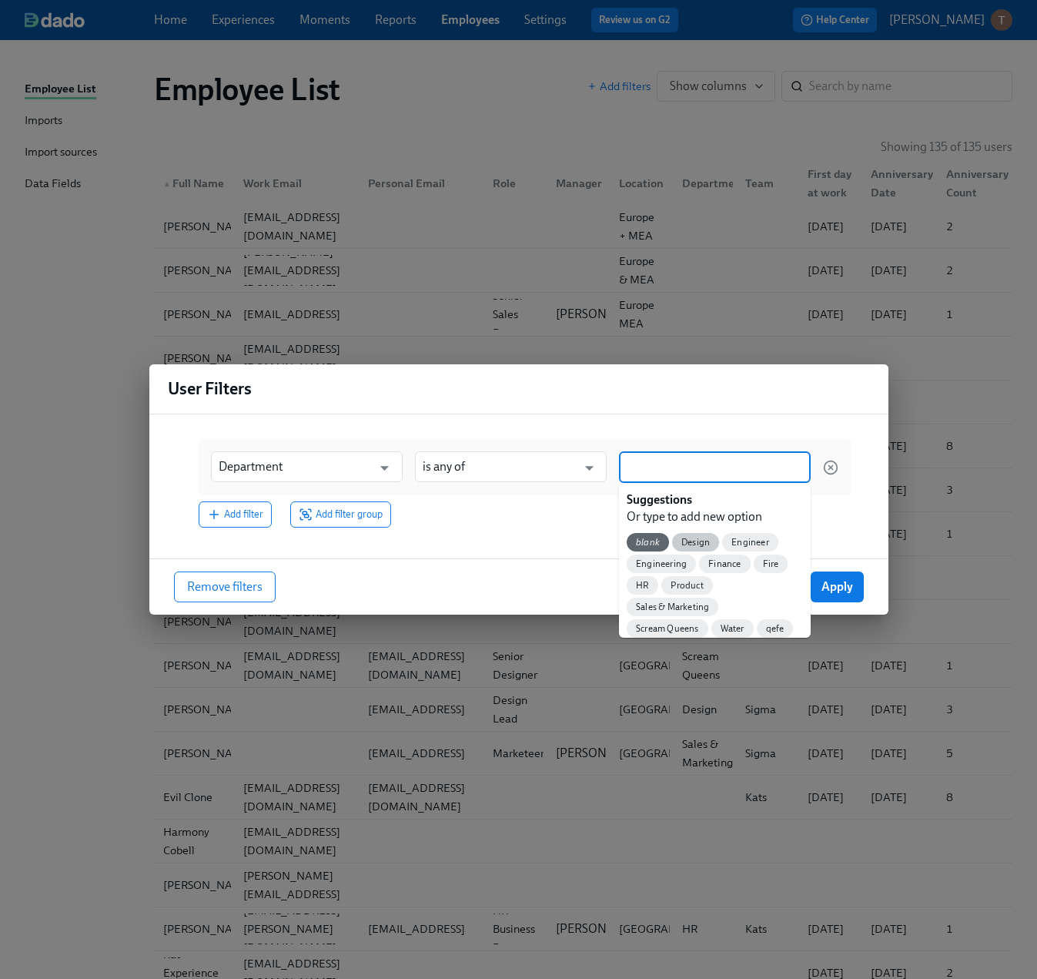
click at [697, 551] on div "Design" at bounding box center [695, 542] width 47 height 18
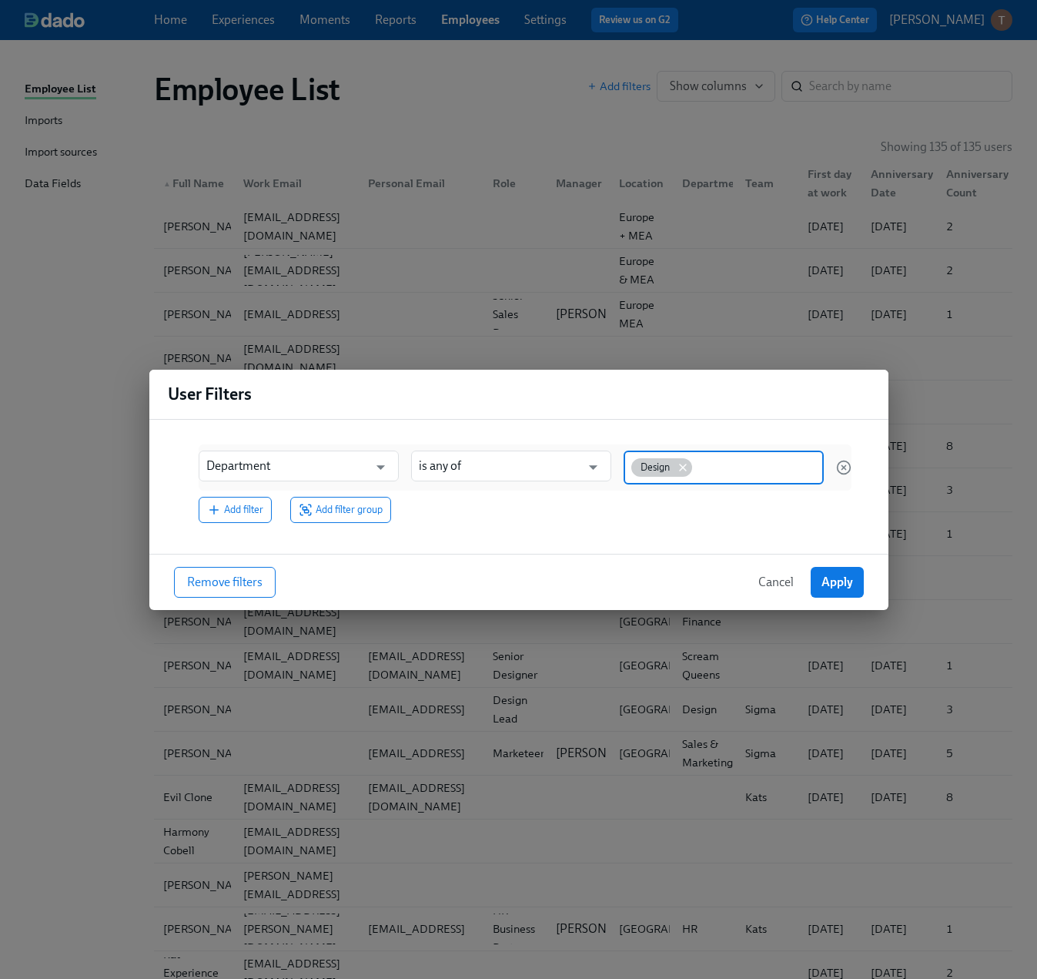
click at [684, 464] on icon at bounding box center [683, 467] width 12 height 12
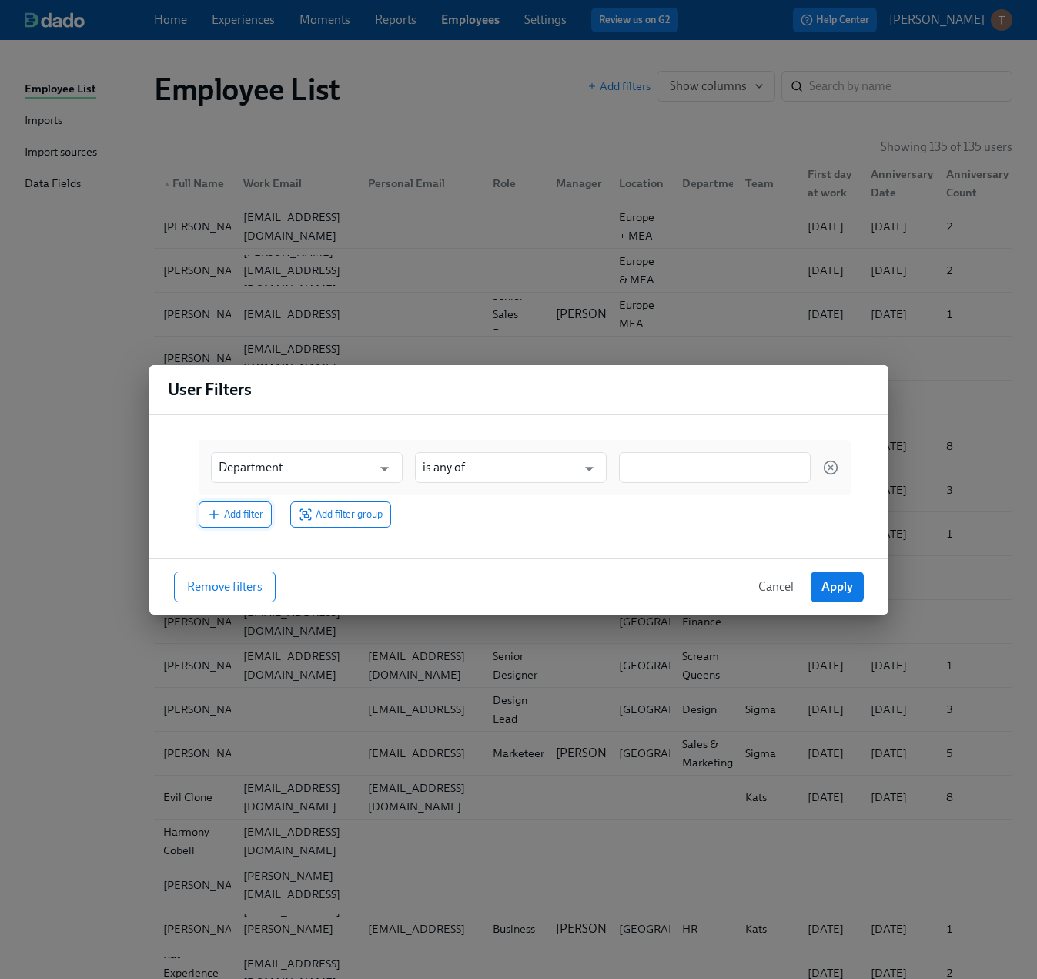
click at [246, 513] on span "Add filter" at bounding box center [235, 514] width 56 height 15
